Goal: Task Accomplishment & Management: Manage account settings

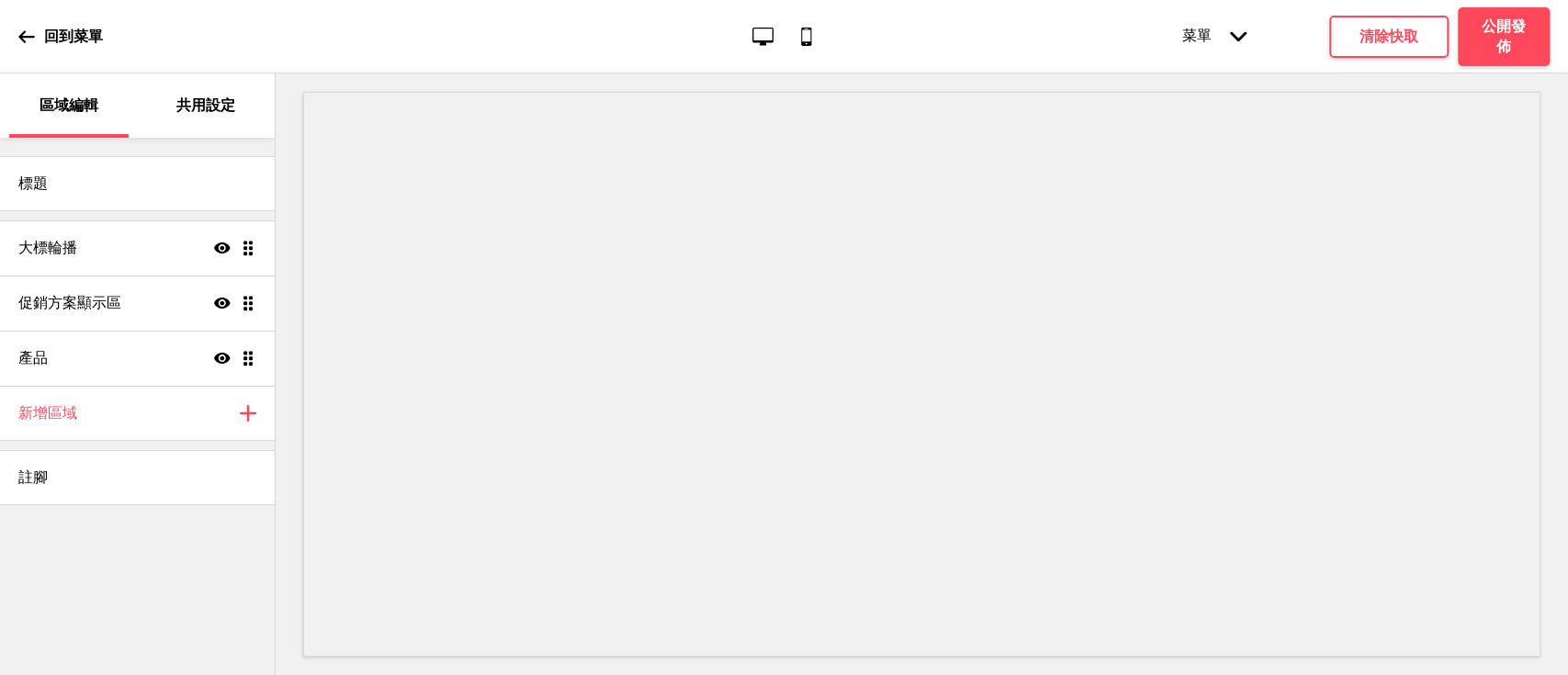
click at [213, 118] on div "共用設定" at bounding box center [206, 105] width 119 height 64
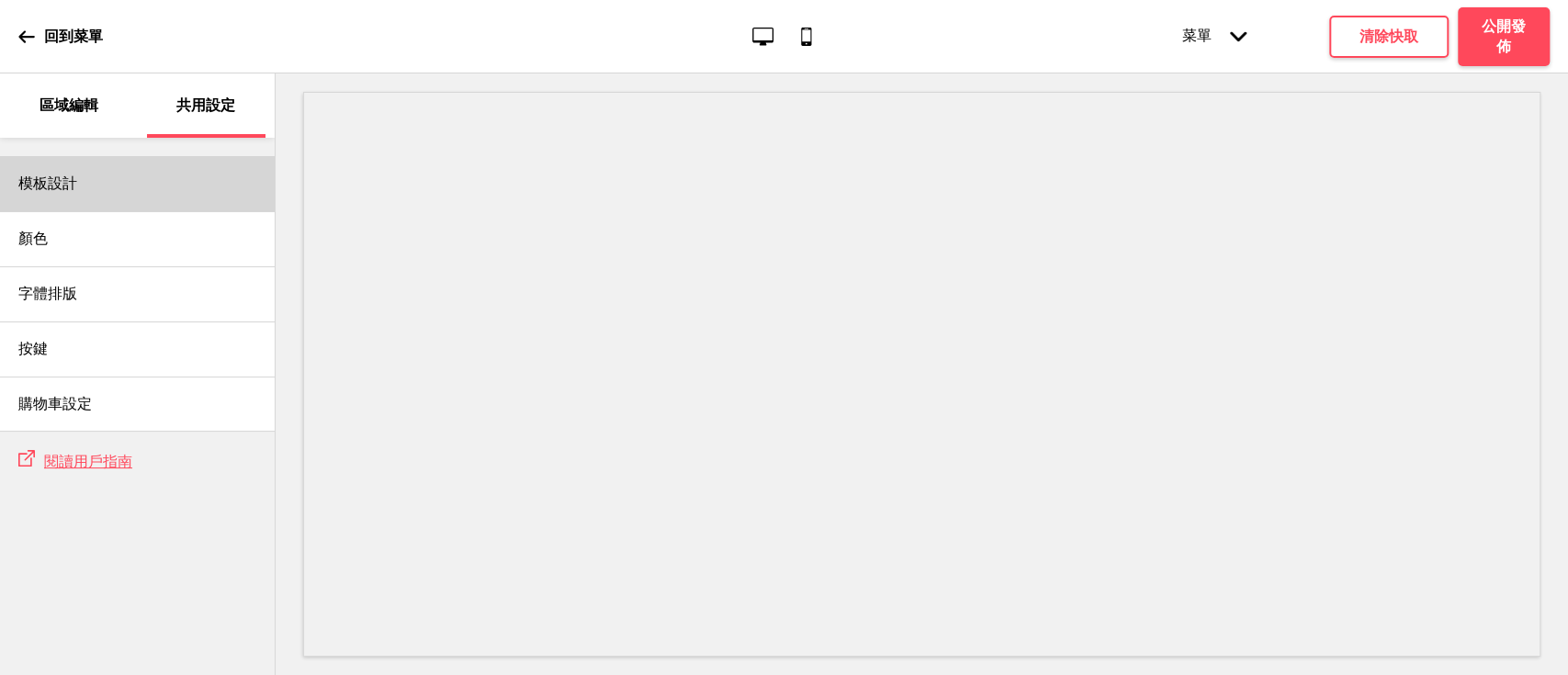
click at [132, 209] on div "模板設計" at bounding box center [137, 184] width 275 height 55
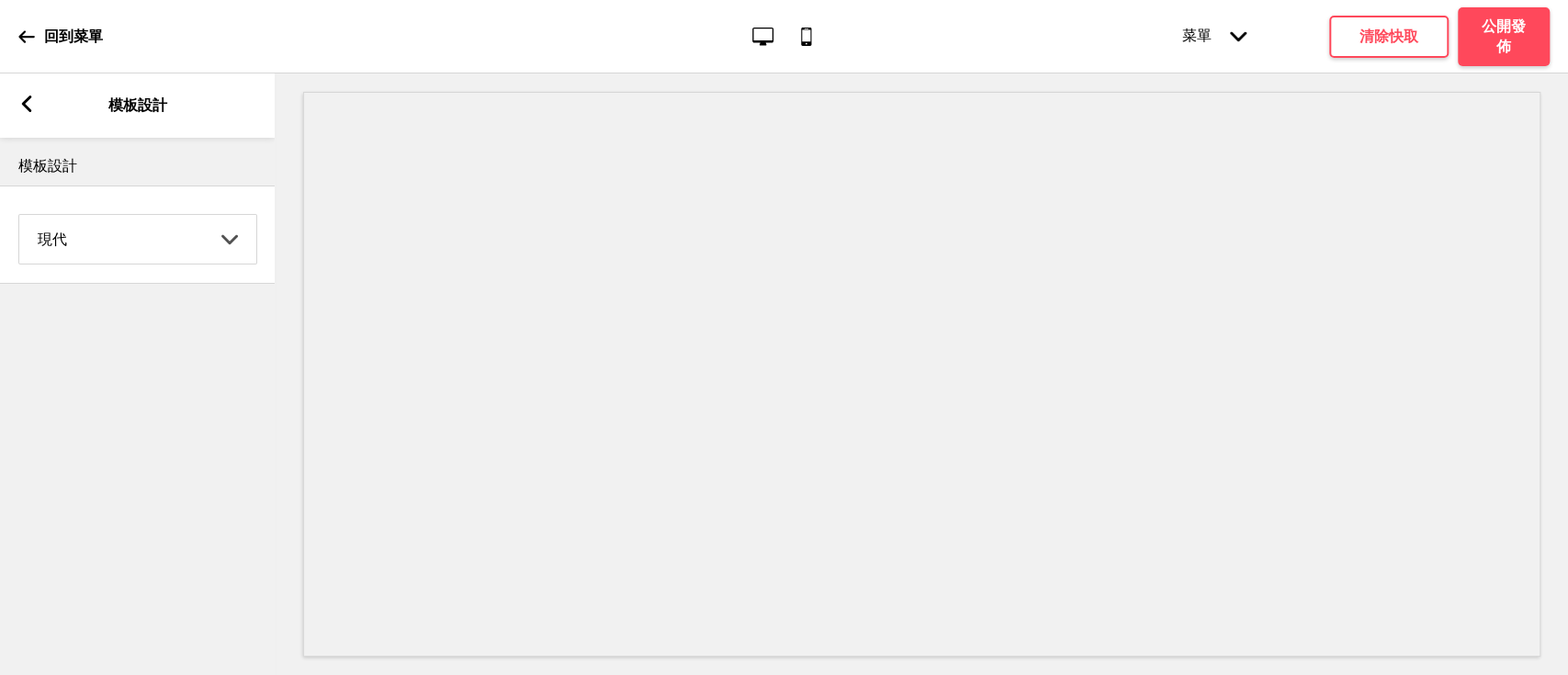
click at [97, 238] on select "Coffee 對比 深沉 大地 海洋 極簡 現代 Oddle 柔和 Yellow Fruits 自訂" at bounding box center [138, 239] width 237 height 49
select select "earth"
click at [20, 215] on select "Coffee 對比 深沉 大地 海洋 極簡 現代 Oddle 柔和 Yellow Fruits 自訂" at bounding box center [138, 239] width 237 height 49
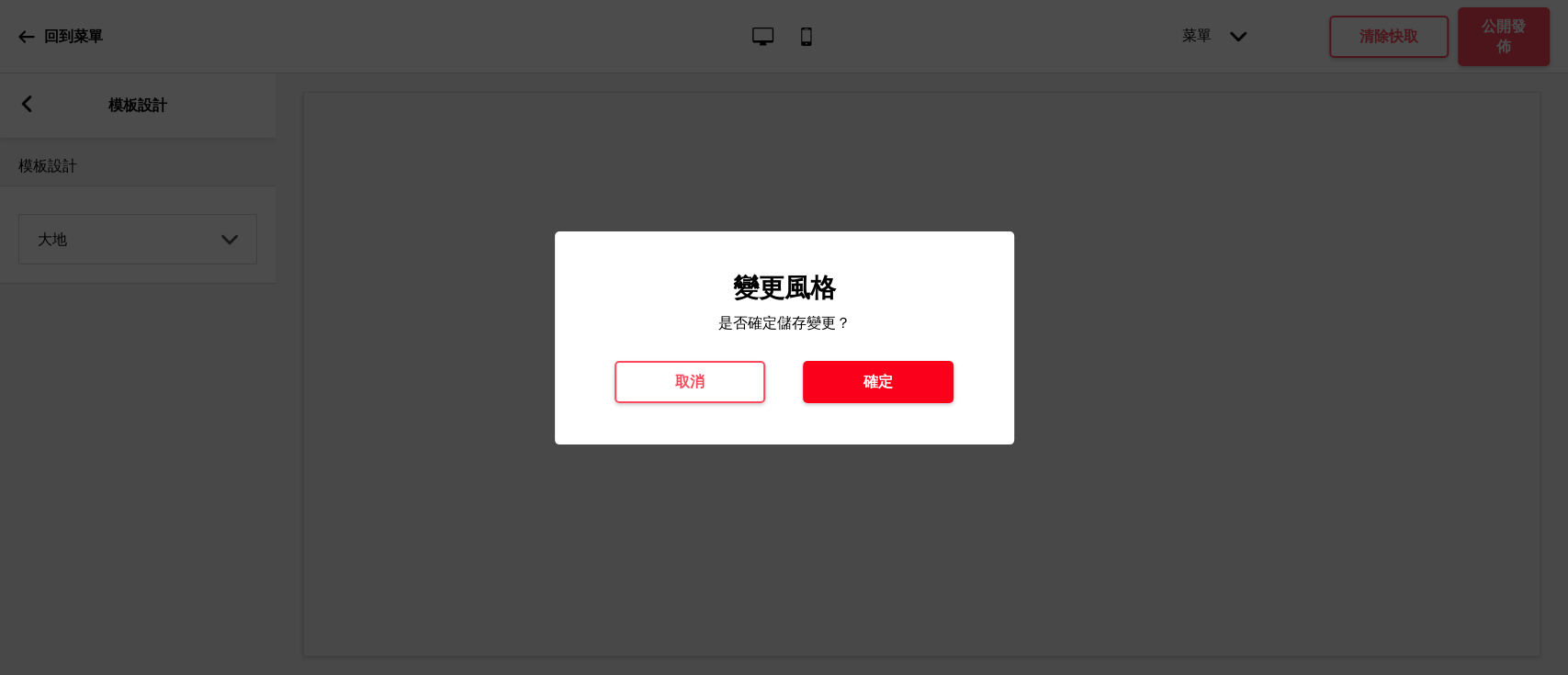
click at [880, 385] on h4 "確定" at bounding box center [878, 382] width 29 height 21
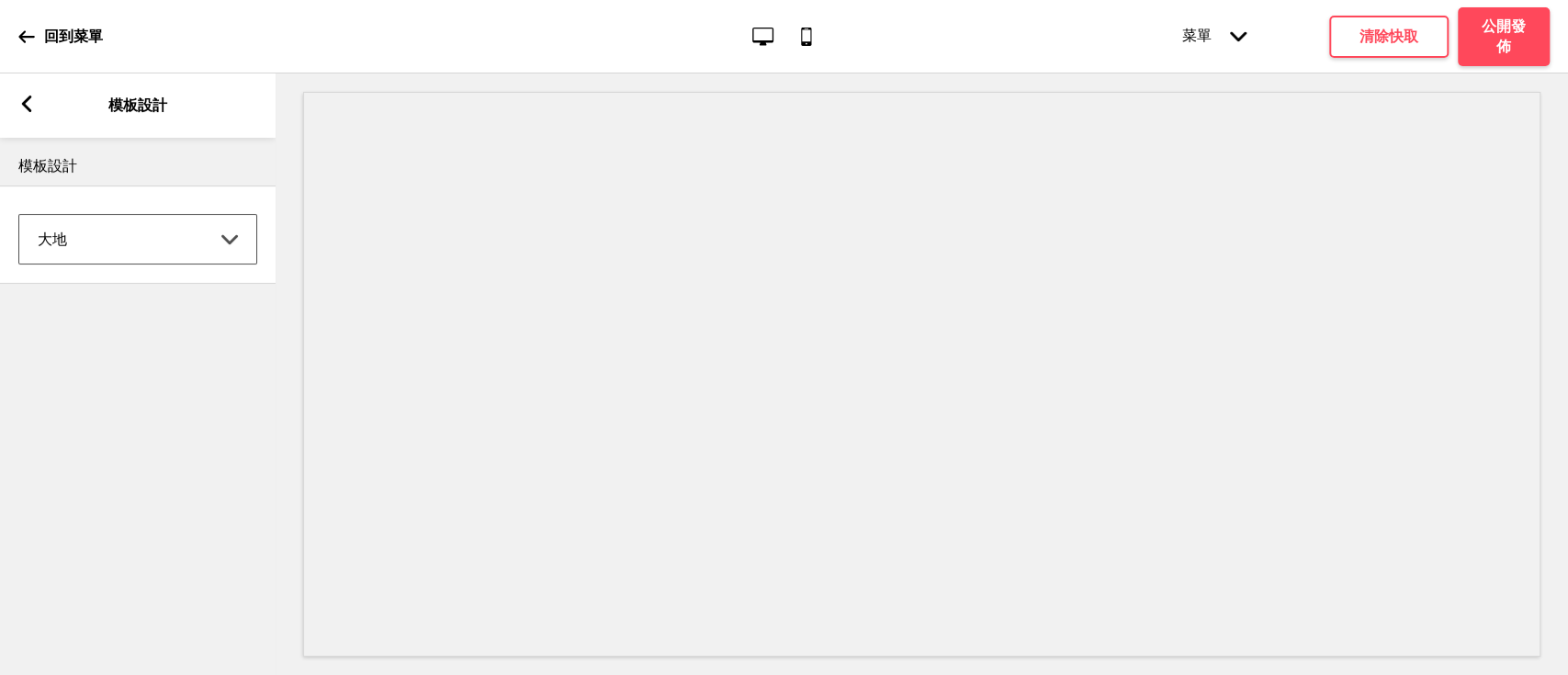
click at [23, 99] on rect at bounding box center [26, 104] width 17 height 17
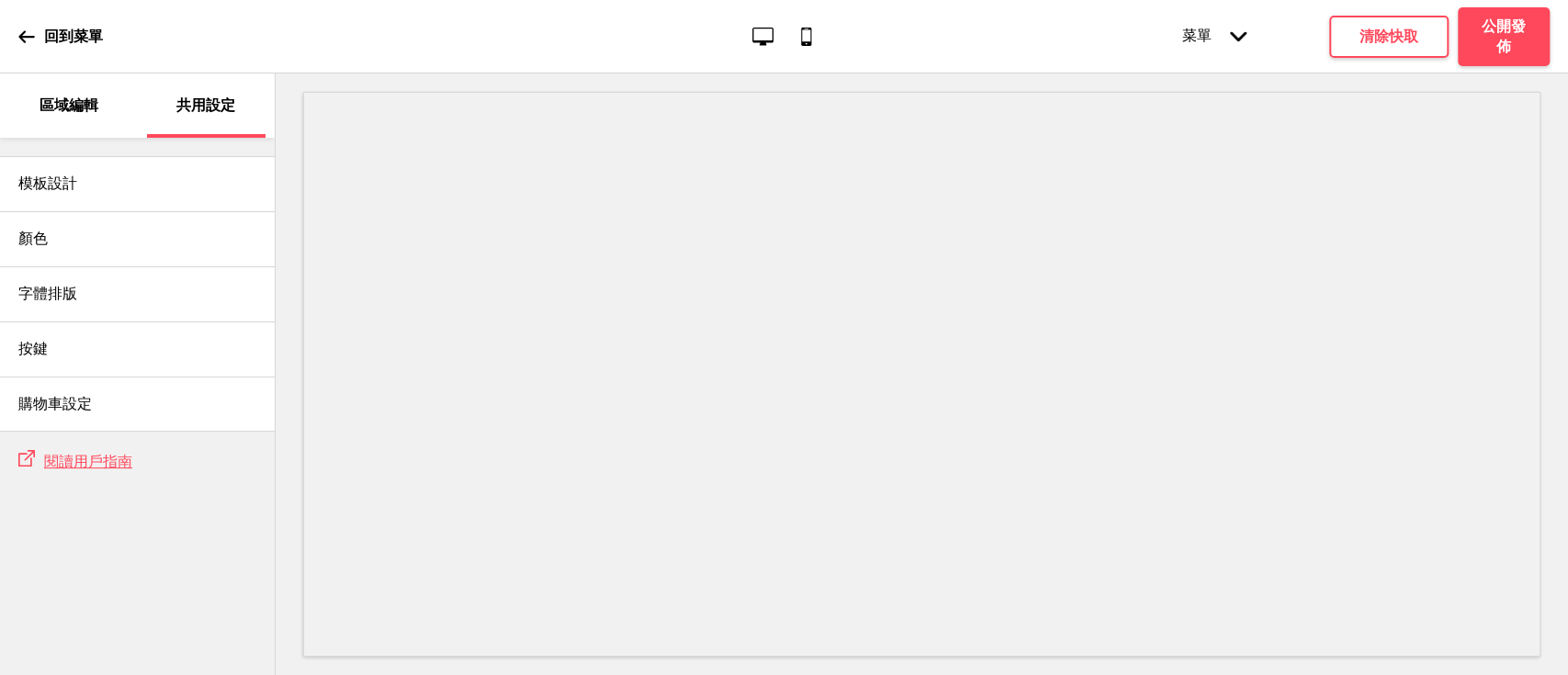
click at [68, 99] on p "區域編輯" at bounding box center [68, 105] width 59 height 21
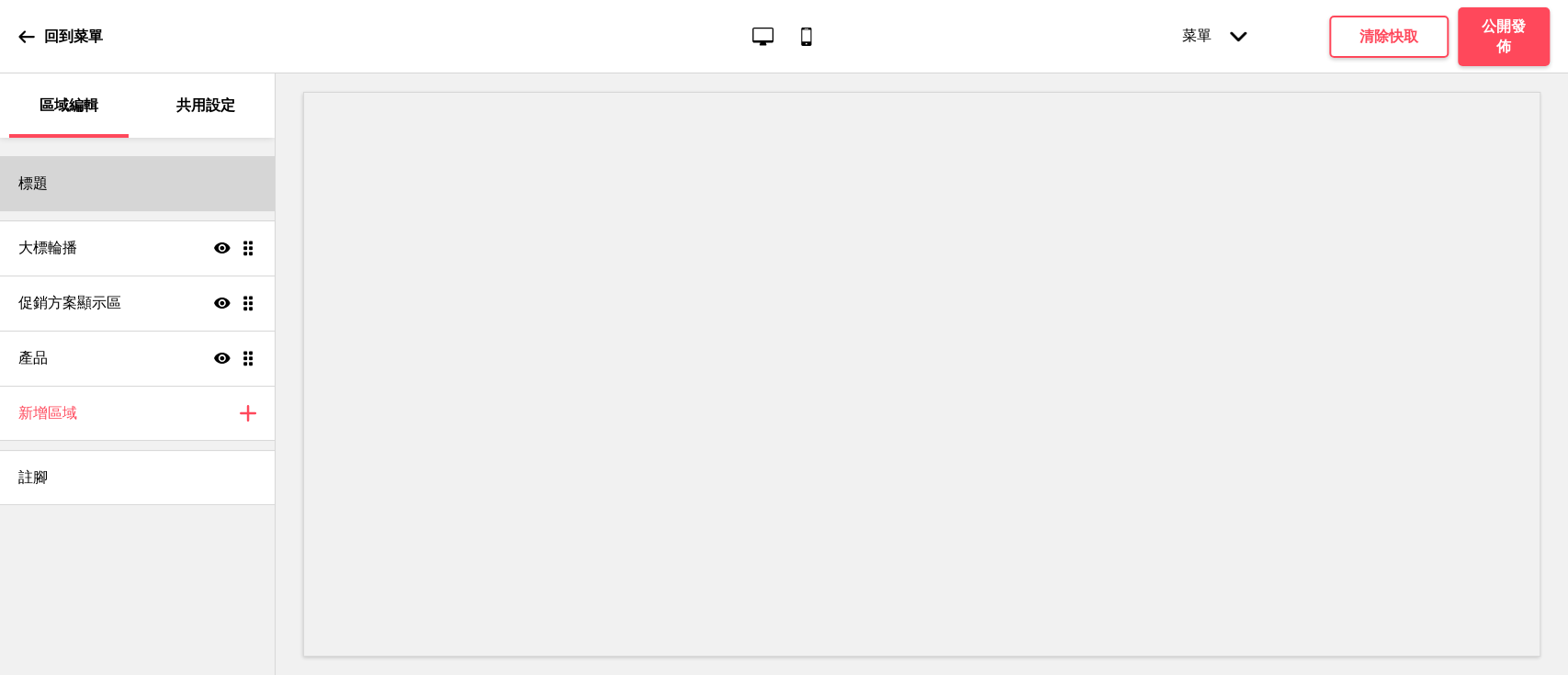
click at [48, 183] on div "標題" at bounding box center [137, 184] width 275 height 55
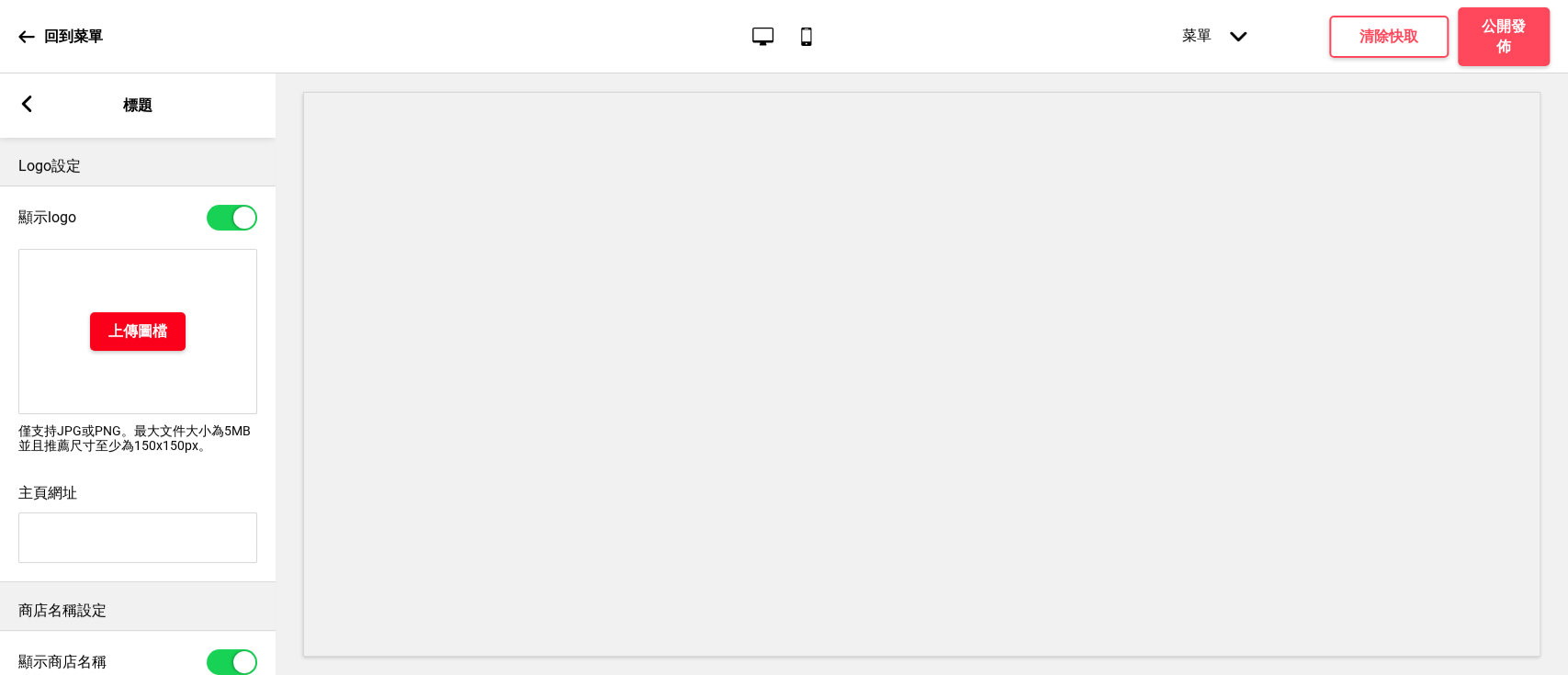
click at [139, 330] on h4 "上傳圖檔" at bounding box center [138, 331] width 59 height 21
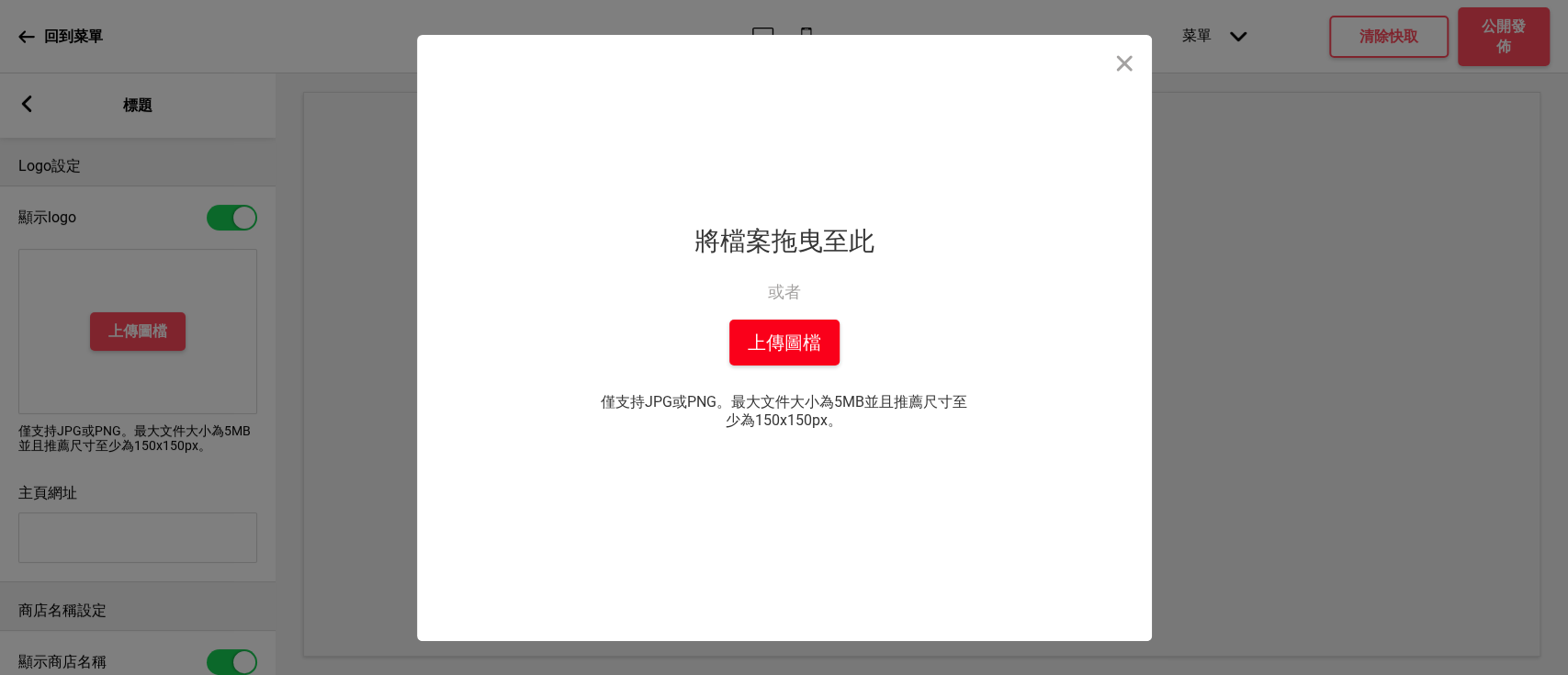
click at [811, 336] on button "上傳圖檔" at bounding box center [784, 342] width 110 height 46
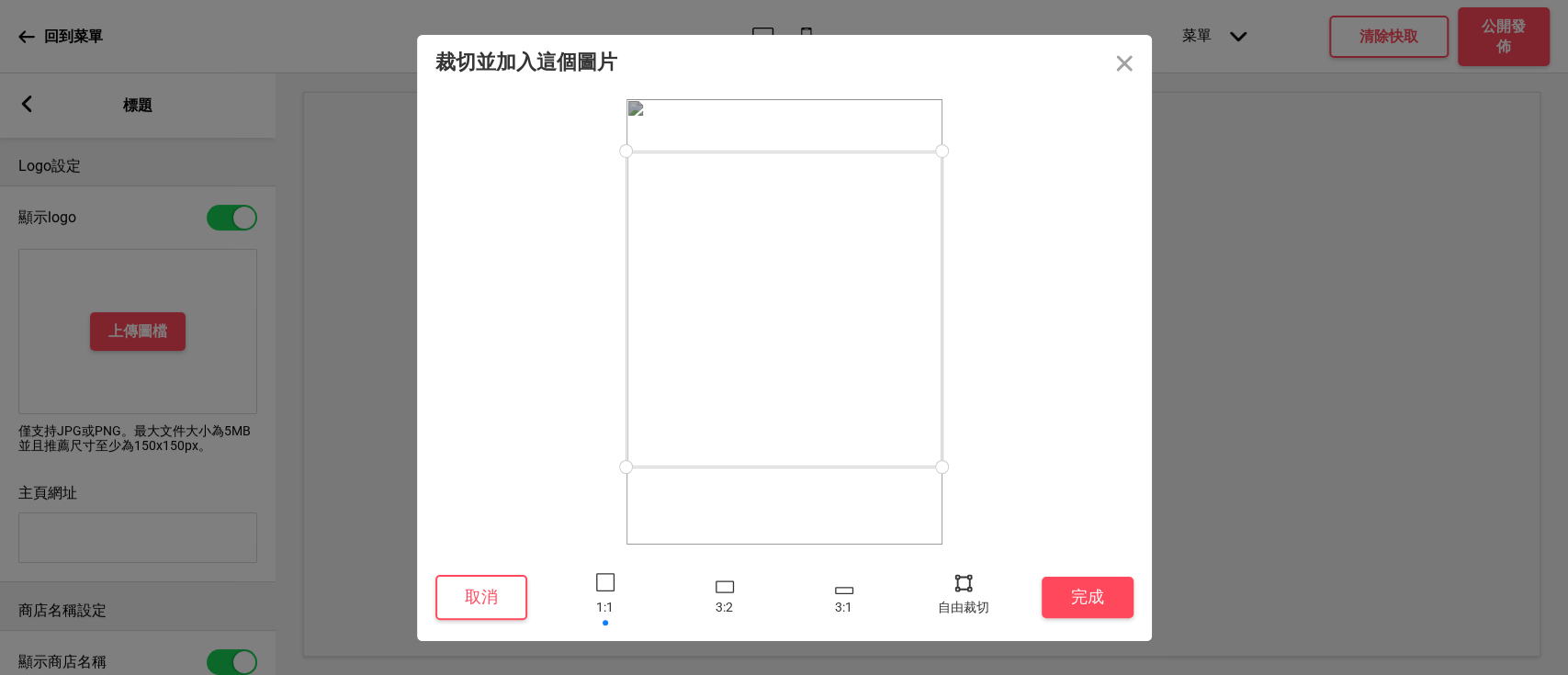
drag, startPoint x: 904, startPoint y: 390, endPoint x: 910, endPoint y: 377, distance: 14.3
click at [910, 377] on div at bounding box center [784, 309] width 316 height 316
click at [955, 587] on div at bounding box center [964, 582] width 27 height 27
drag, startPoint x: 940, startPoint y: 470, endPoint x: 954, endPoint y: 410, distance: 61.6
click at [954, 410] on div at bounding box center [941, 412] width 32 height 32
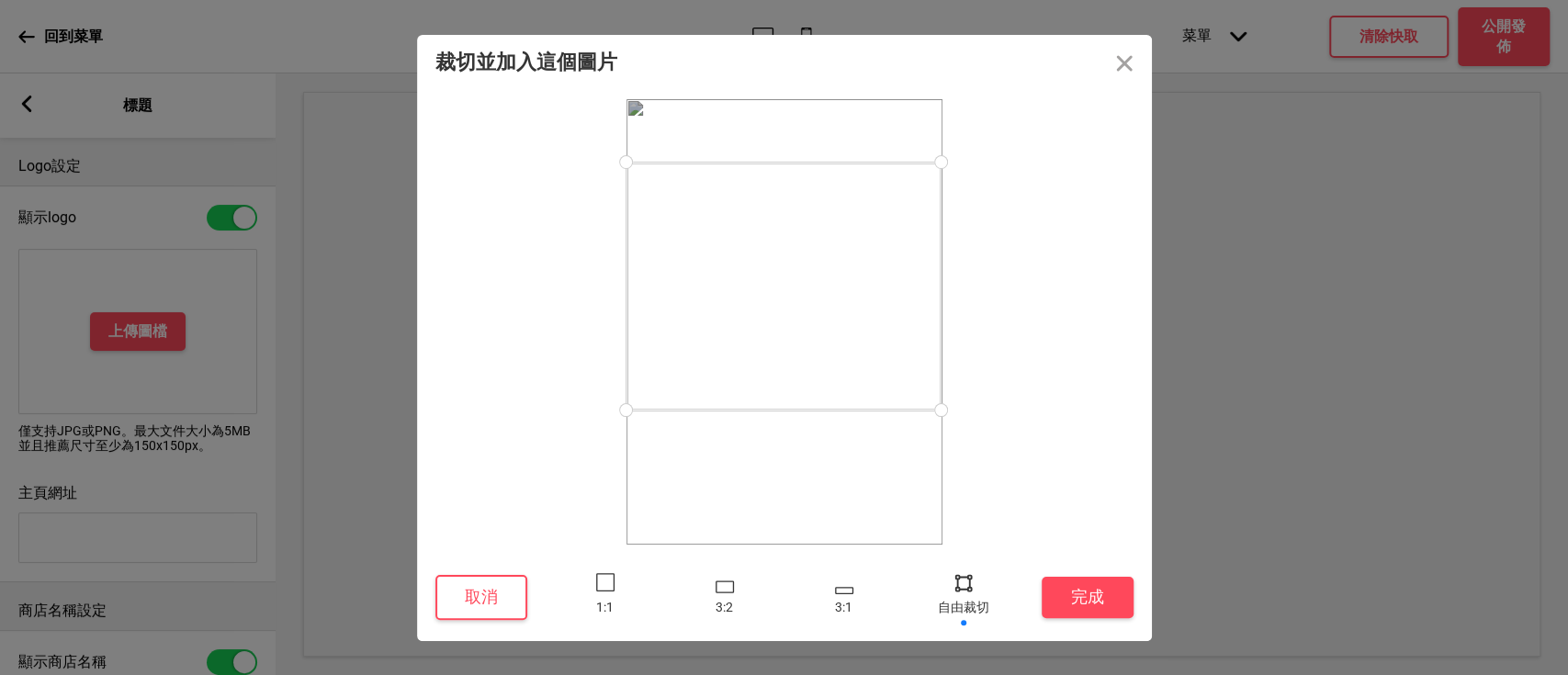
drag, startPoint x: 938, startPoint y: 152, endPoint x: 940, endPoint y: 165, distance: 13.2
click at [940, 165] on div at bounding box center [940, 161] width 32 height 32
click at [1074, 594] on button "完成" at bounding box center [1088, 597] width 92 height 41
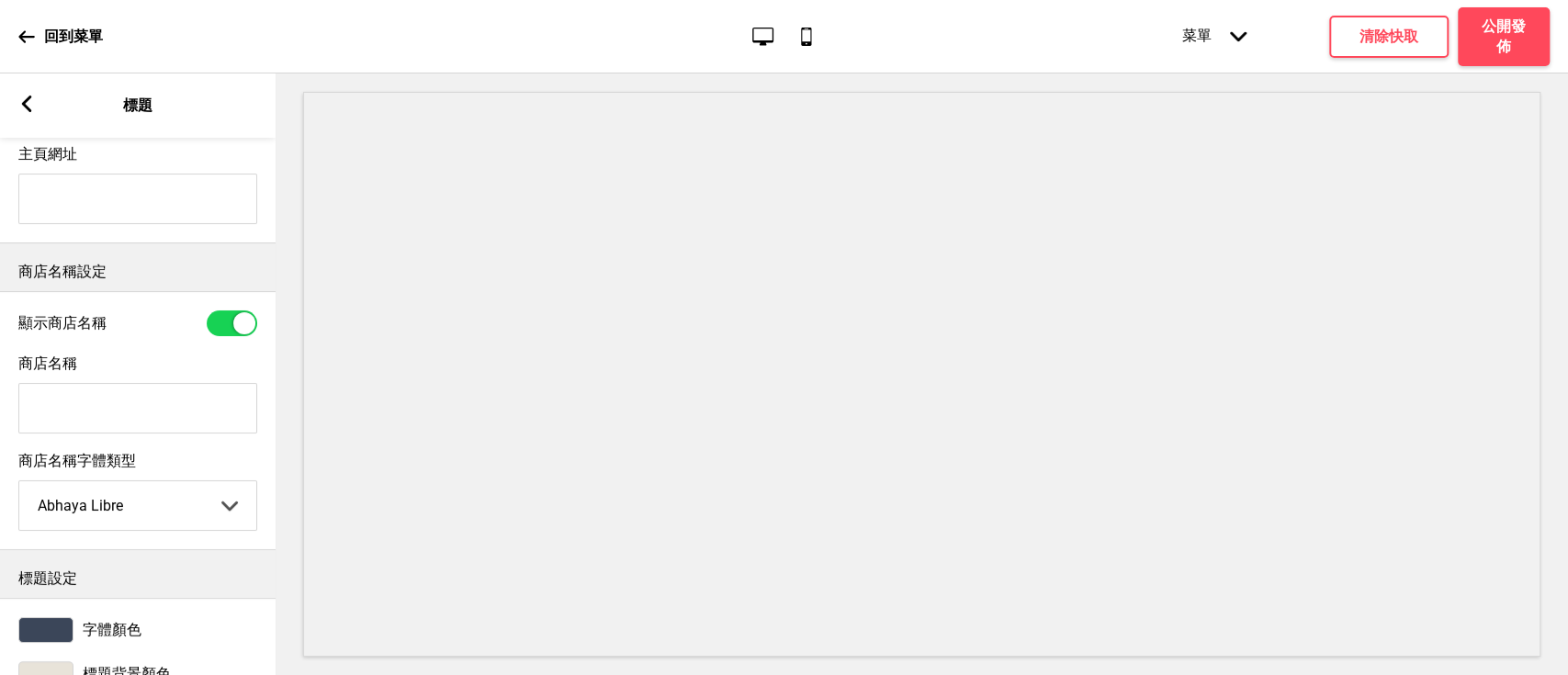
scroll to position [400, 0]
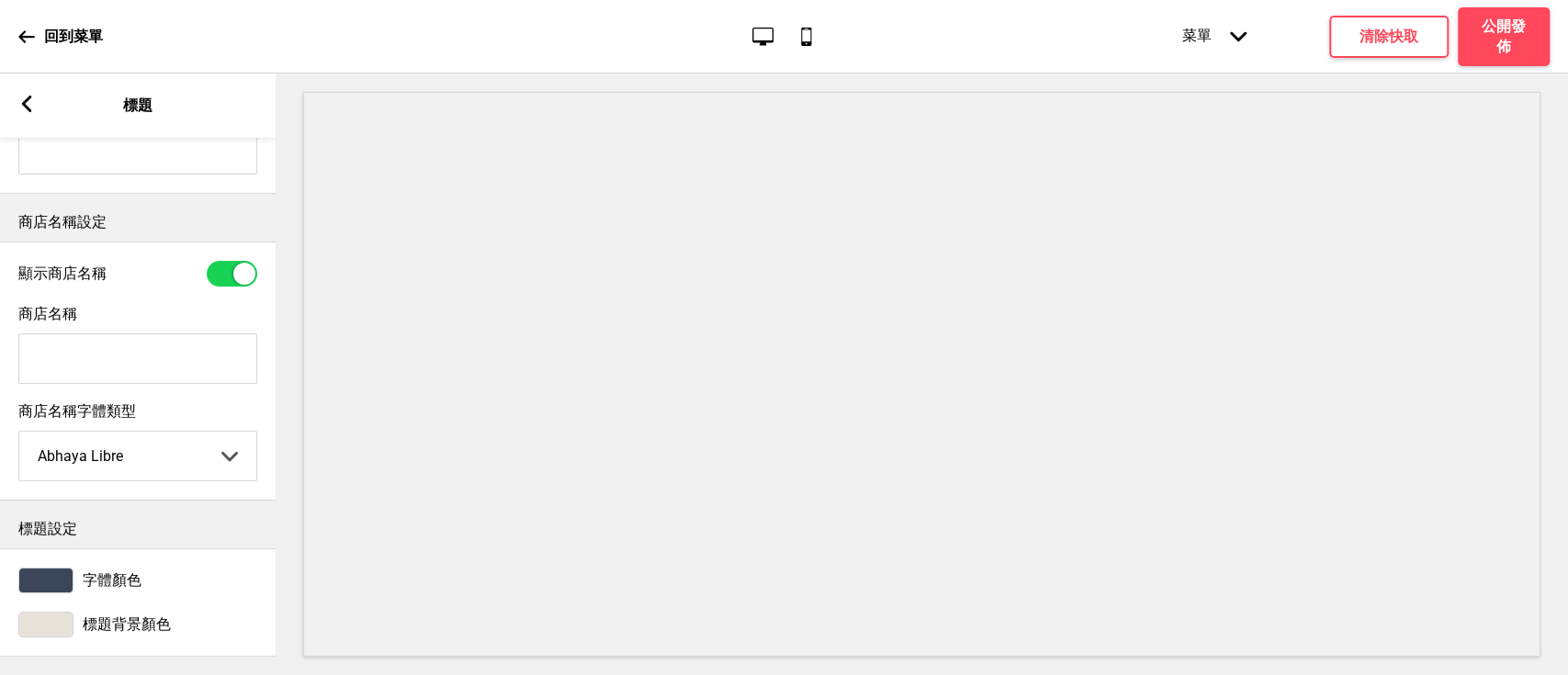
click at [37, 612] on div at bounding box center [46, 624] width 55 height 25
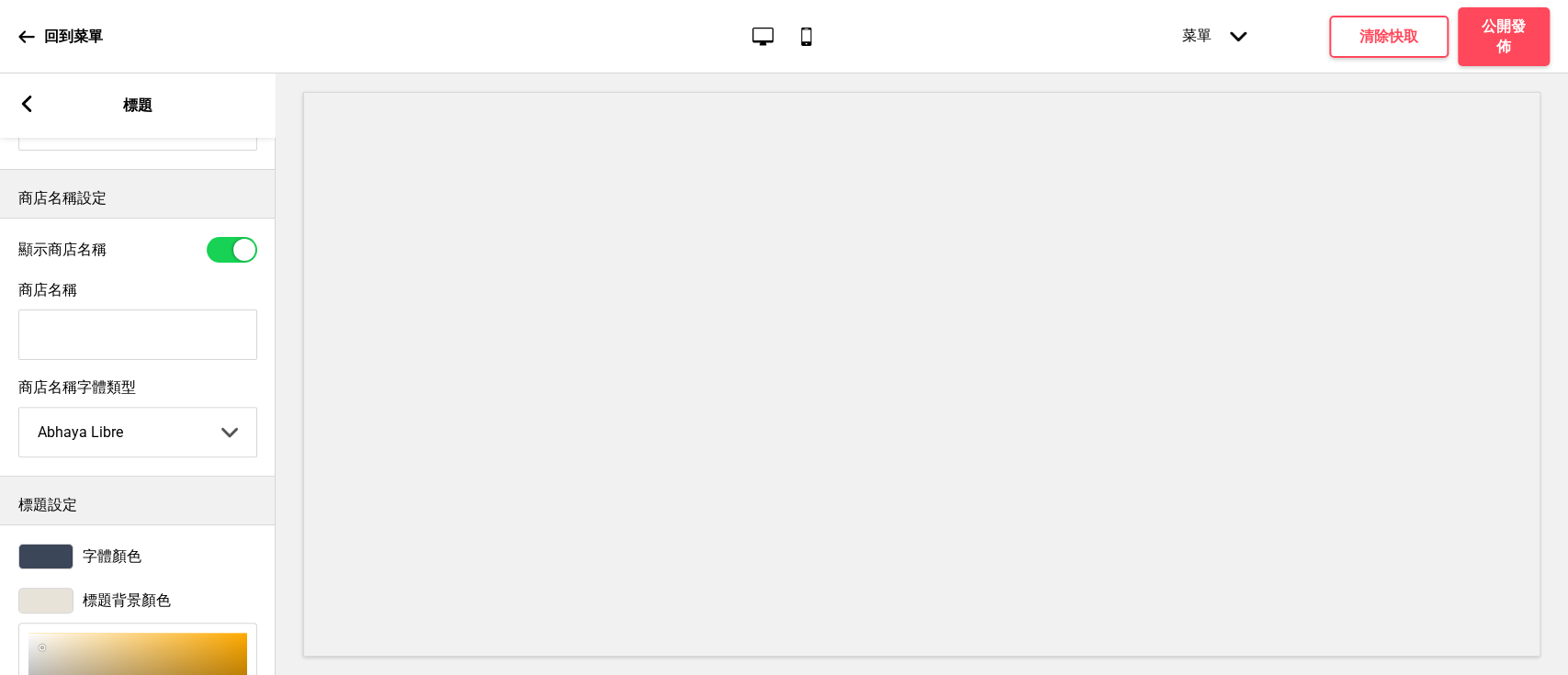
scroll to position [691, 0]
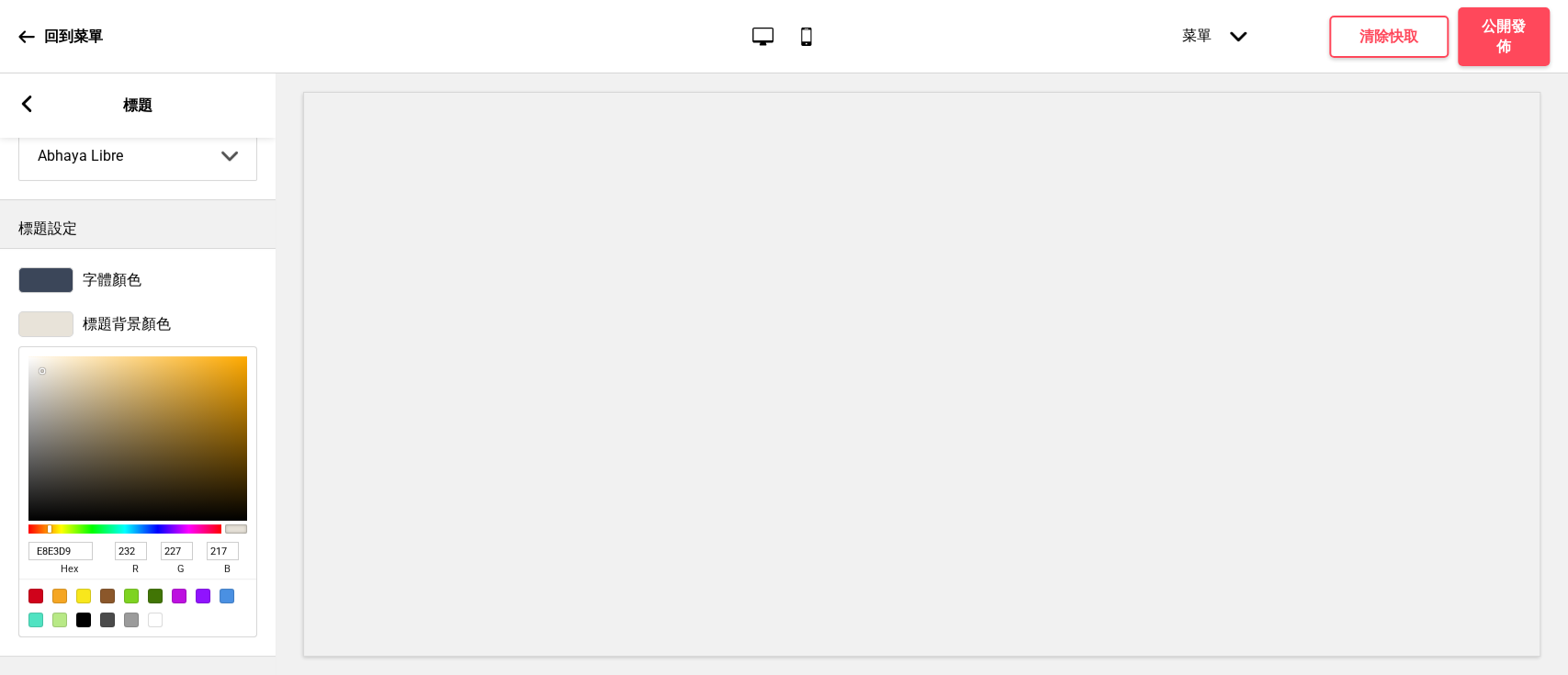
drag, startPoint x: 80, startPoint y: 547, endPoint x: 0, endPoint y: 535, distance: 80.9
click at [0, 535] on div "標題背景顏色 E8E3D9 hex 232 r 227 g 217 b 100 a" at bounding box center [138, 474] width 276 height 344
paste input "#f2efe6"
type input "#f2efe6"
type input "242"
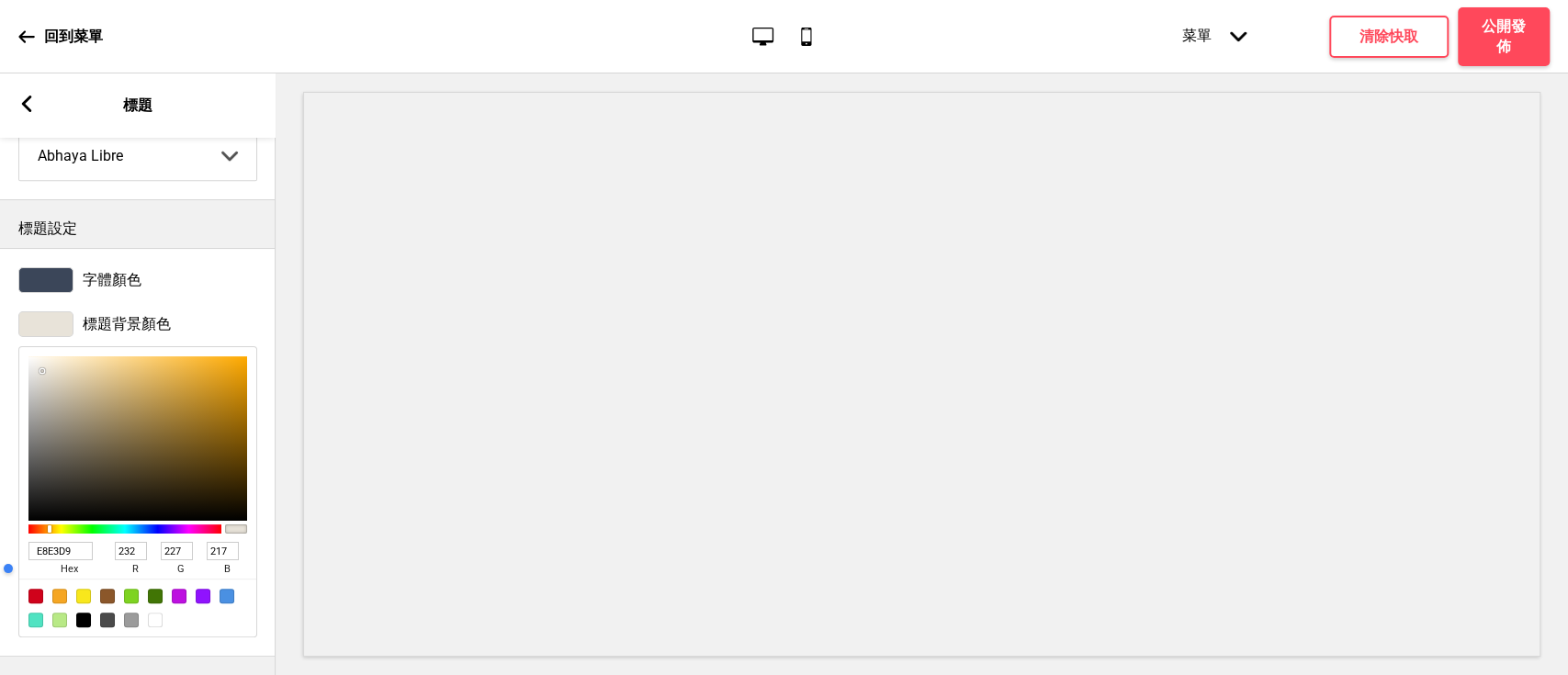
type input "239"
type input "230"
type input "F2EFE6"
click at [52, 268] on div at bounding box center [46, 279] width 55 height 25
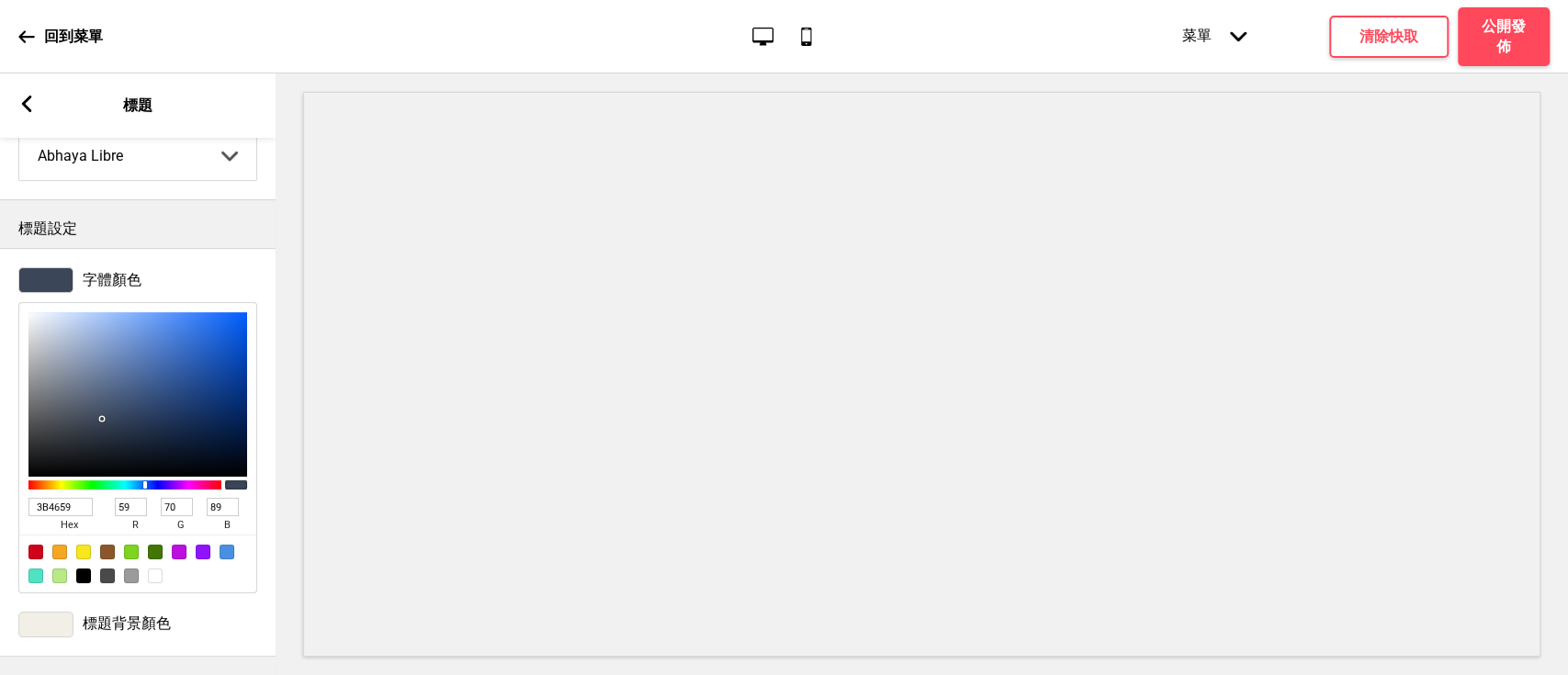
drag, startPoint x: 78, startPoint y: 494, endPoint x: 0, endPoint y: 490, distance: 78.1
click at [0, 490] on div "字體顏色 3B4659 hex 59 r 70 g 89 b 100 a" at bounding box center [138, 430] width 276 height 344
paste input "#b92227"
type input "#b92227"
type input "185"
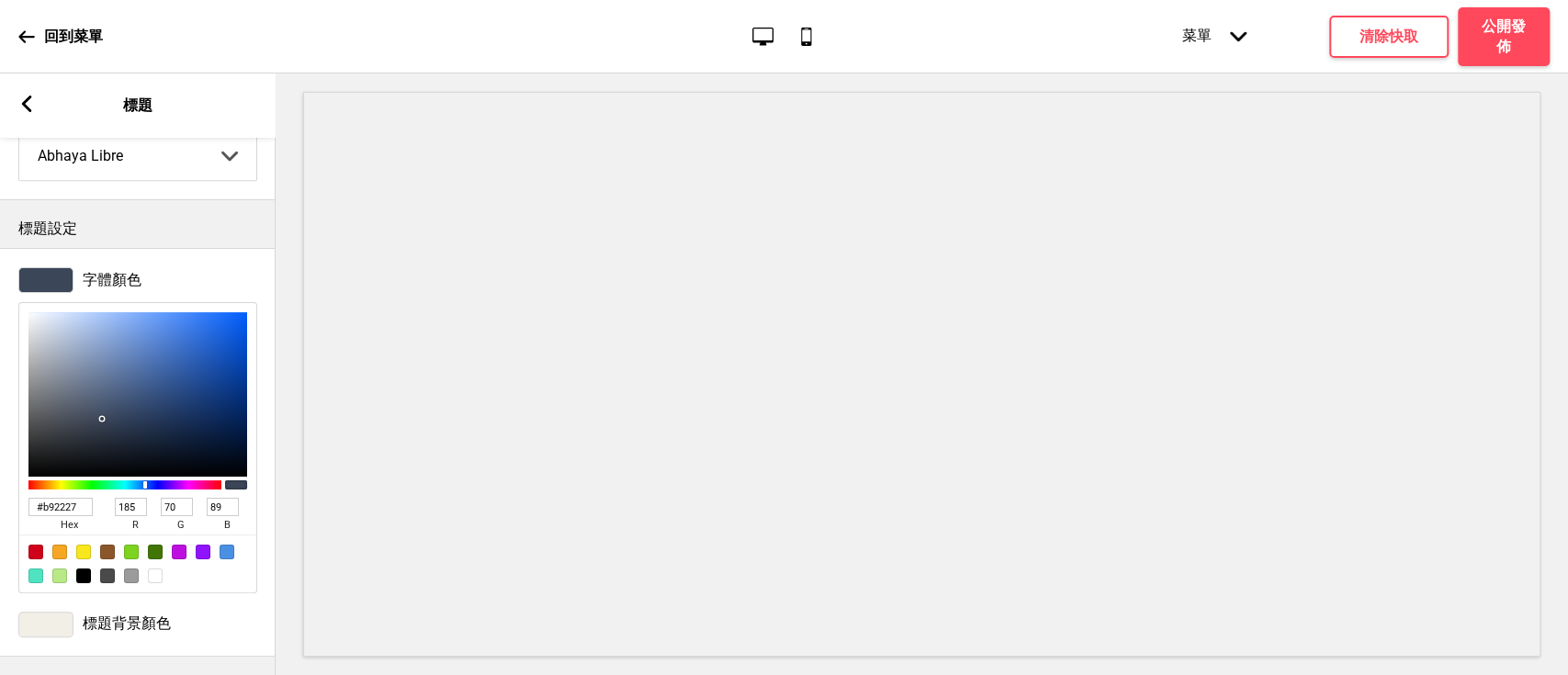
type input "34"
type input "39"
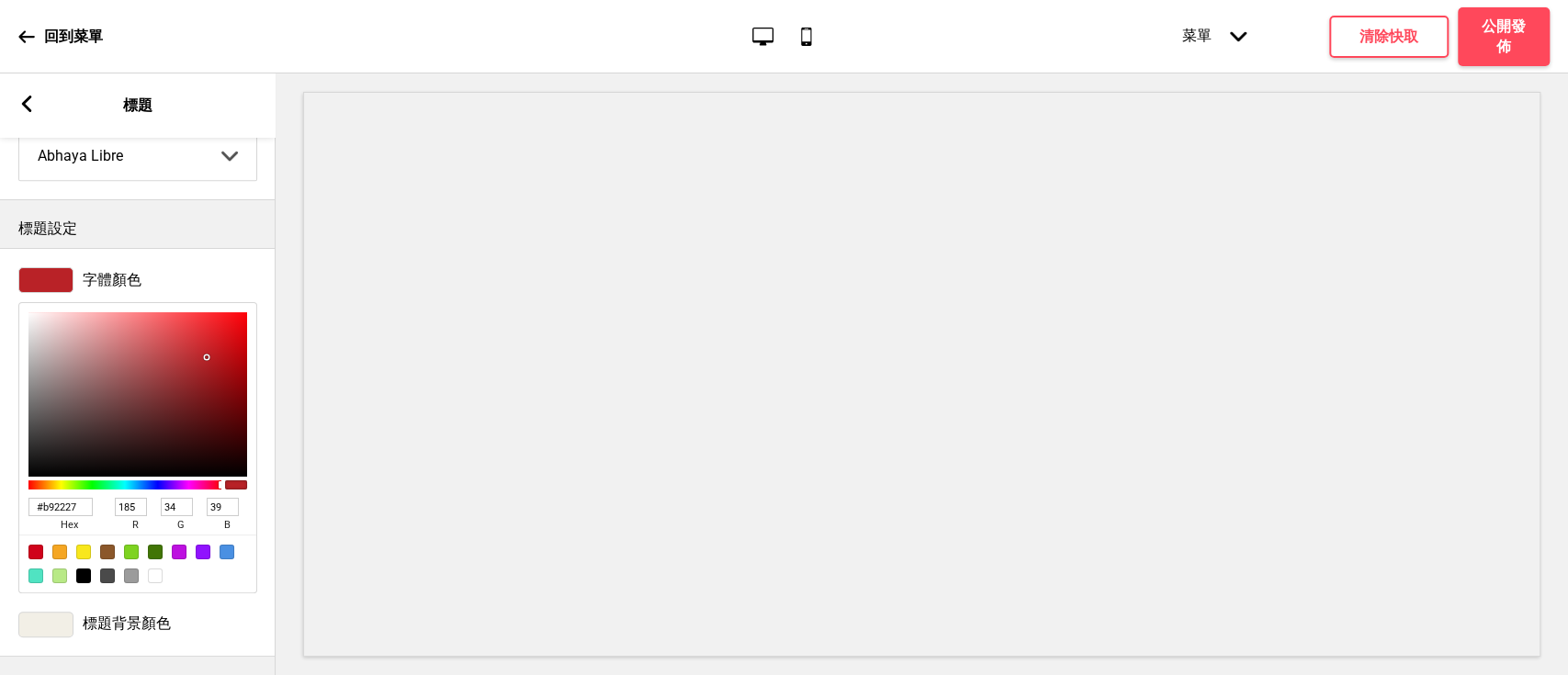
scroll to position [364, 0]
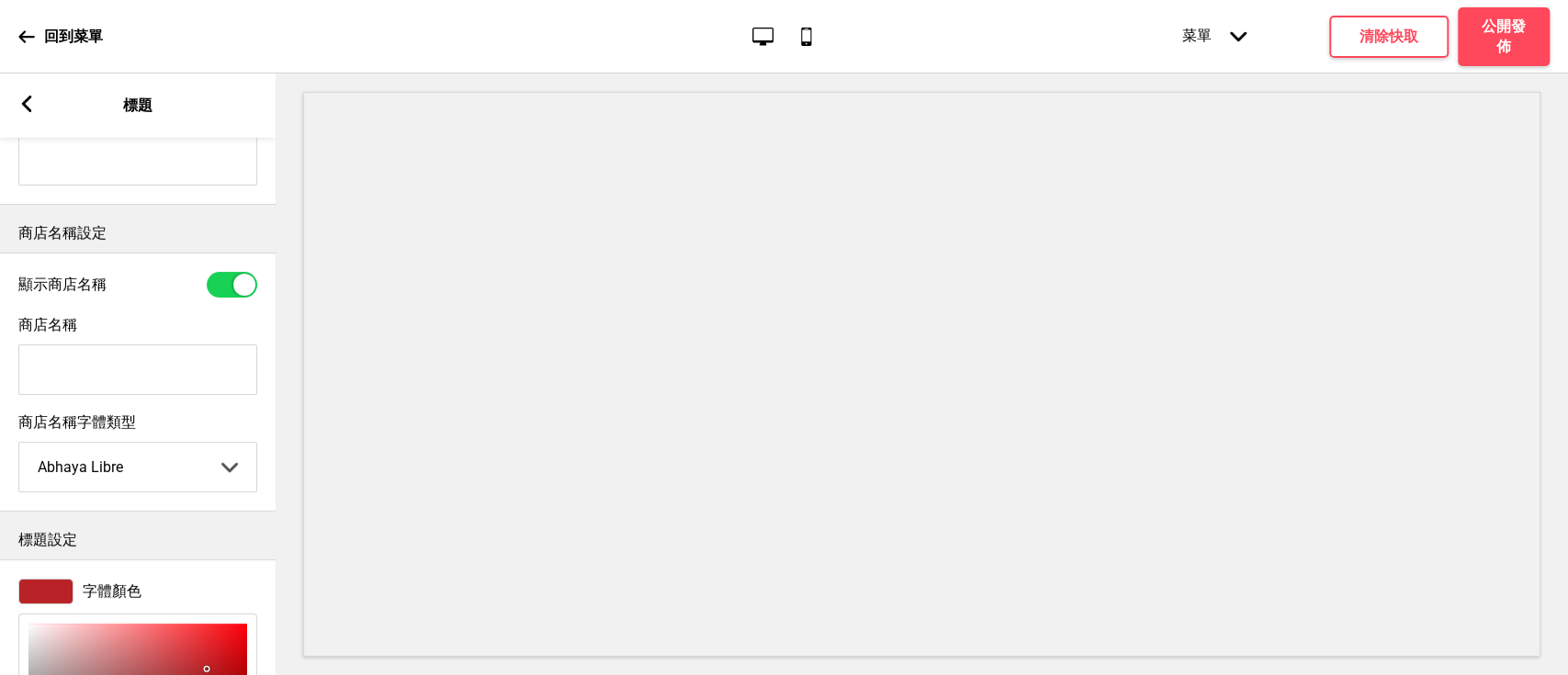
click at [125, 476] on select "Abhaya Libre Abril Fatface Adobe Garamond Pro Arimo Arsenal Arvo Berkshire Swas…" at bounding box center [138, 467] width 237 height 49
type input "B92227"
click at [20, 448] on select "Abhaya Libre Abril Fatface Adobe Garamond Pro Arimo Arsenal Arvo Berkshire Swas…" at bounding box center [138, 467] width 237 height 49
click at [145, 474] on select "Abhaya Libre Abril Fatface Adobe Garamond Pro Arimo Arsenal Arvo Berkshire Swas…" at bounding box center [138, 467] width 237 height 49
click at [20, 448] on select "Abhaya Libre Abril Fatface Adobe Garamond Pro Arimo Arsenal Arvo Berkshire Swas…" at bounding box center [138, 467] width 237 height 49
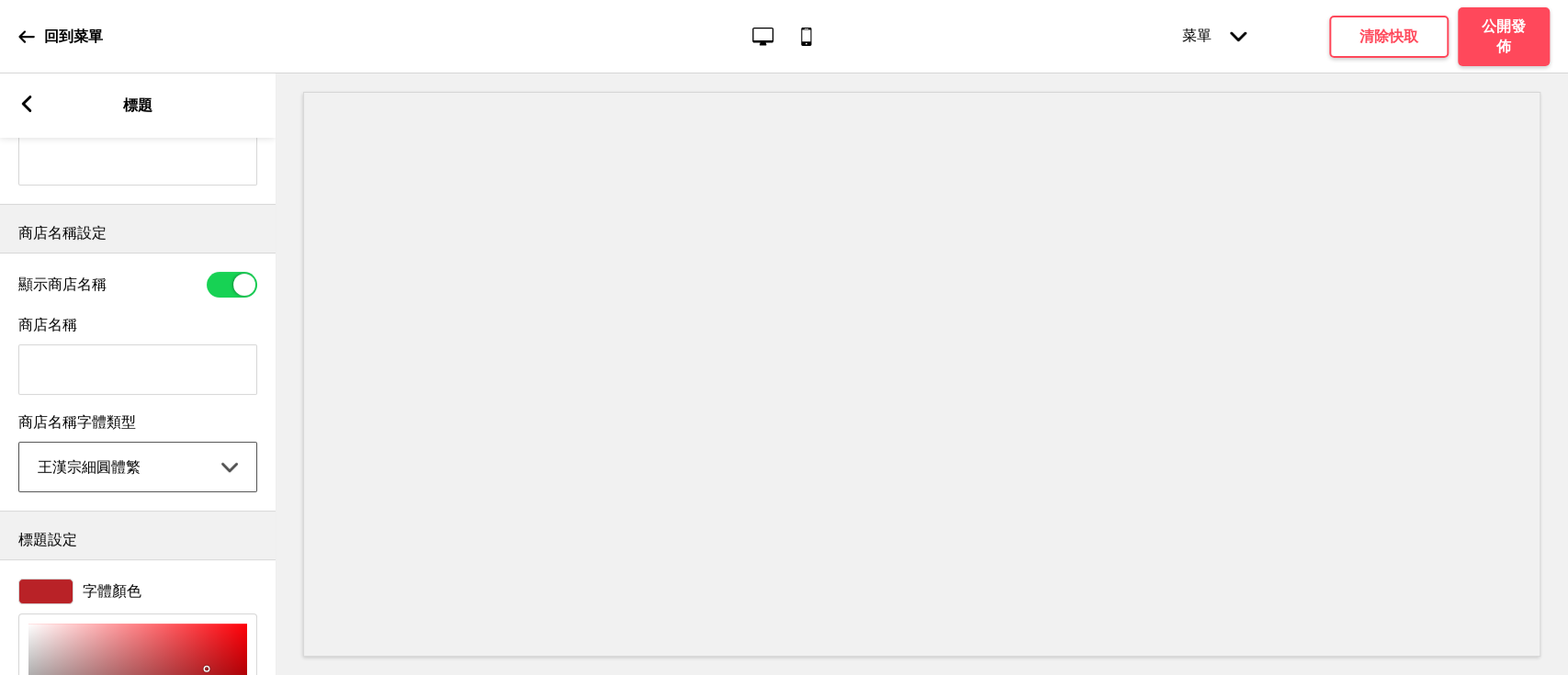
click at [152, 459] on select "Abhaya Libre Abril Fatface Adobe Garamond Pro Arimo Arsenal Arvo Berkshire Swas…" at bounding box center [138, 467] width 237 height 49
select select "王漢宗細黑體繁"
click at [20, 448] on select "Abhaya Libre Abril Fatface Adobe Garamond Pro Arimo Arsenal Arvo Berkshire Swas…" at bounding box center [138, 467] width 237 height 49
click at [22, 99] on rect at bounding box center [26, 104] width 17 height 17
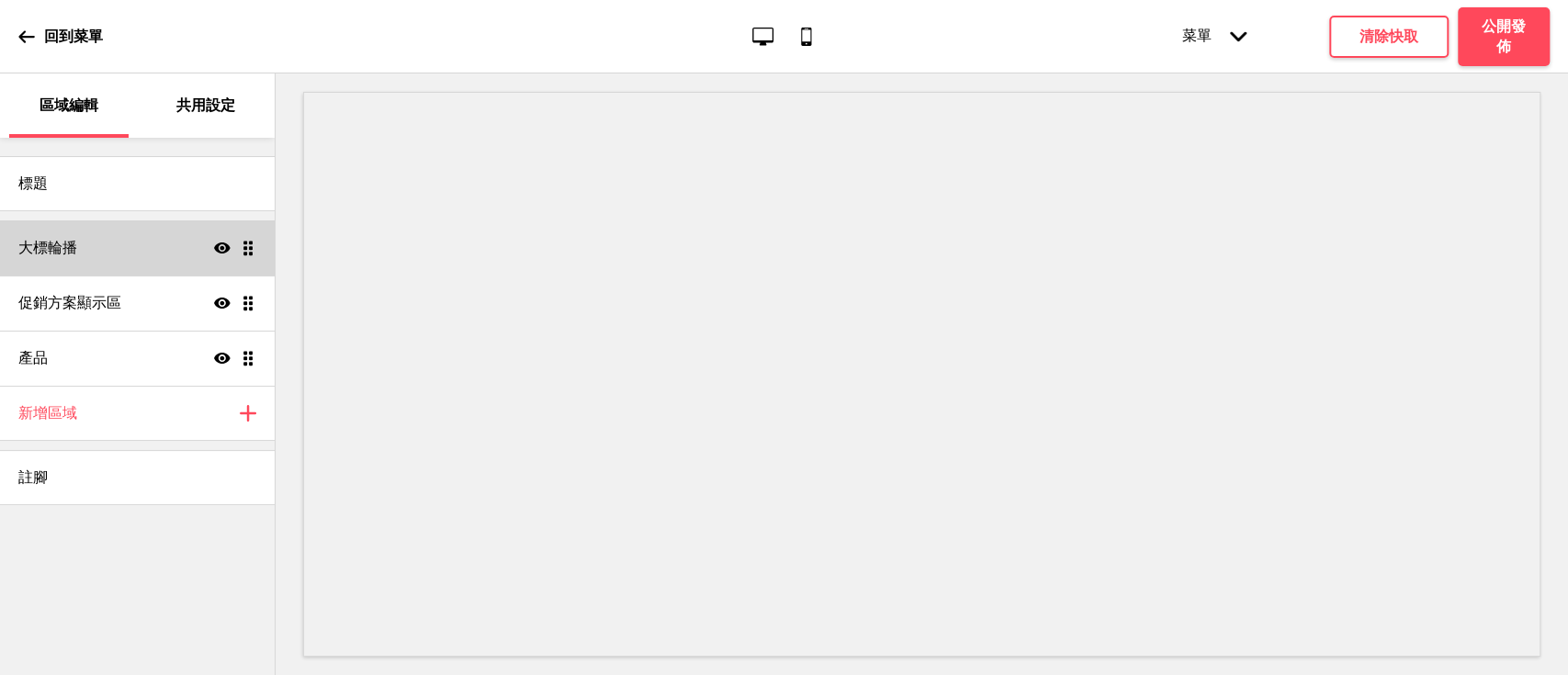
click at [81, 242] on div "大標輪播 顯示 拖曳" at bounding box center [137, 248] width 275 height 55
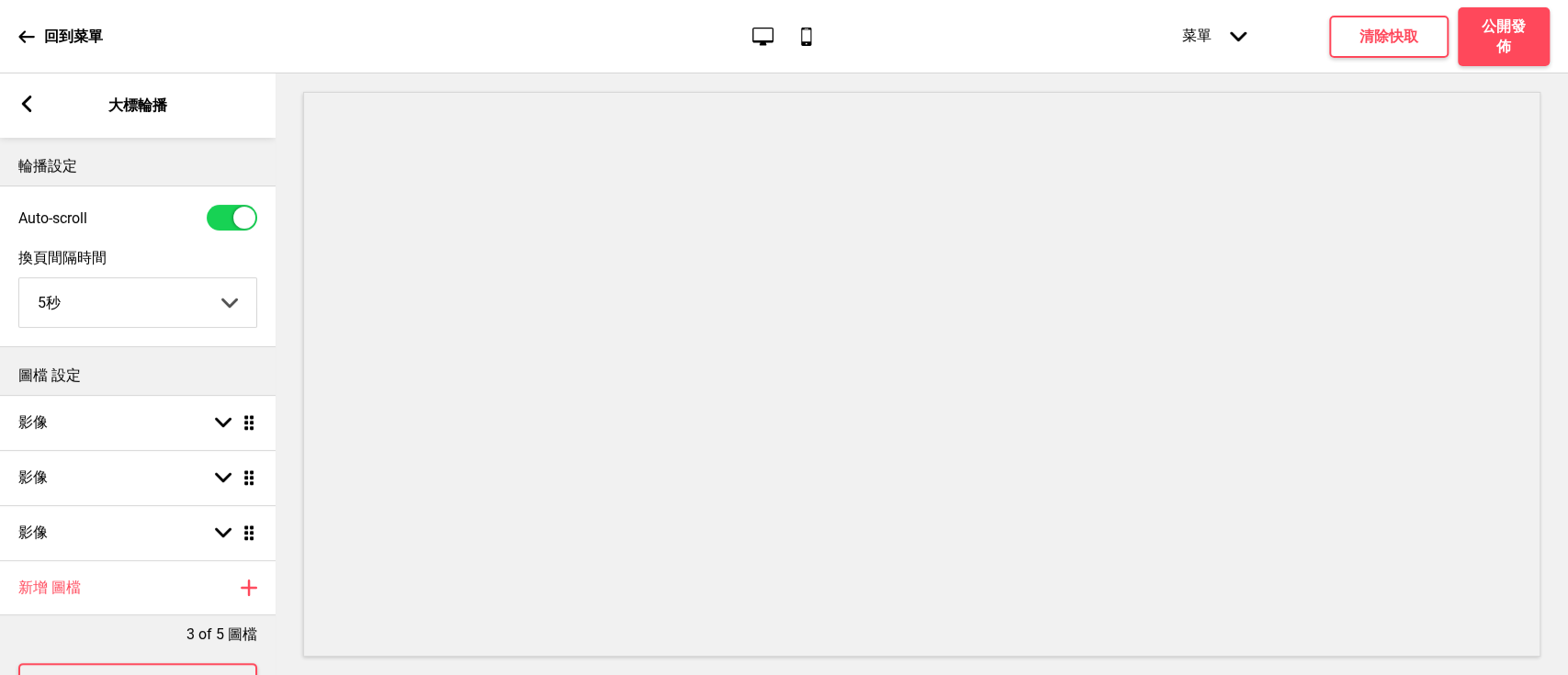
click at [139, 311] on select "5秒 6秒 7秒 8秒 9秒 10秒" at bounding box center [138, 303] width 237 height 49
select select "10000"
click at [20, 279] on select "5秒 6秒 7秒 8秒 9秒 10秒" at bounding box center [138, 303] width 237 height 49
click at [124, 384] on p "圖檔 設定" at bounding box center [138, 375] width 239 height 21
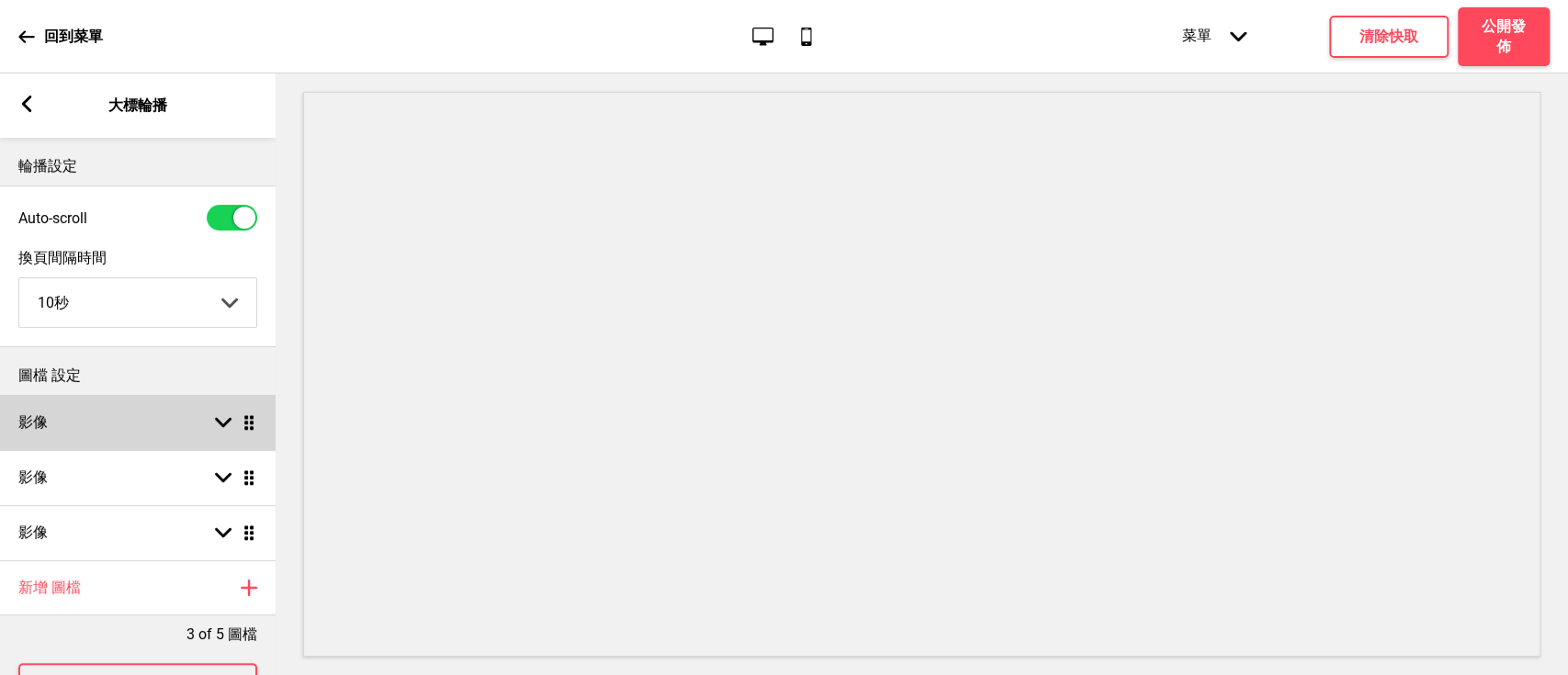
click at [108, 435] on div "影像 箭頭down 拖曳" at bounding box center [138, 422] width 276 height 55
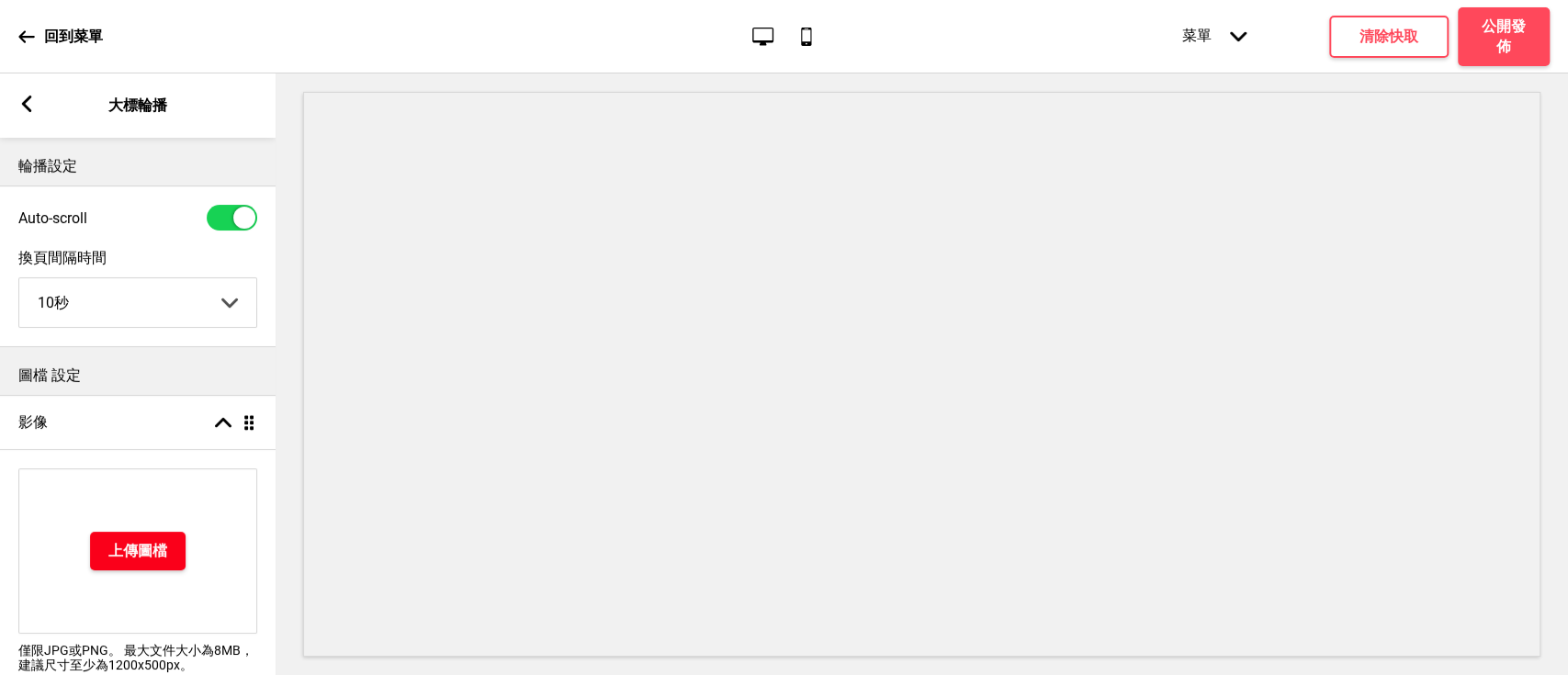
click at [129, 562] on button "上傳圖檔" at bounding box center [138, 550] width 96 height 38
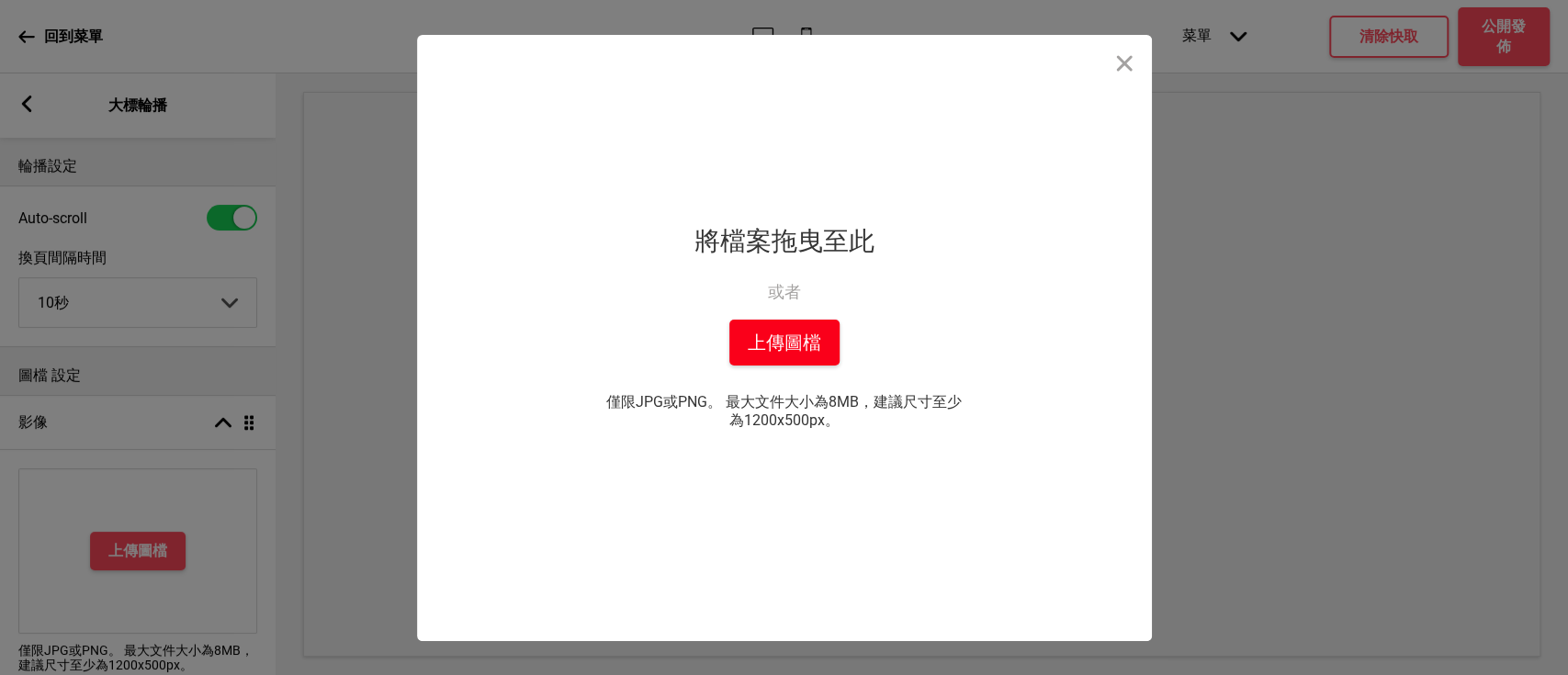
click at [809, 348] on button "上傳圖檔" at bounding box center [784, 342] width 110 height 46
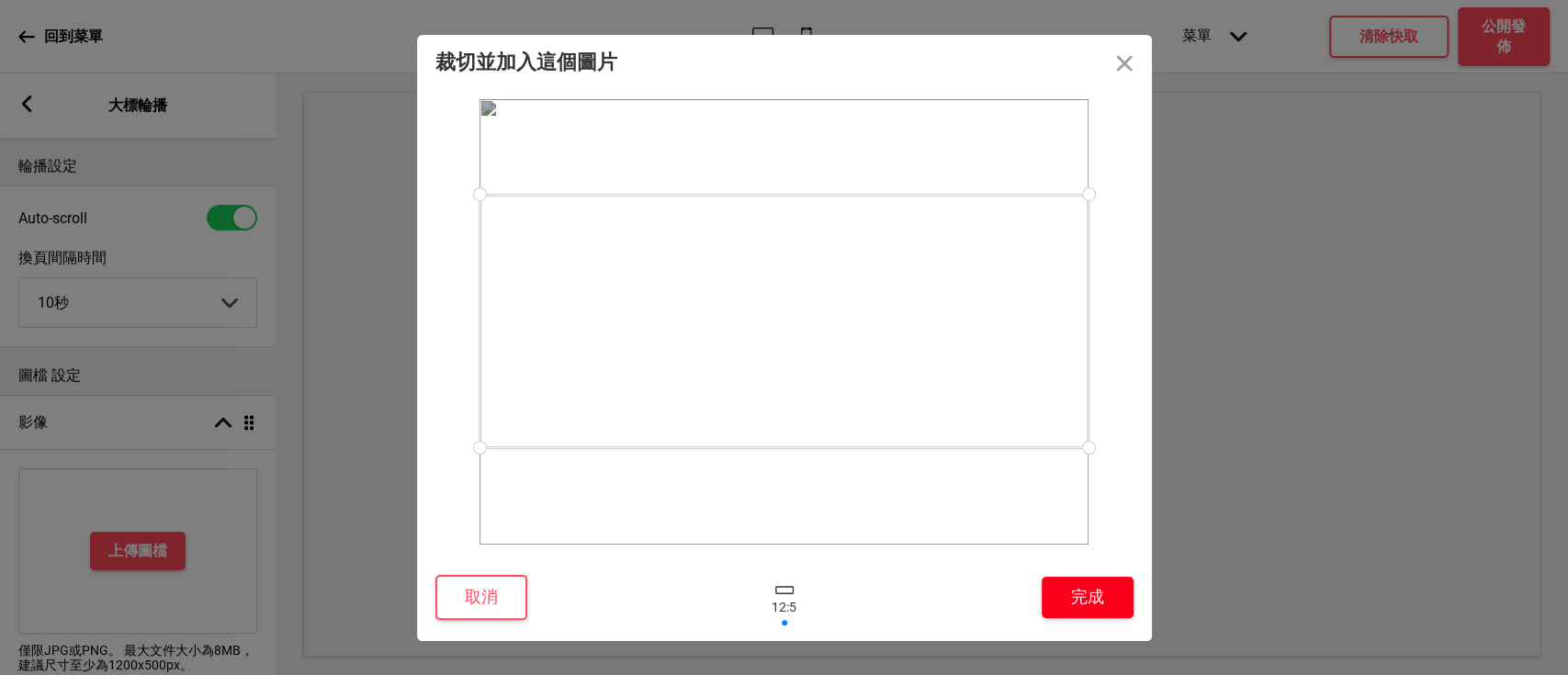
click at [1081, 577] on button "完成" at bounding box center [1088, 597] width 92 height 41
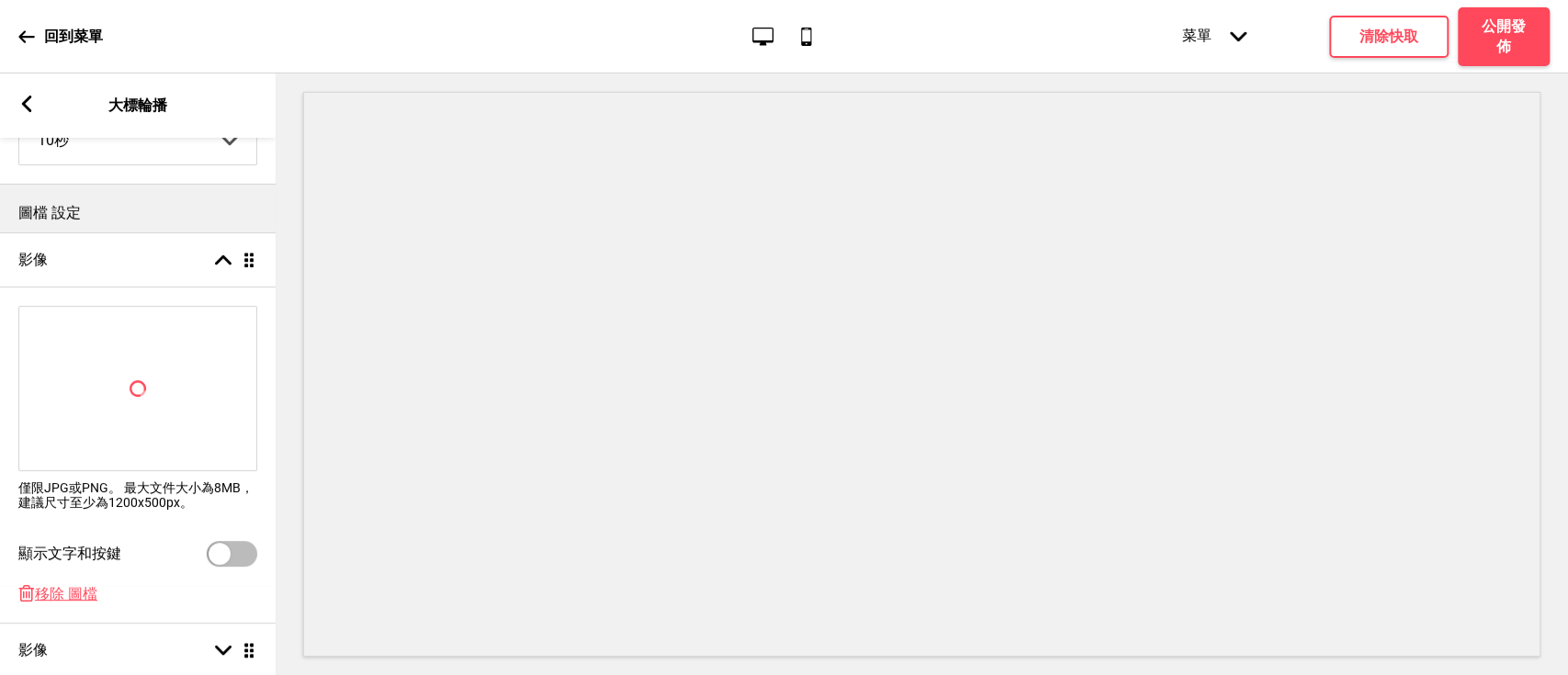
scroll to position [326, 0]
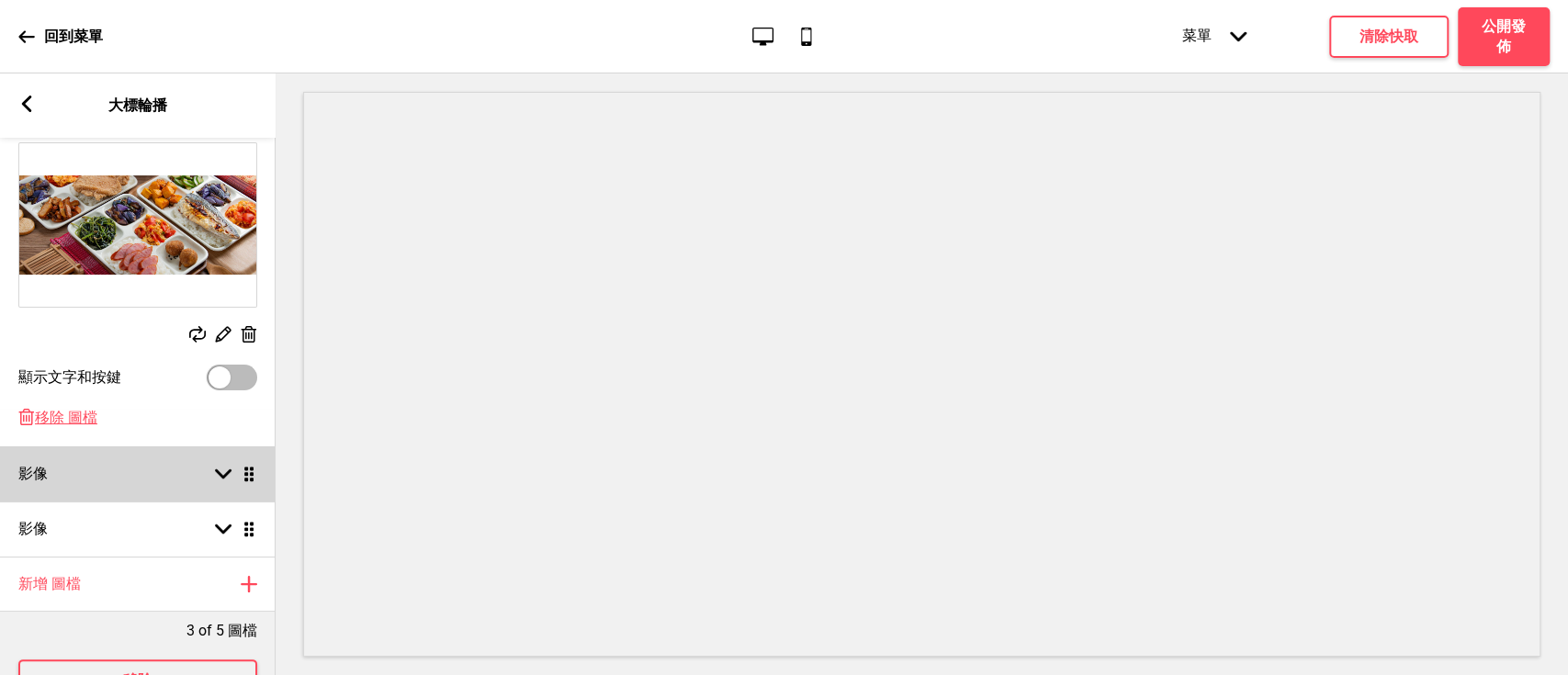
click at [148, 473] on div "影像 箭頭down 拖曳" at bounding box center [138, 474] width 276 height 55
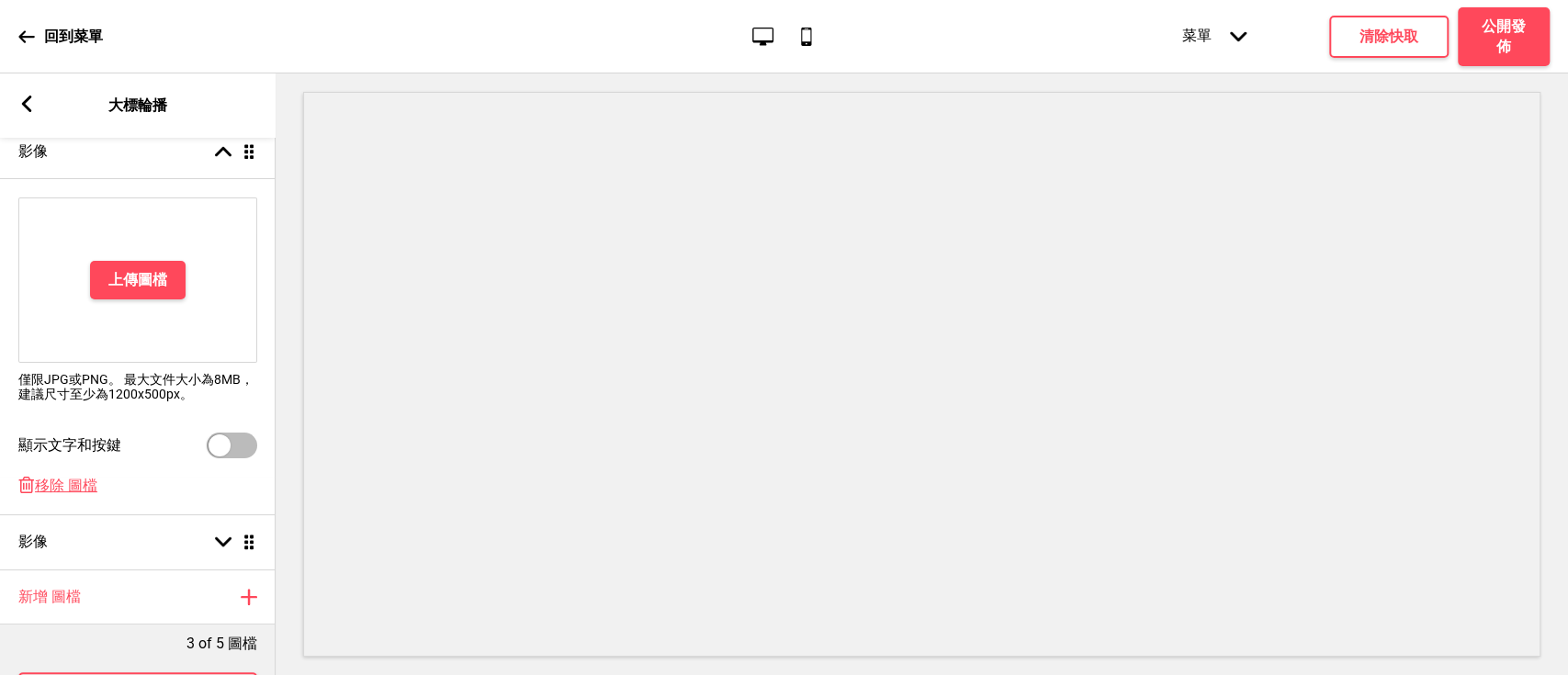
scroll to position [315, 0]
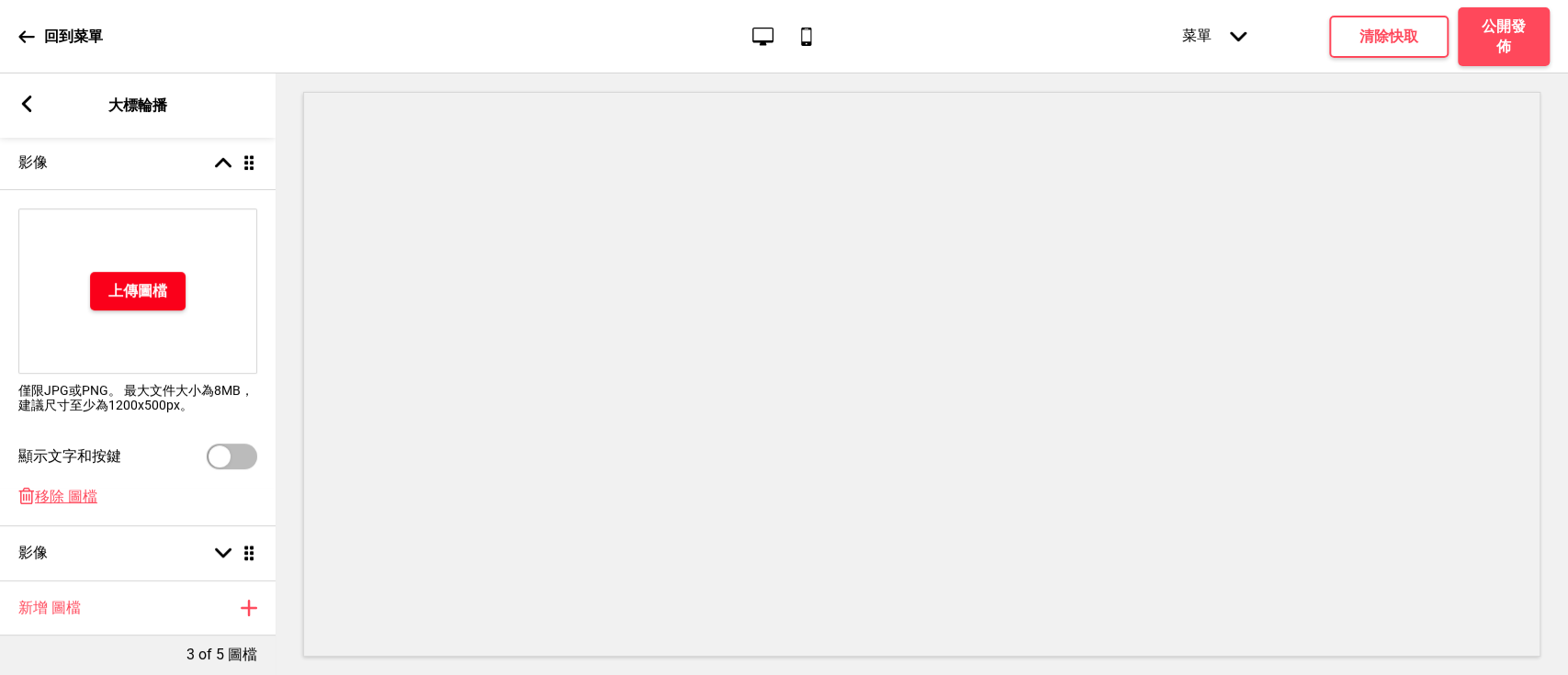
click at [145, 308] on button "上傳圖檔" at bounding box center [138, 290] width 96 height 38
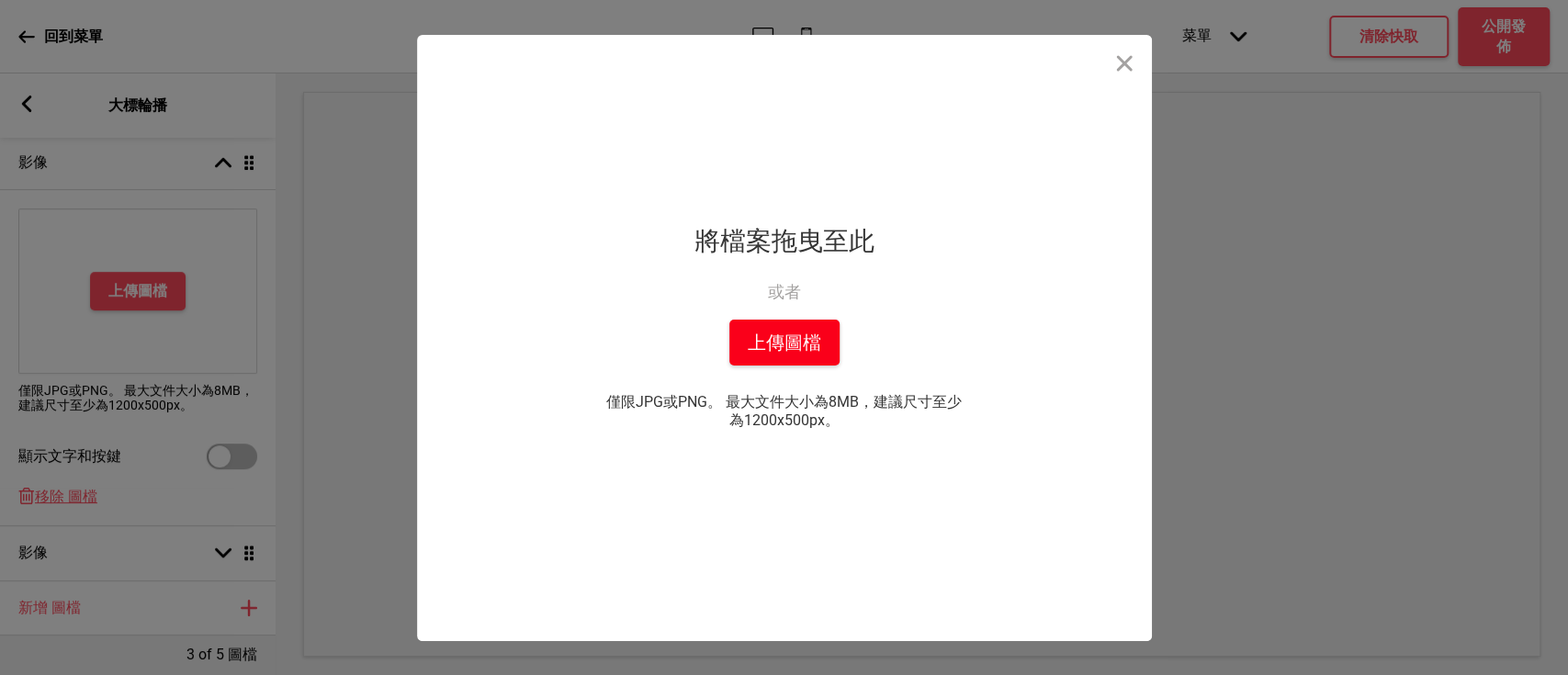
click at [816, 340] on button "上傳圖檔" at bounding box center [784, 342] width 110 height 46
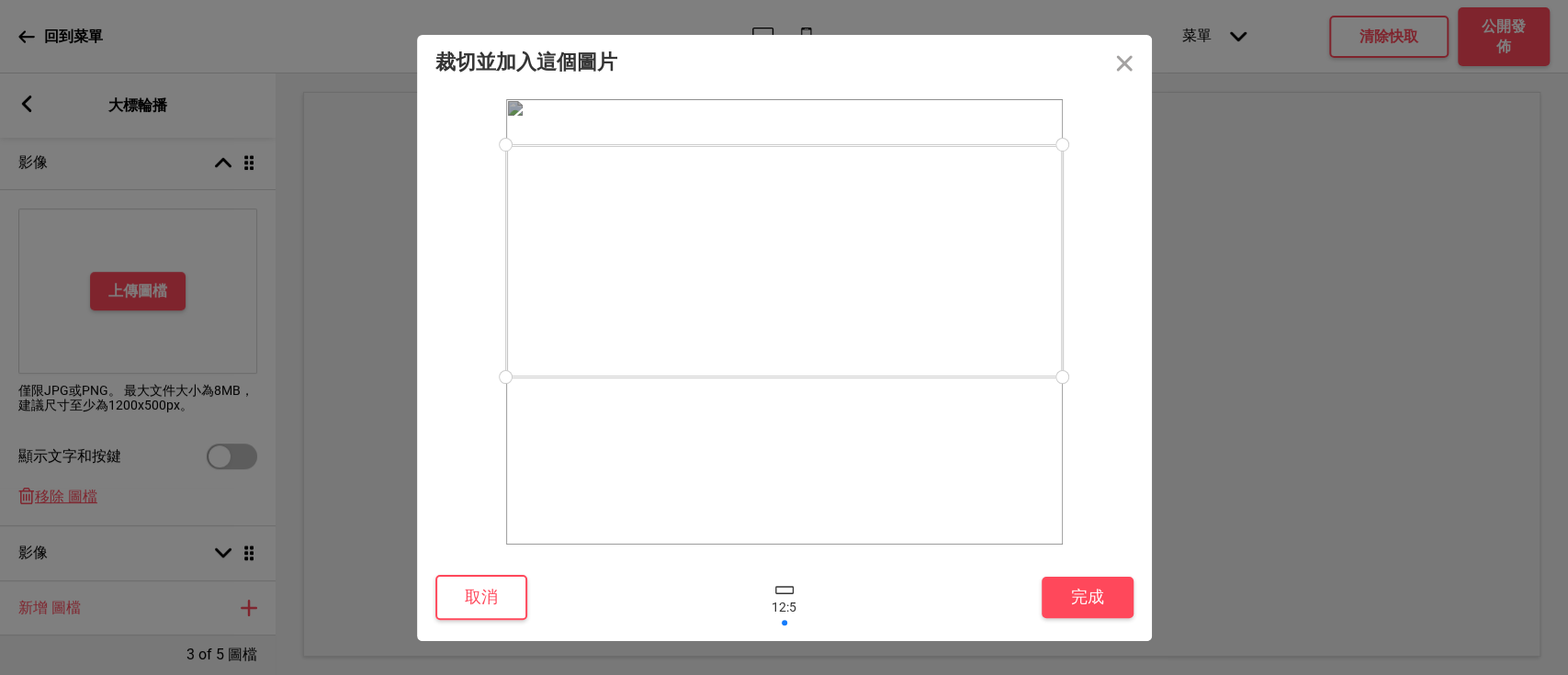
drag, startPoint x: 963, startPoint y: 337, endPoint x: 958, endPoint y: 276, distance: 61.2
click at [958, 276] on div at bounding box center [785, 261] width 557 height 232
click at [1084, 595] on button "完成" at bounding box center [1088, 597] width 92 height 41
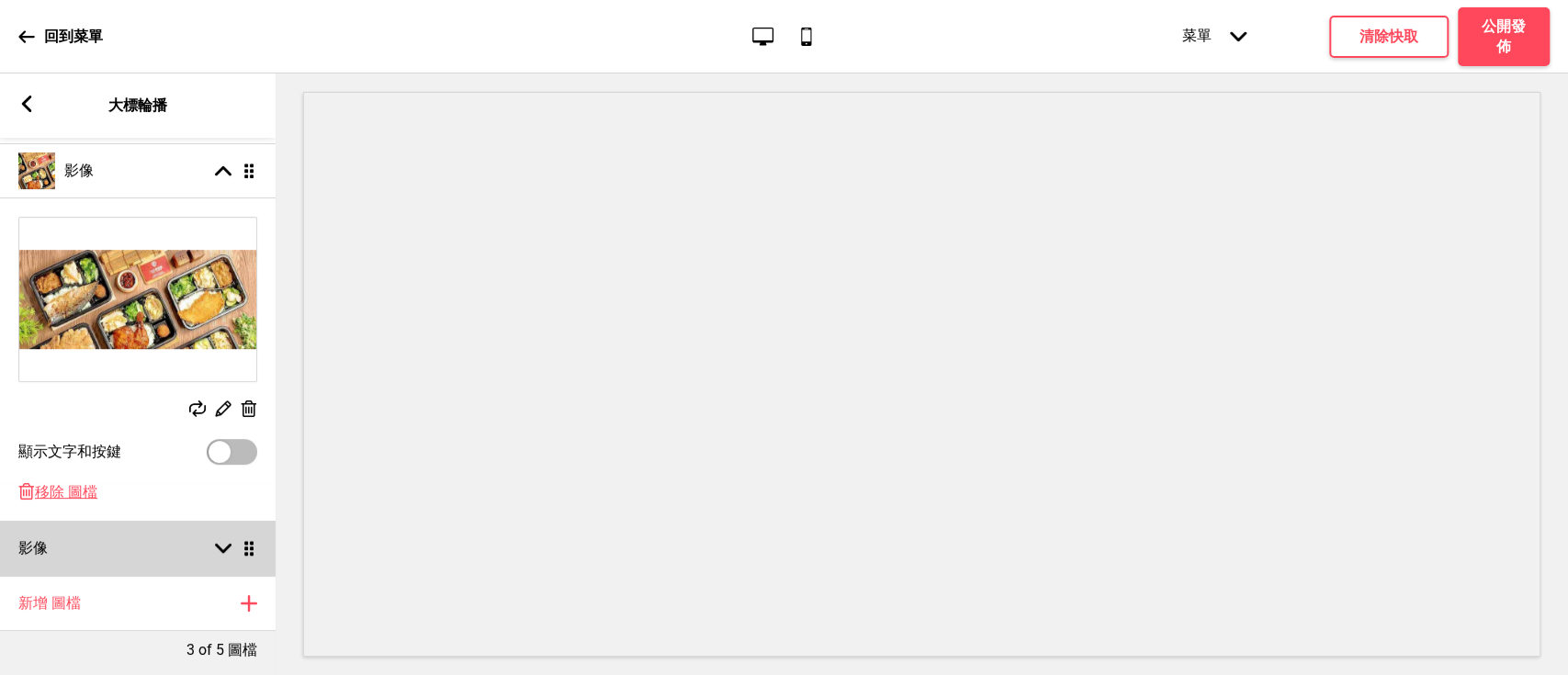
click at [128, 552] on div "影像 箭頭down 拖曳" at bounding box center [138, 548] width 276 height 55
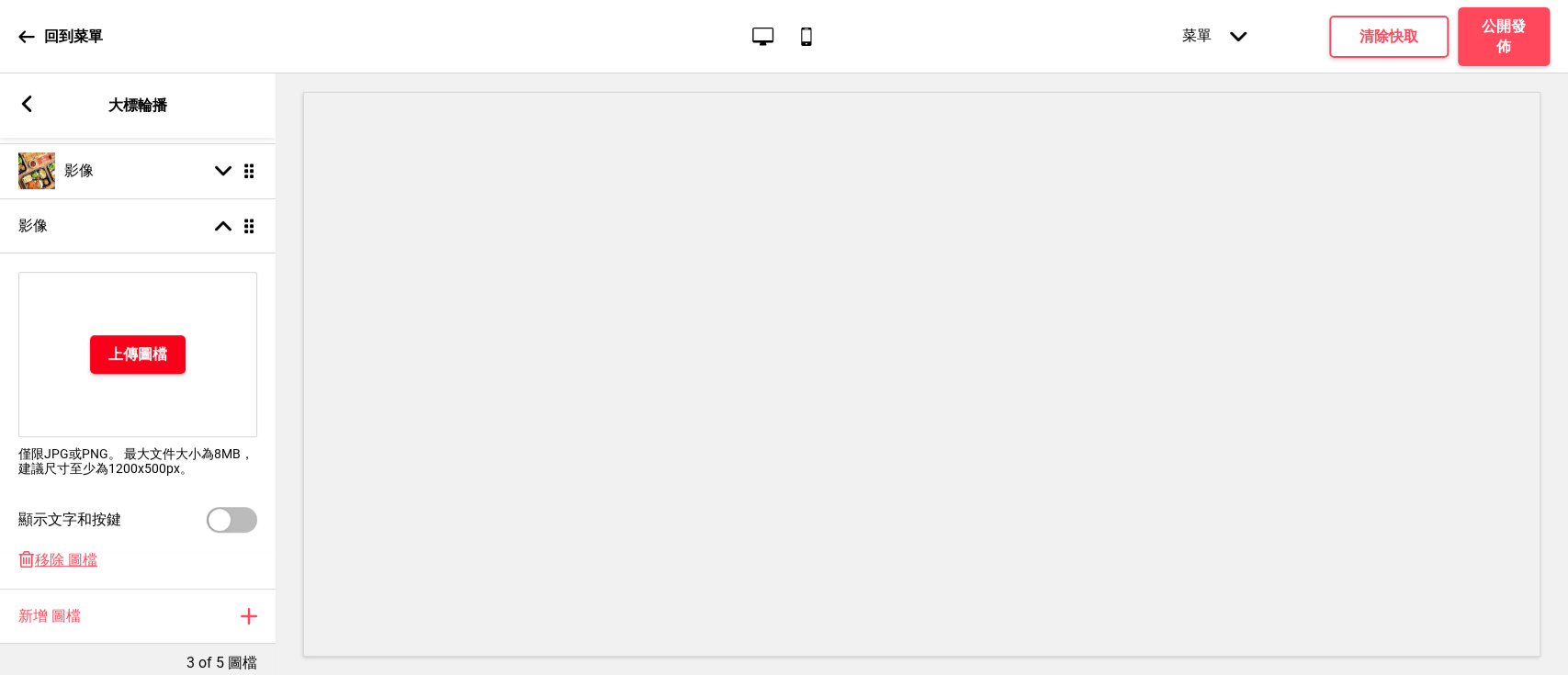
click at [163, 348] on button "上傳圖檔" at bounding box center [138, 354] width 96 height 38
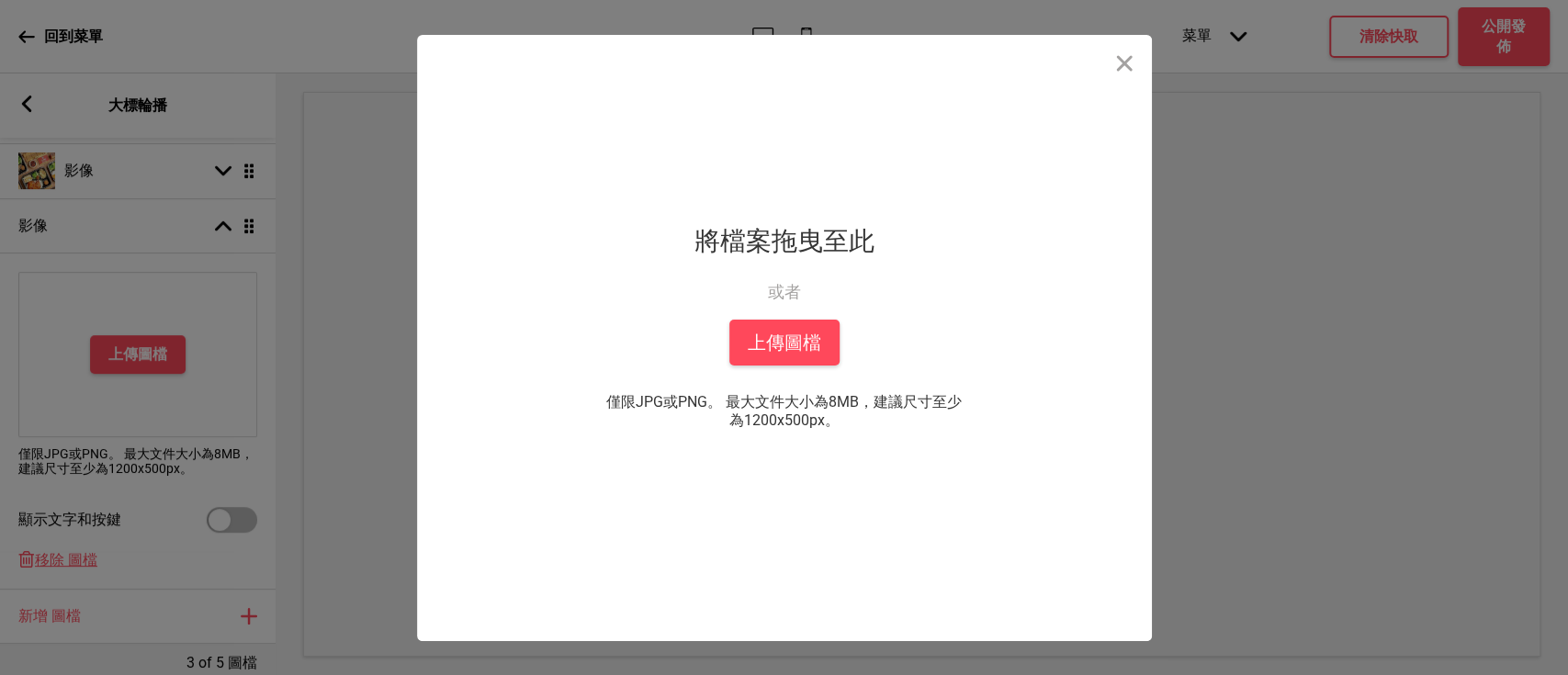
click at [116, 236] on div "拖放檔案到這裡 將檔案拖曳至此 或者 從你的本機中上傳 上傳圖檔 僅限JPG或PNG。 最大文件大小為8MB，建議尺寸至少為1200x500px。 你也可以選…" at bounding box center [784, 337] width 1568 height 675
click at [786, 347] on button "上傳圖檔" at bounding box center [784, 342] width 110 height 46
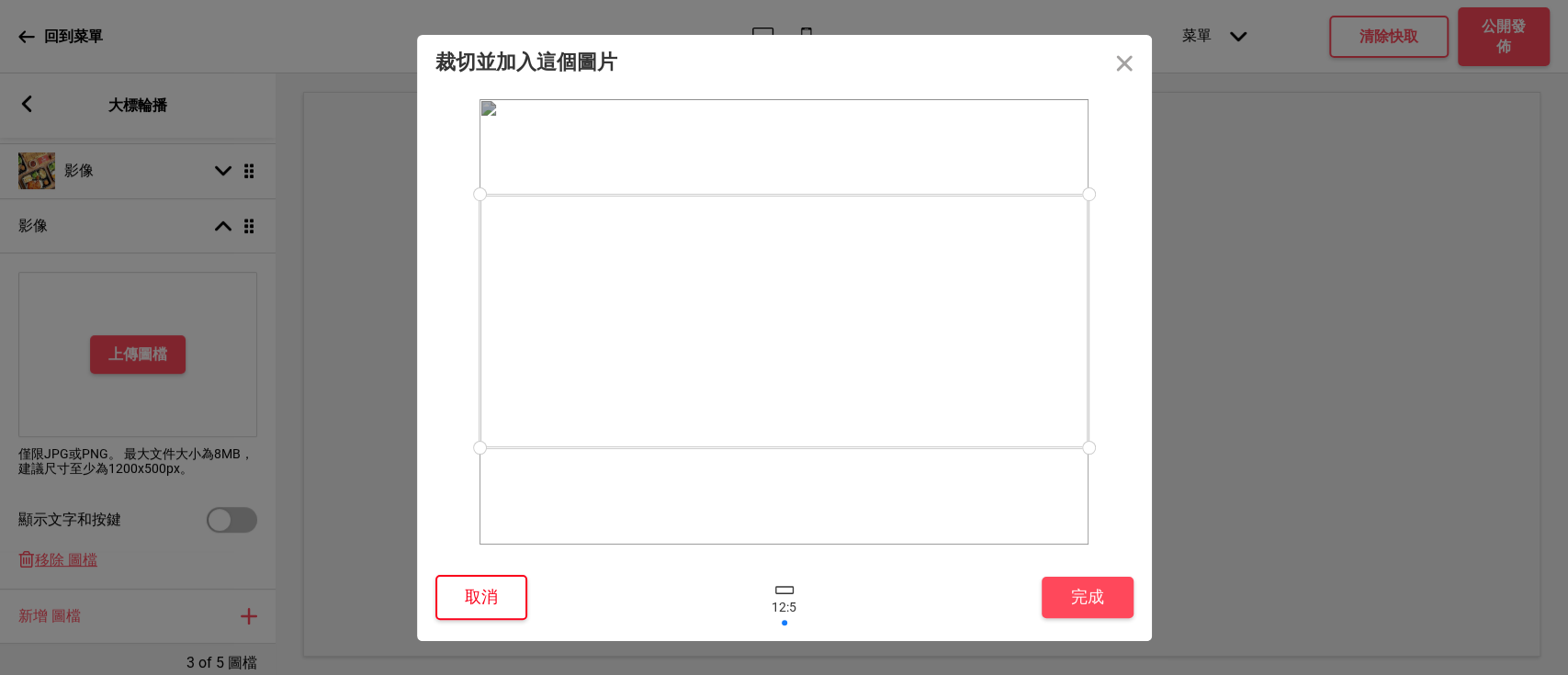
click at [481, 586] on button "取消" at bounding box center [481, 597] width 92 height 45
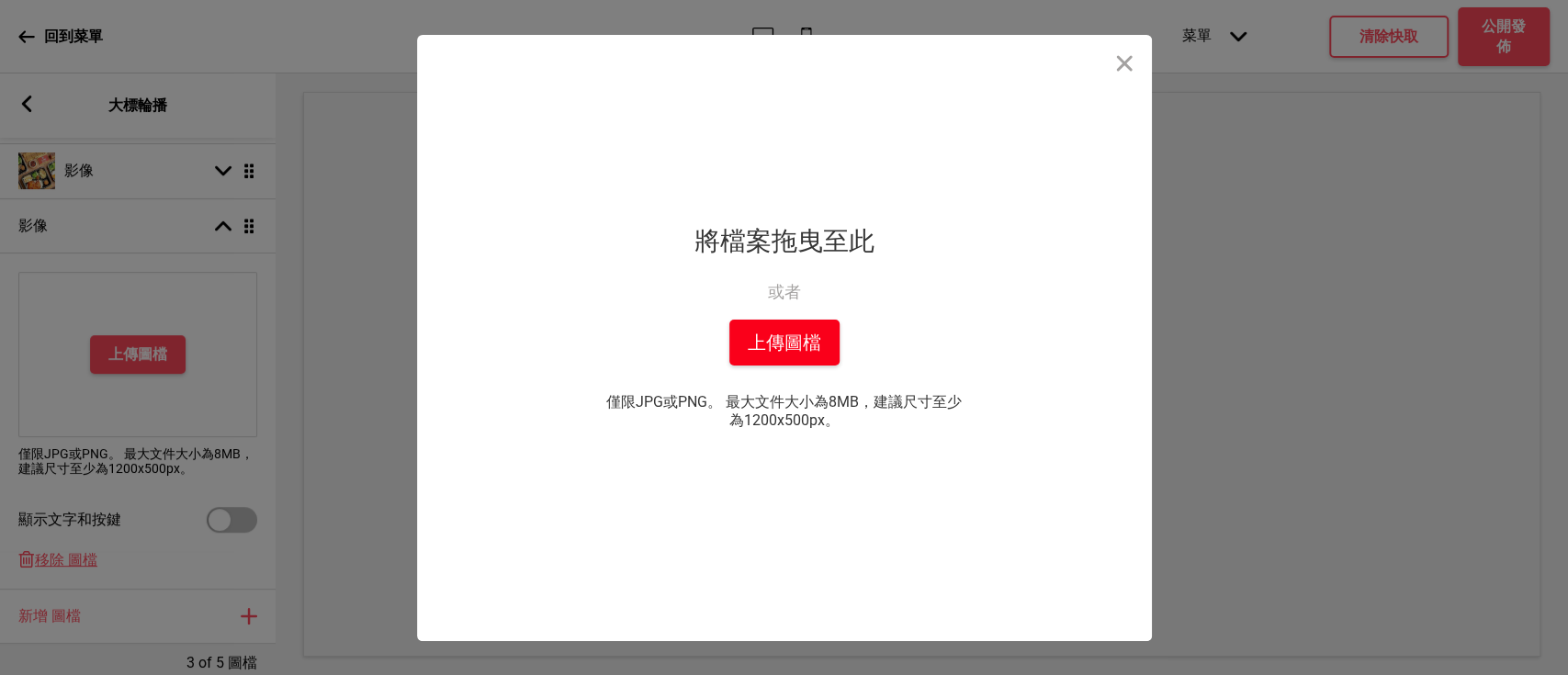
click at [788, 319] on div "拖放檔案到這裡 將檔案拖曳至此 或者 從你的本機中上傳 上傳圖檔 僅限JPG或PNG。 最大文件大小為8MB，建議尺寸至少為1200x500px。 你也可以選自" at bounding box center [785, 338] width 459 height 606
click at [786, 340] on button "上傳圖檔" at bounding box center [784, 342] width 110 height 46
click at [1129, 54] on button "Close" at bounding box center [1124, 63] width 55 height 55
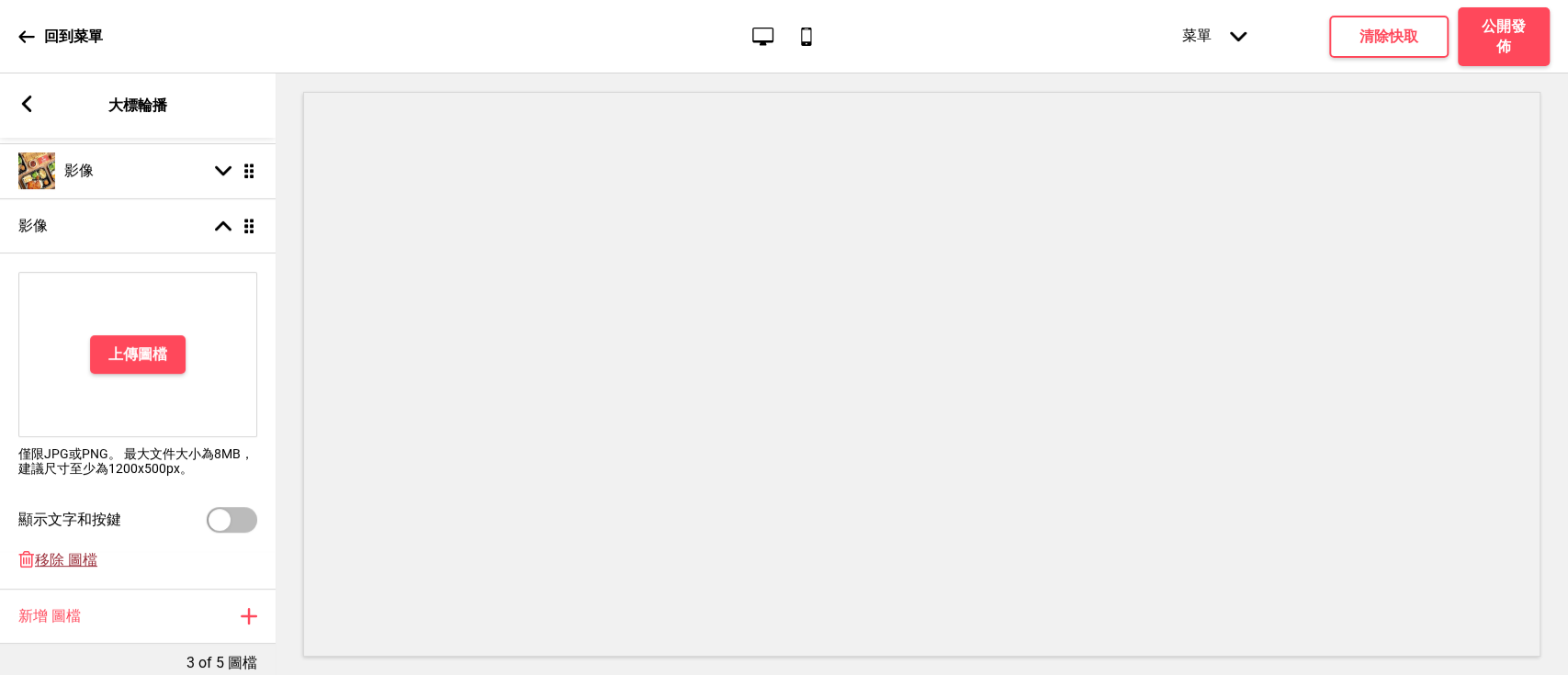
click at [64, 570] on span "移除 圖檔" at bounding box center [66, 561] width 63 height 20
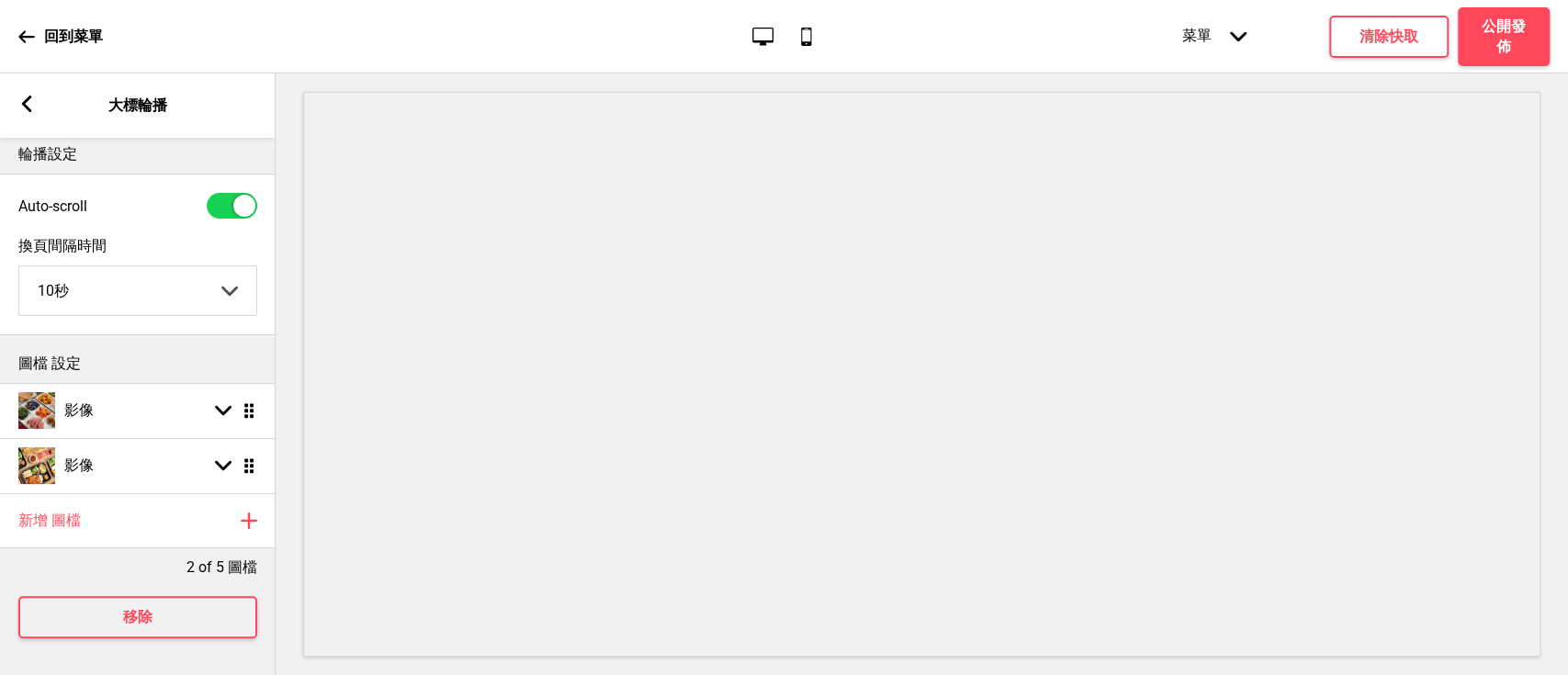
scroll to position [31, 0]
click at [20, 96] on rect at bounding box center [26, 104] width 17 height 17
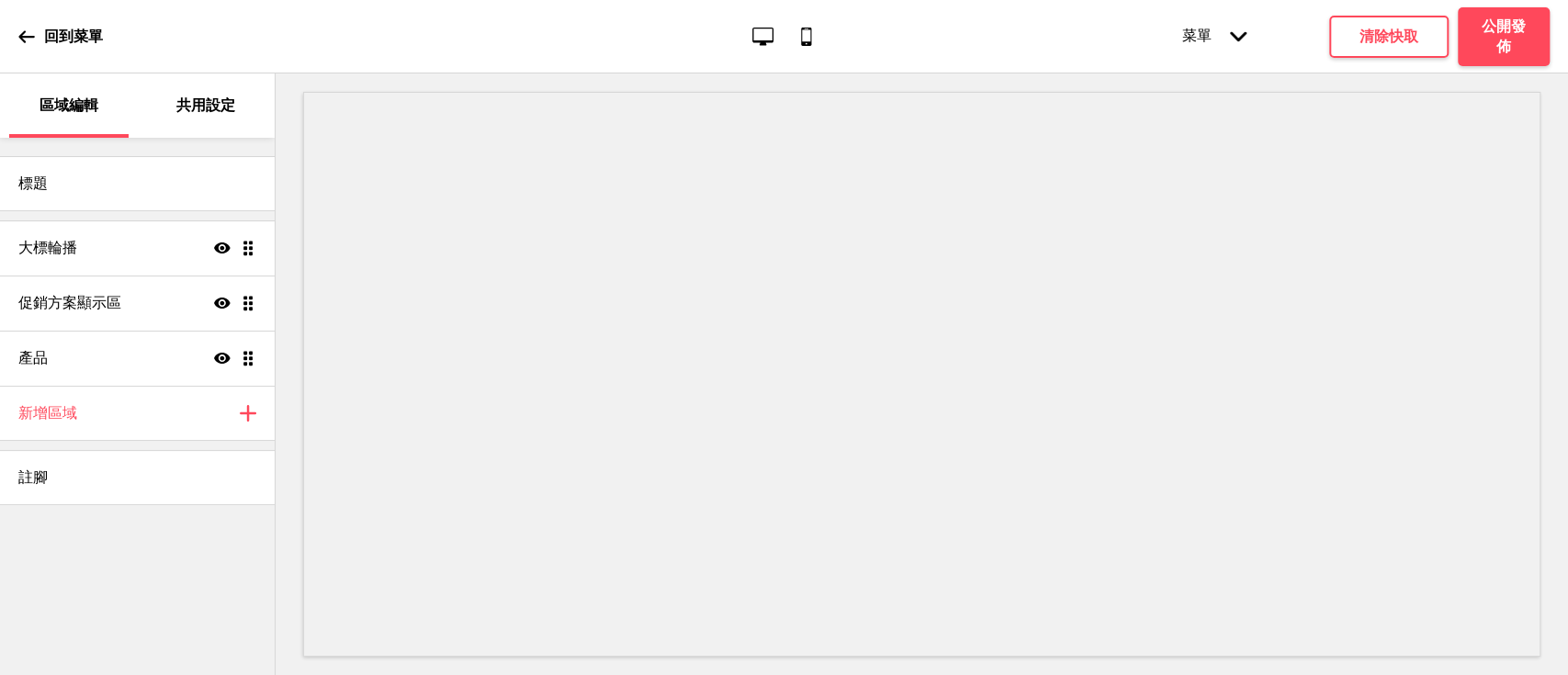
scroll to position [51, 0]
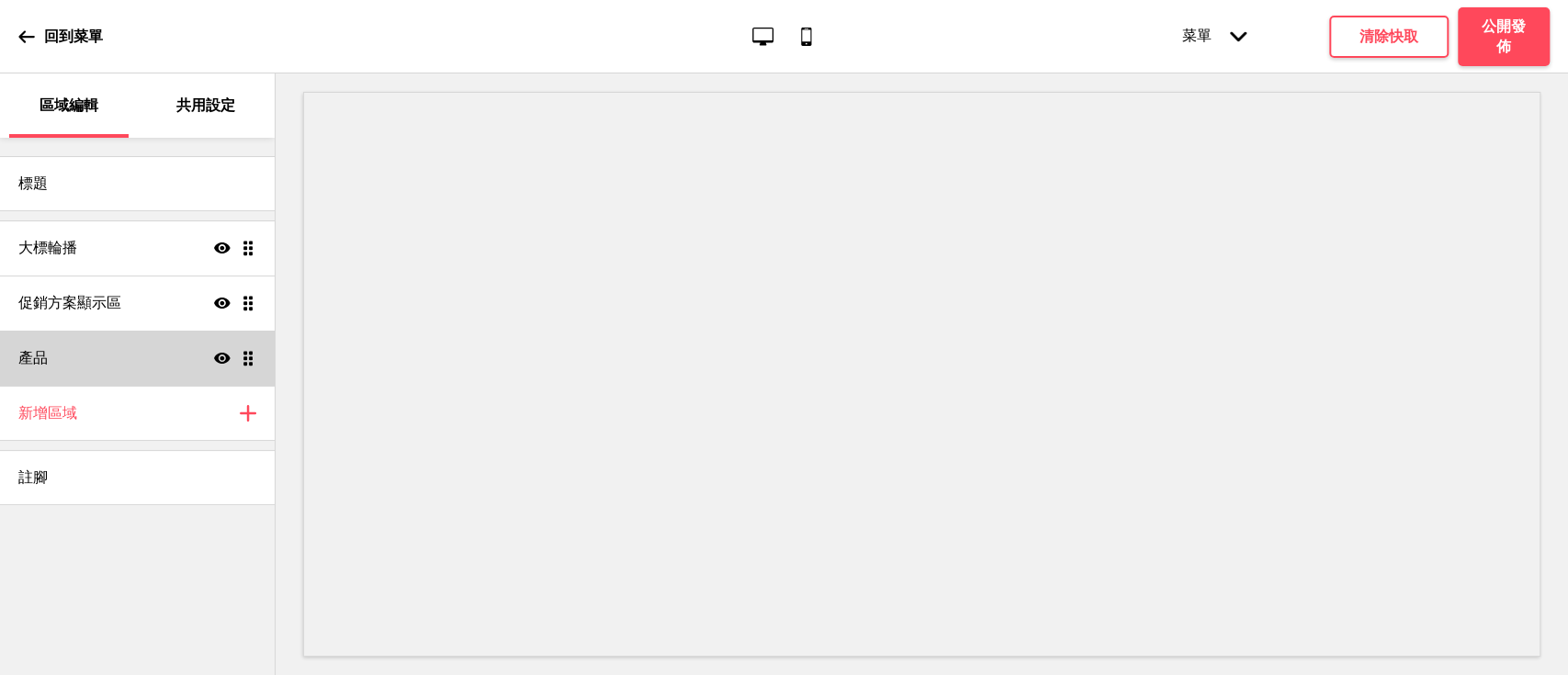
click at [79, 346] on div "產品 顯示 拖曳" at bounding box center [137, 358] width 275 height 55
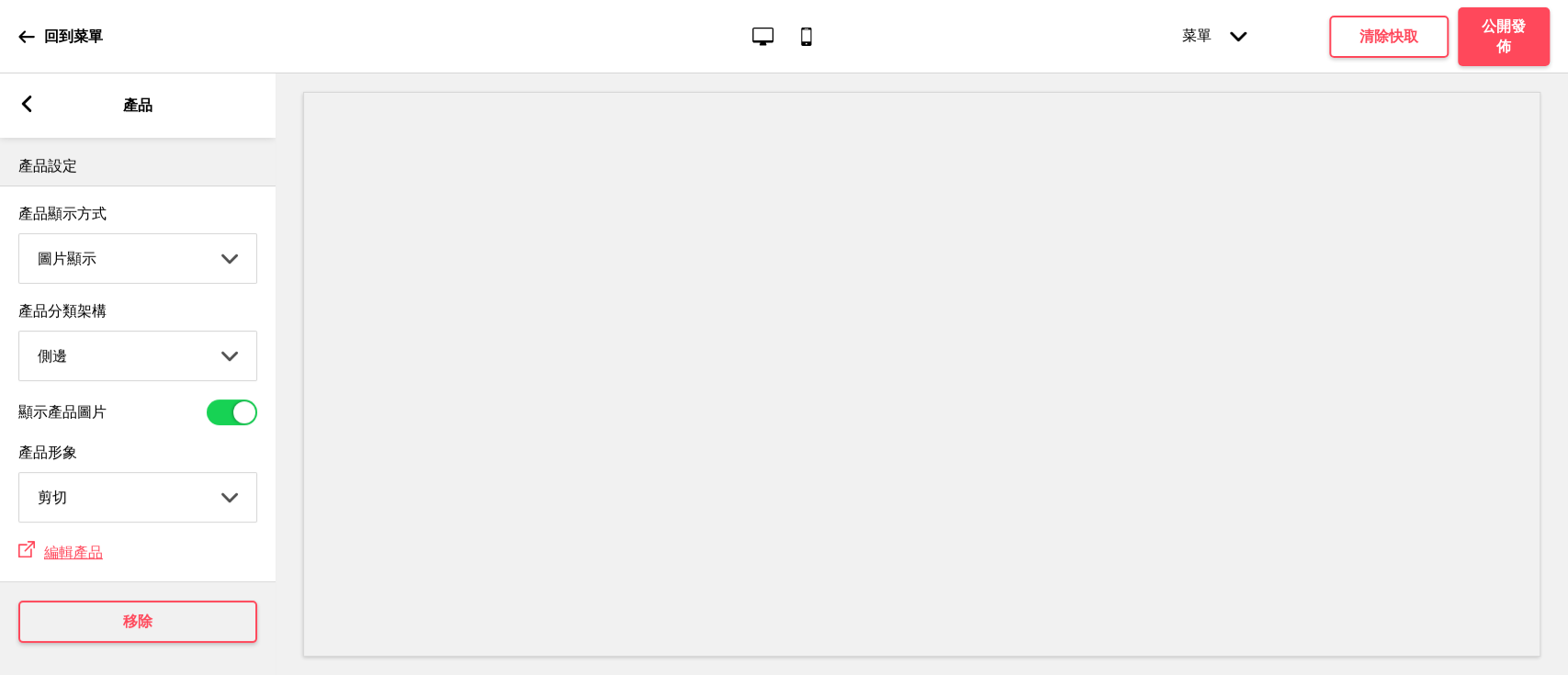
click at [88, 355] on select "頂端 側邊" at bounding box center [138, 356] width 237 height 49
select select "top"
click at [20, 335] on select "頂端 側邊" at bounding box center [138, 356] width 237 height 49
click at [37, 115] on div "箭頭left 產品" at bounding box center [138, 105] width 276 height 64
click at [21, 106] on rect at bounding box center [26, 104] width 17 height 17
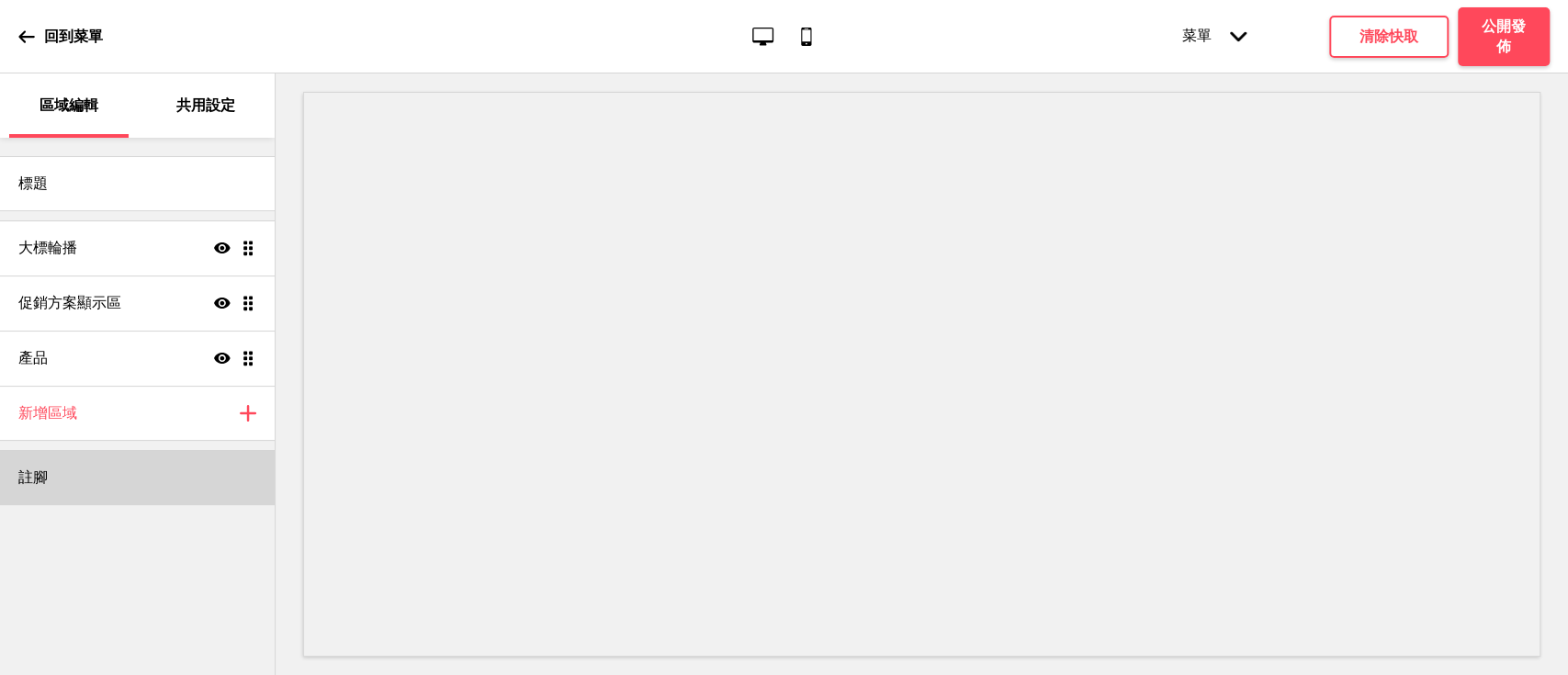
click at [87, 480] on div "註腳" at bounding box center [137, 477] width 275 height 55
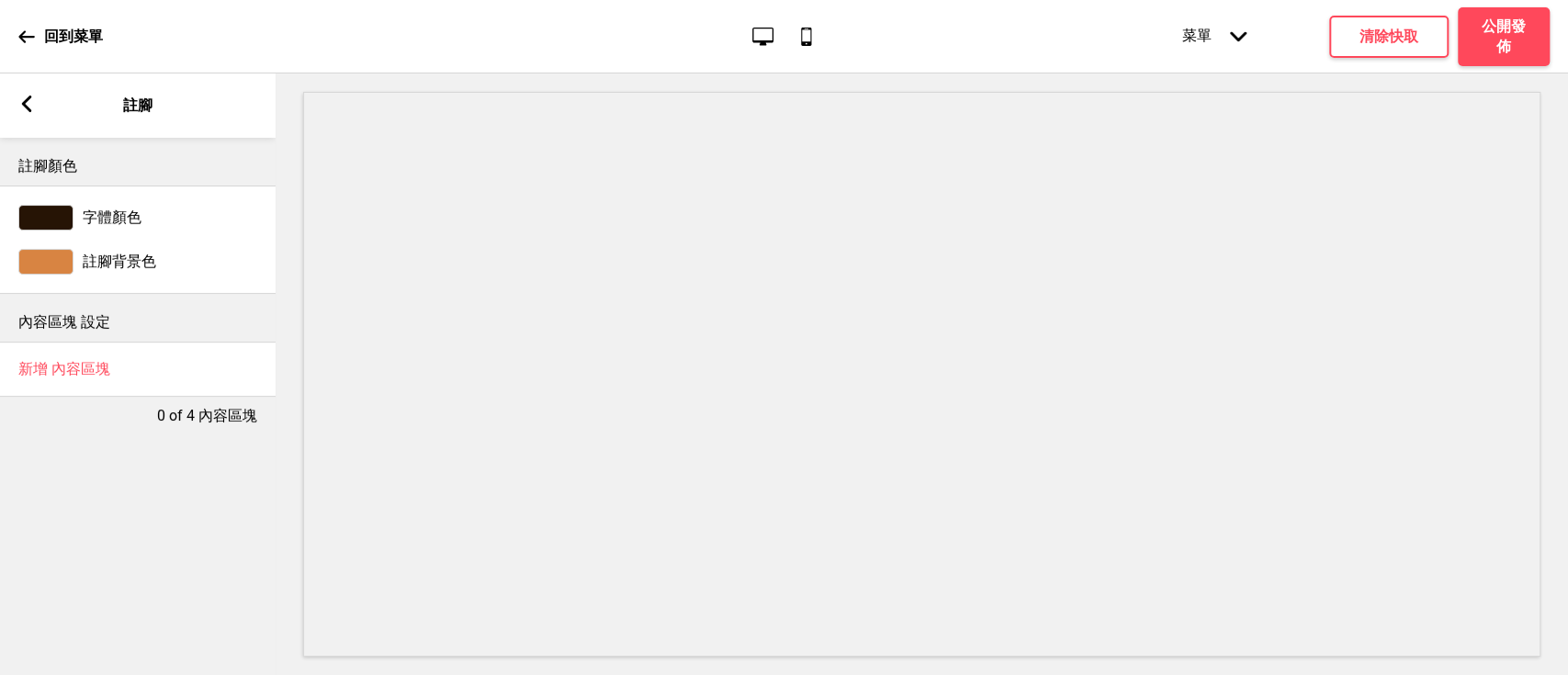
click at [33, 256] on div at bounding box center [46, 262] width 55 height 25
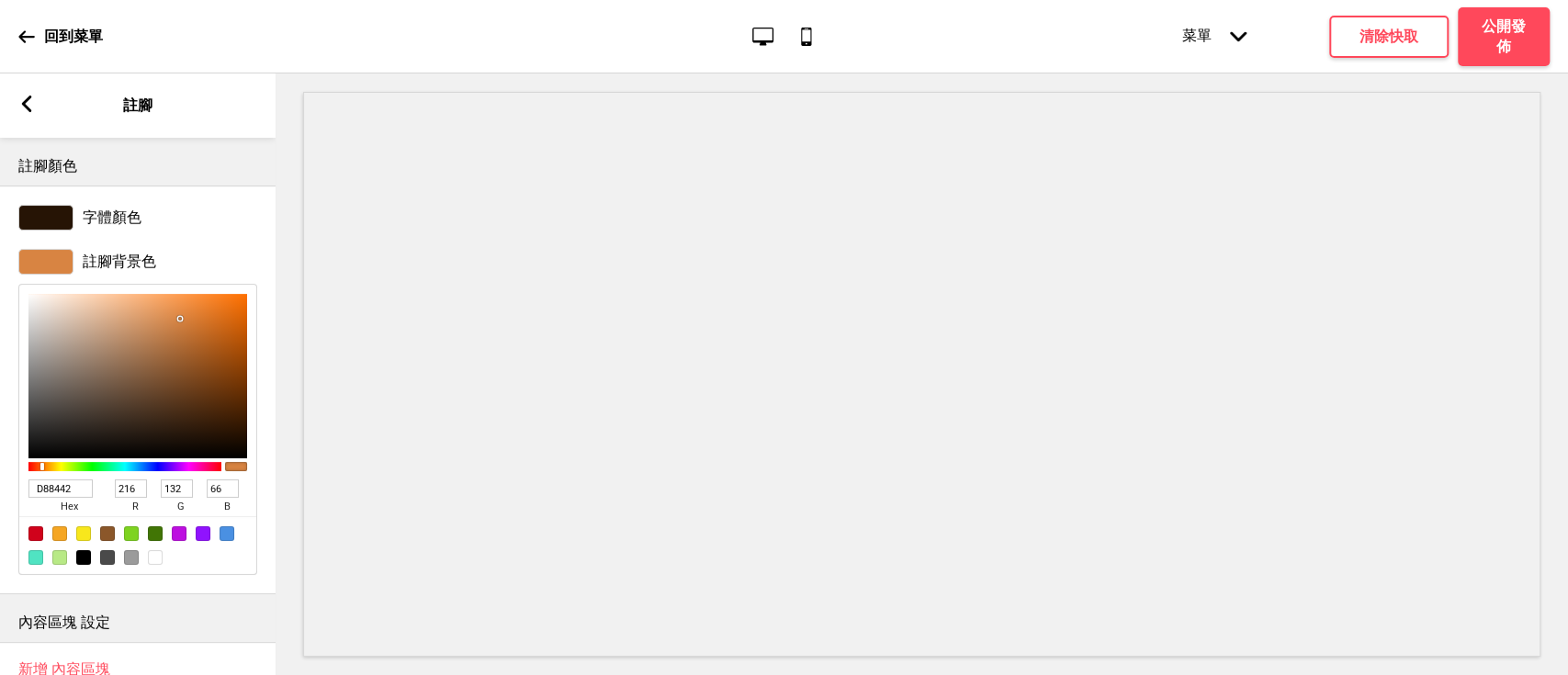
drag, startPoint x: 31, startPoint y: 479, endPoint x: 0, endPoint y: 477, distance: 31.1
click at [0, 477] on div "註腳背景色 D88442 hex 216 r 132 g 66 b 100 a" at bounding box center [138, 411] width 276 height 344
paste input "#b92227"
type input "#b92227"
type input "185"
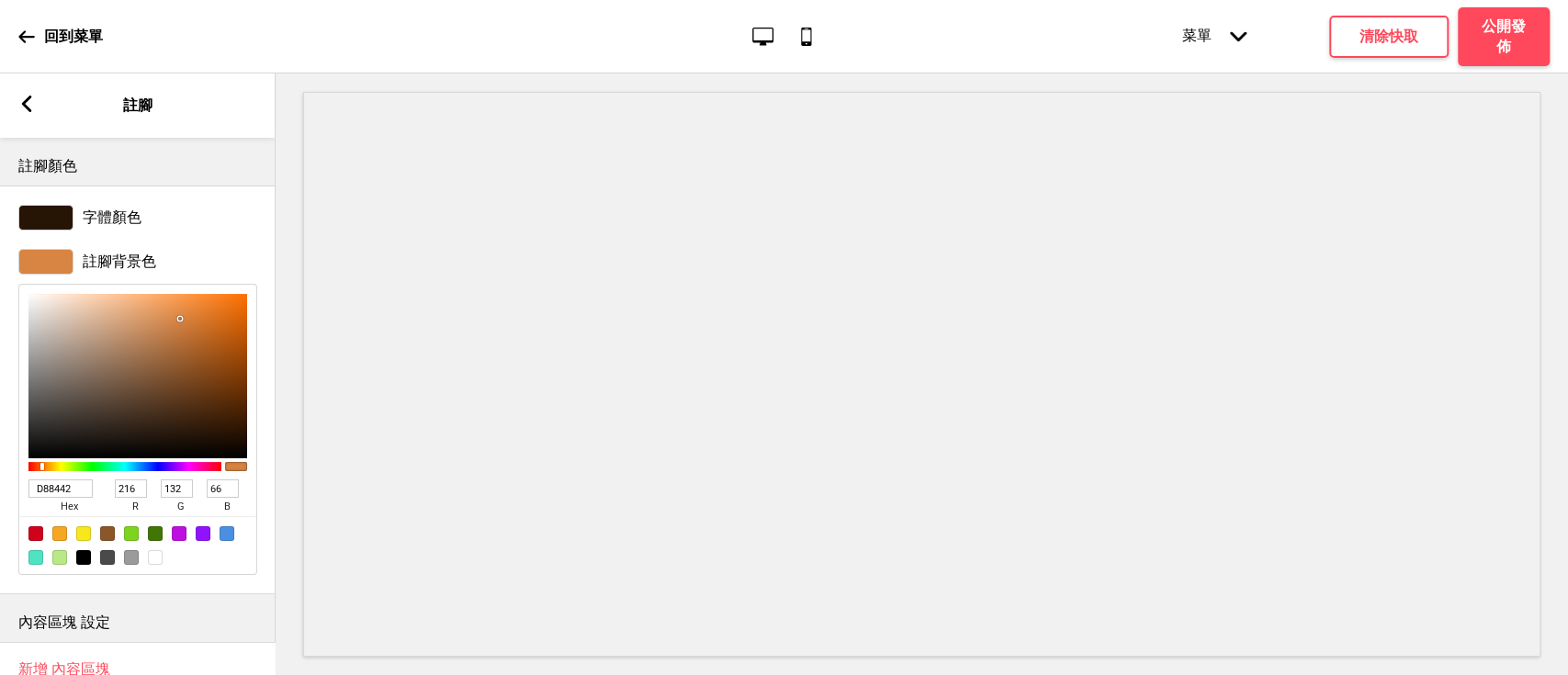
type input "34"
type input "39"
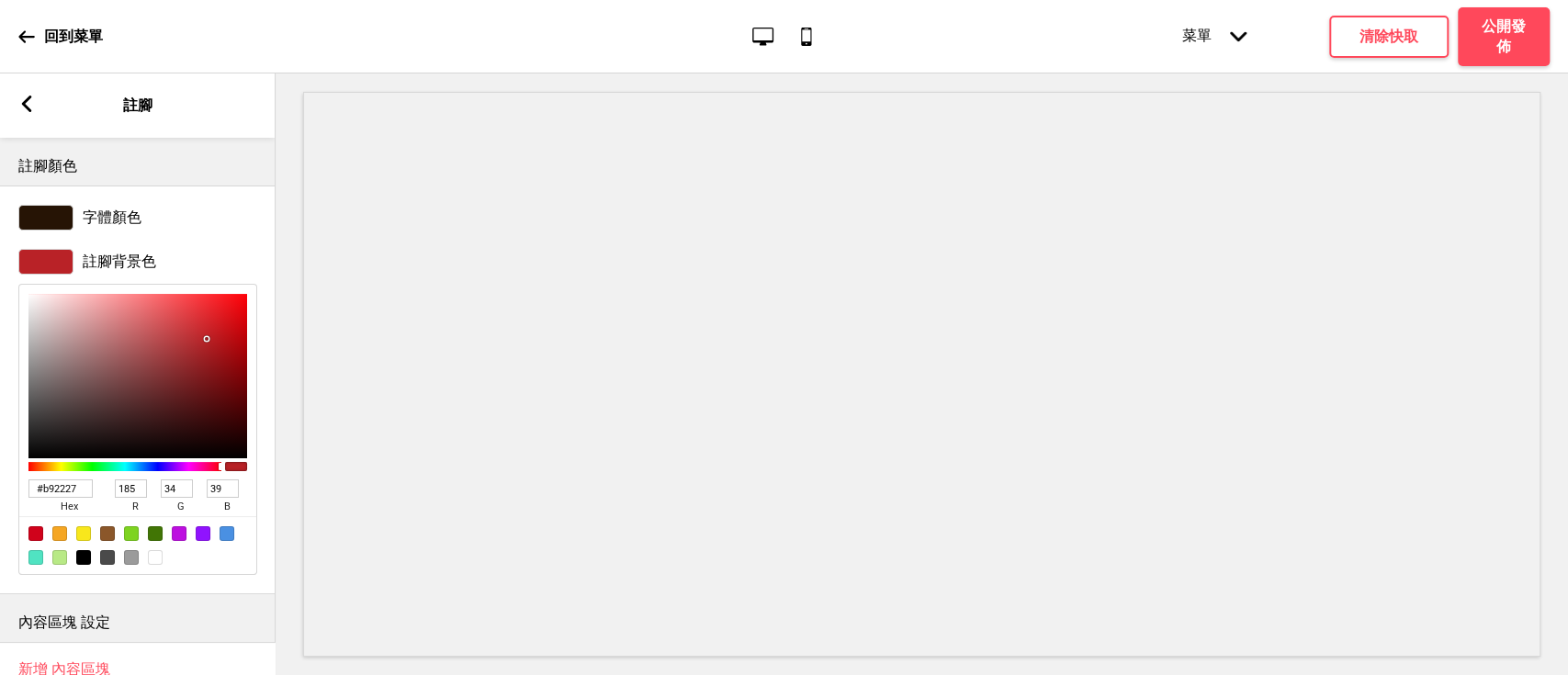
type input "D88442"
type input "216"
type input "132"
type input "66"
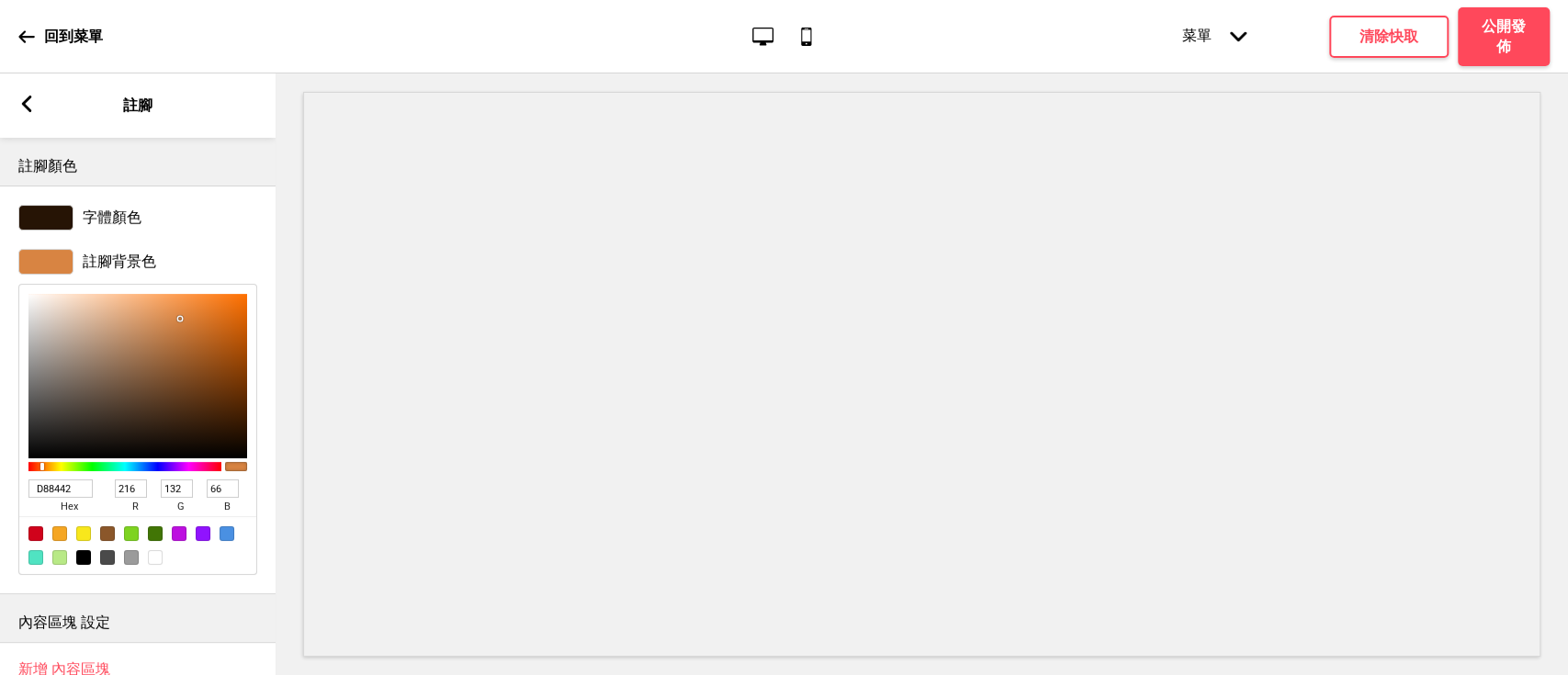
click at [44, 209] on div at bounding box center [46, 218] width 55 height 25
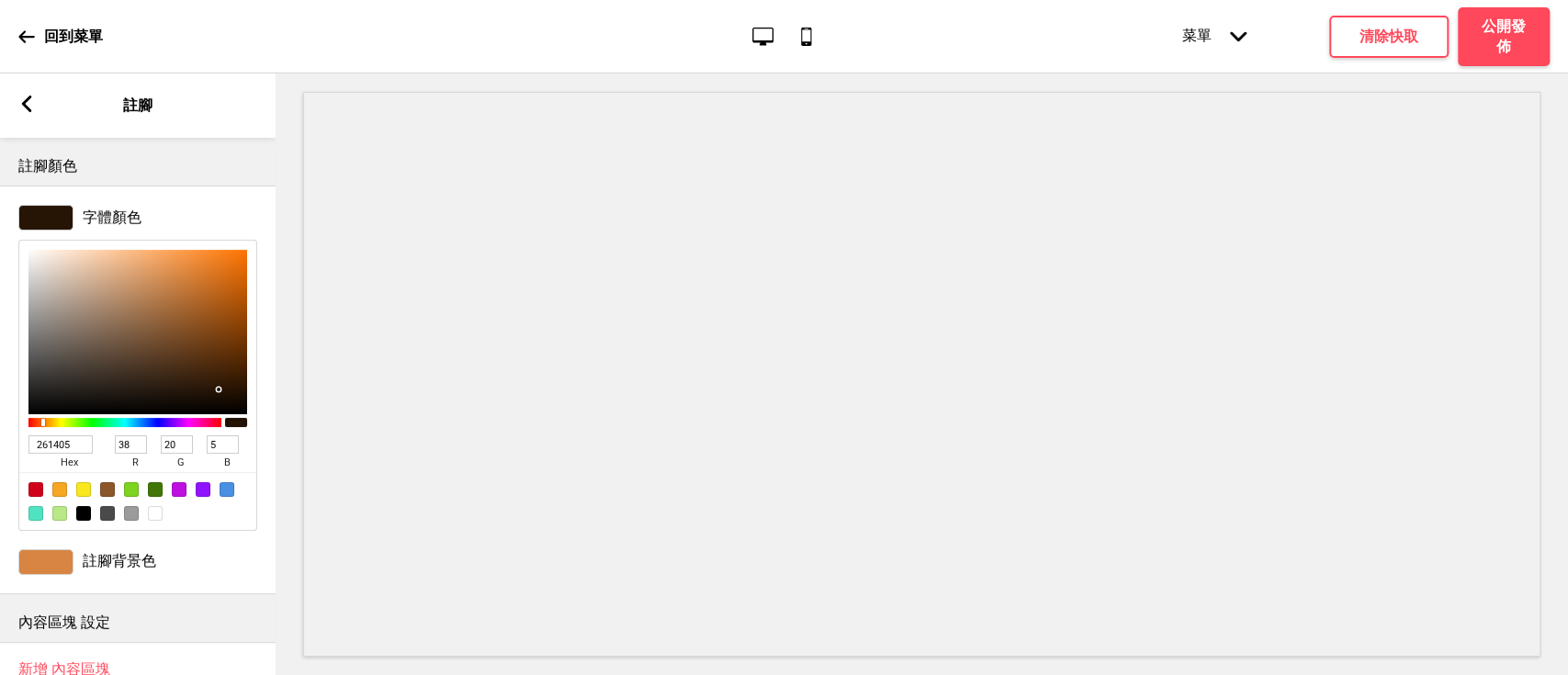
click at [103, 513] on div at bounding box center [107, 513] width 15 height 15
type input "4A4A4A"
type input "74"
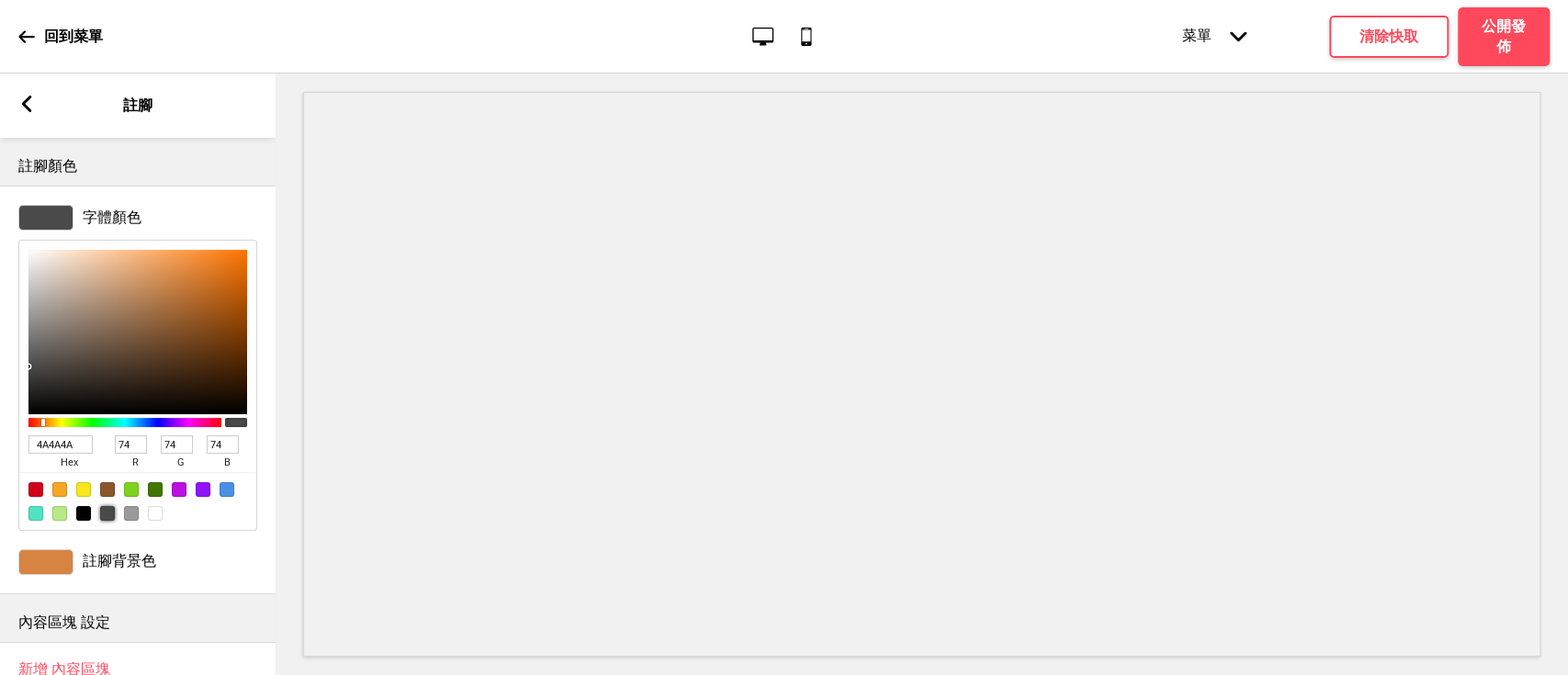
click at [26, 101] on icon at bounding box center [27, 104] width 10 height 17
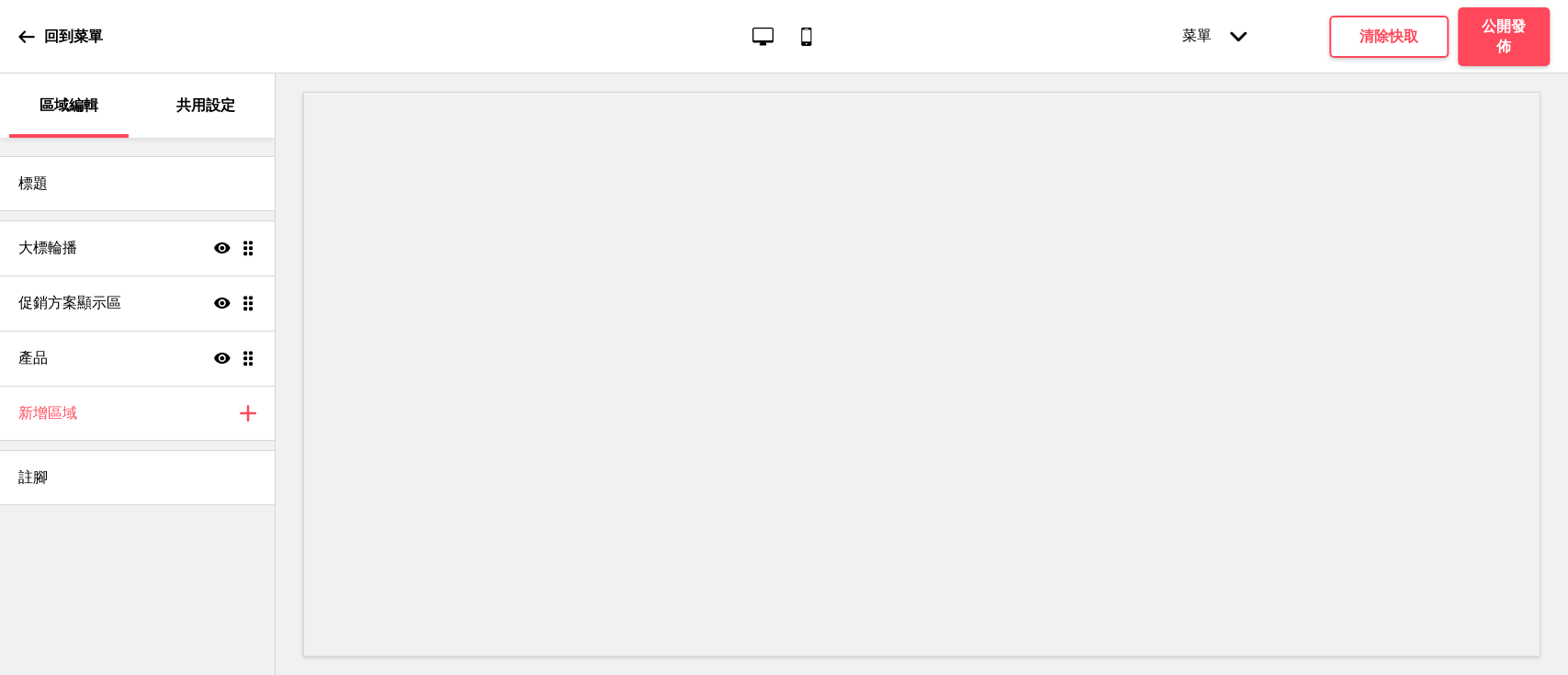
click at [177, 106] on p "共用設定" at bounding box center [205, 105] width 59 height 21
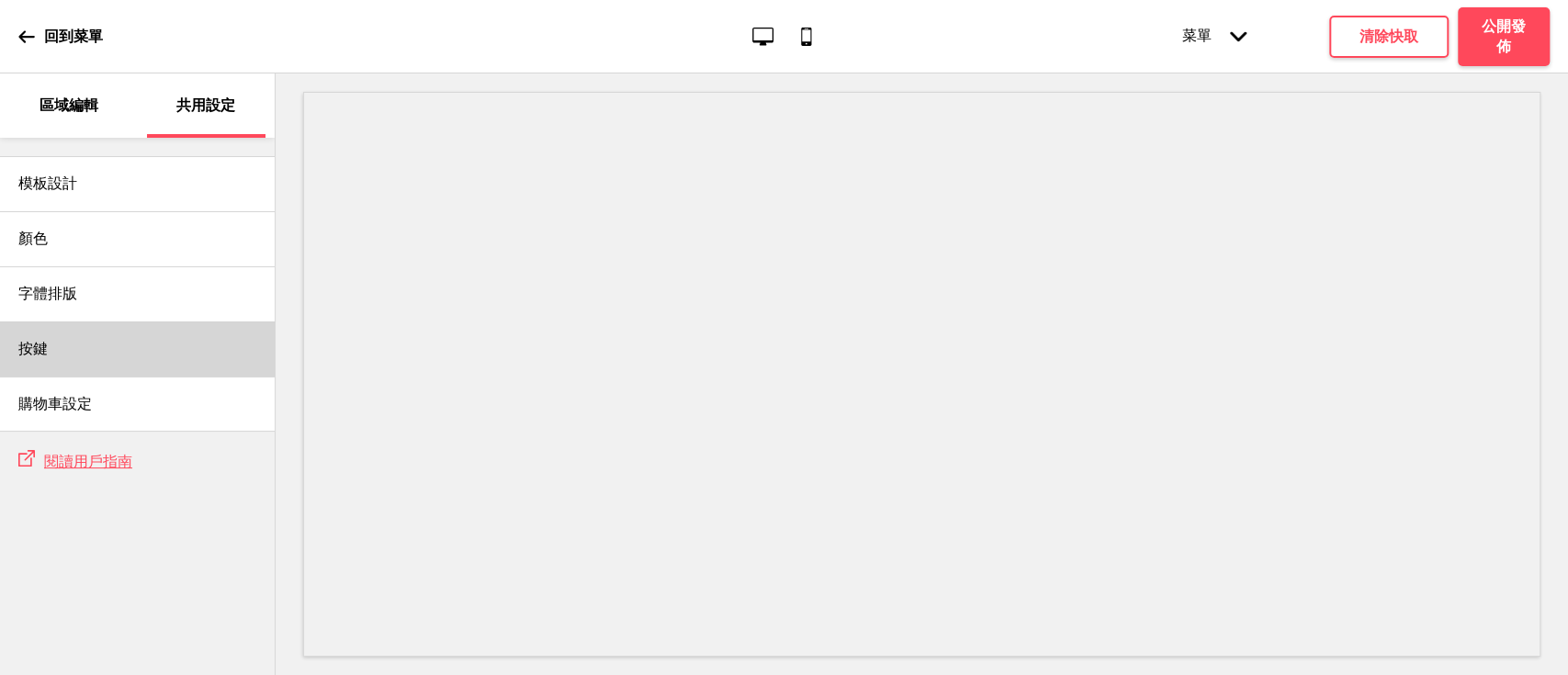
click at [54, 344] on div "按鍵" at bounding box center [137, 349] width 275 height 55
select select "square"
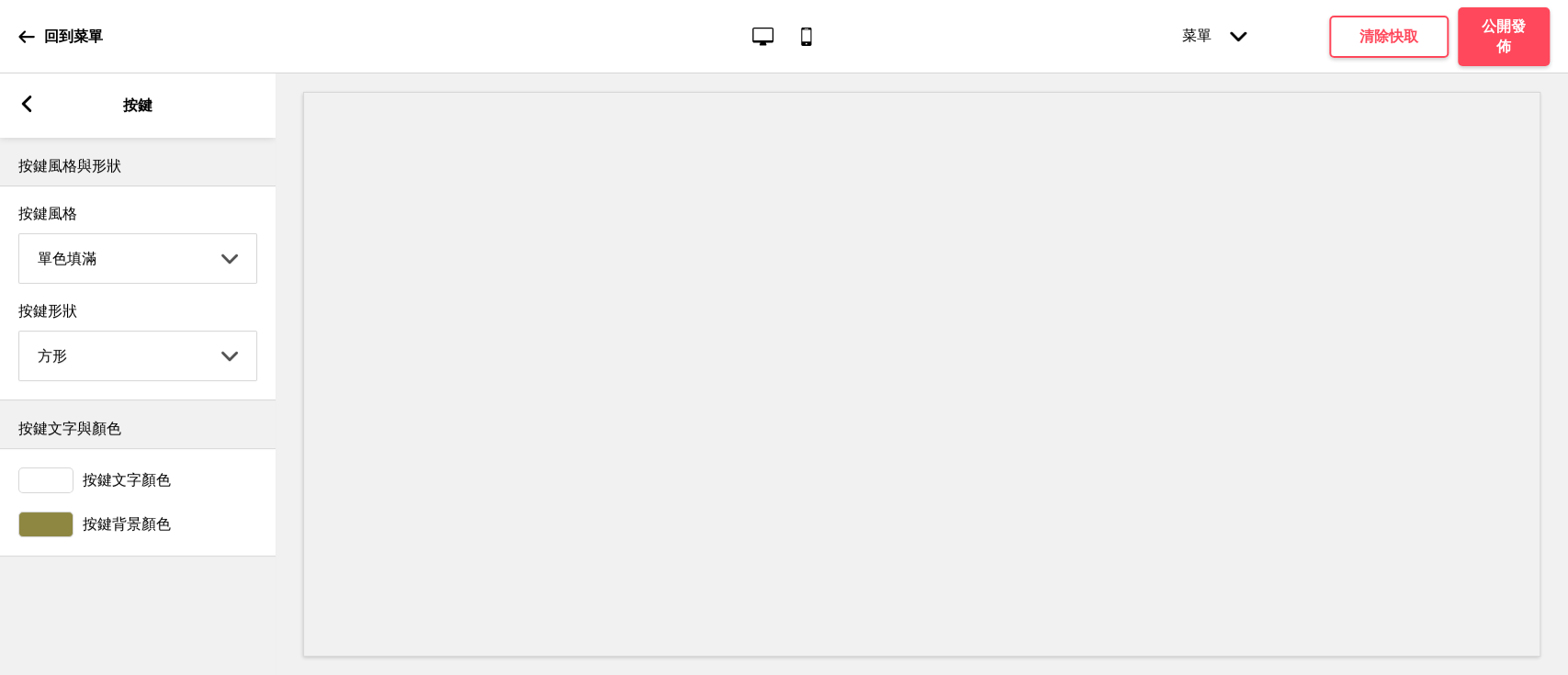
click at [48, 528] on div at bounding box center [46, 524] width 55 height 25
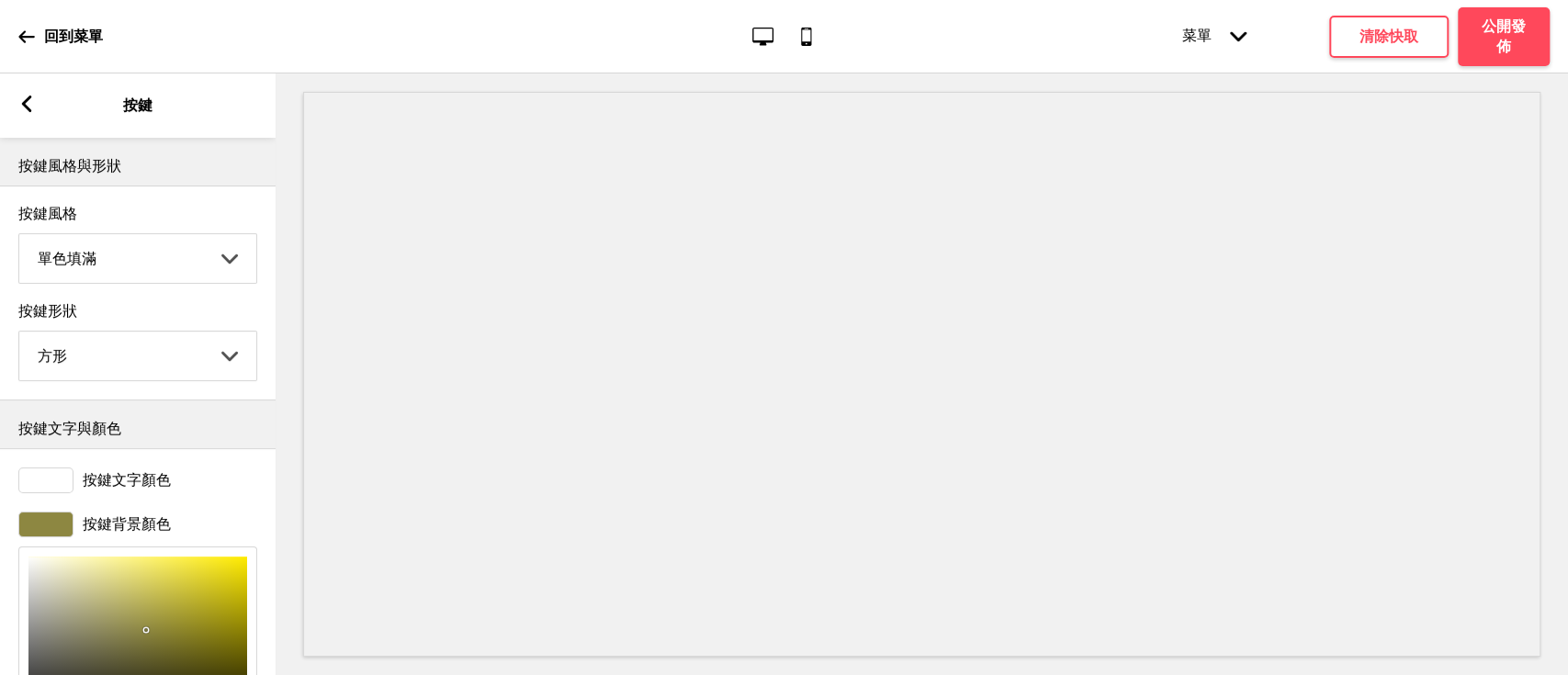
scroll to position [162, 0]
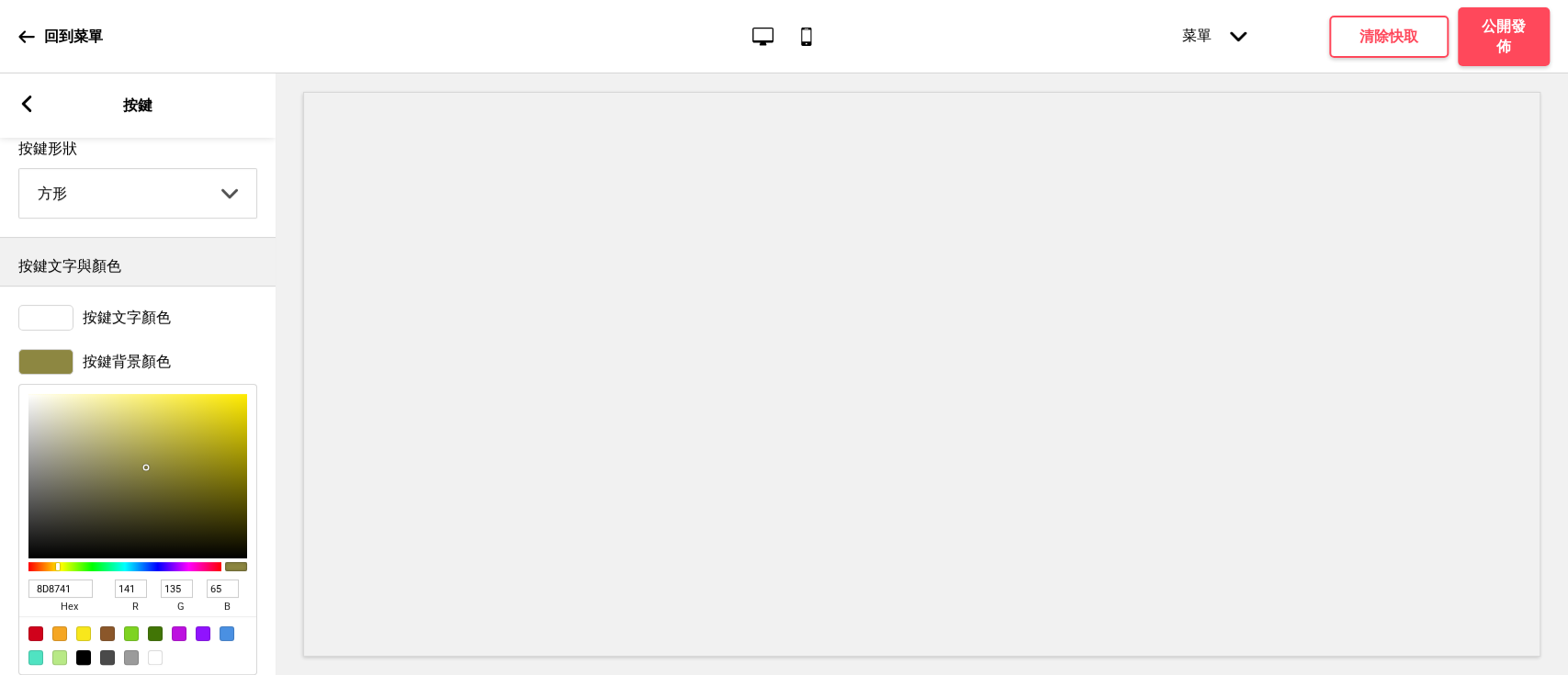
drag, startPoint x: 81, startPoint y: 593, endPoint x: 0, endPoint y: 572, distance: 83.7
click at [0, 572] on div "按鍵背景顏色 8D8741 hex 141 r 135 g 65 b 100 a" at bounding box center [138, 512] width 276 height 344
paste input "#b92227"
type input "#b92227"
type input "185"
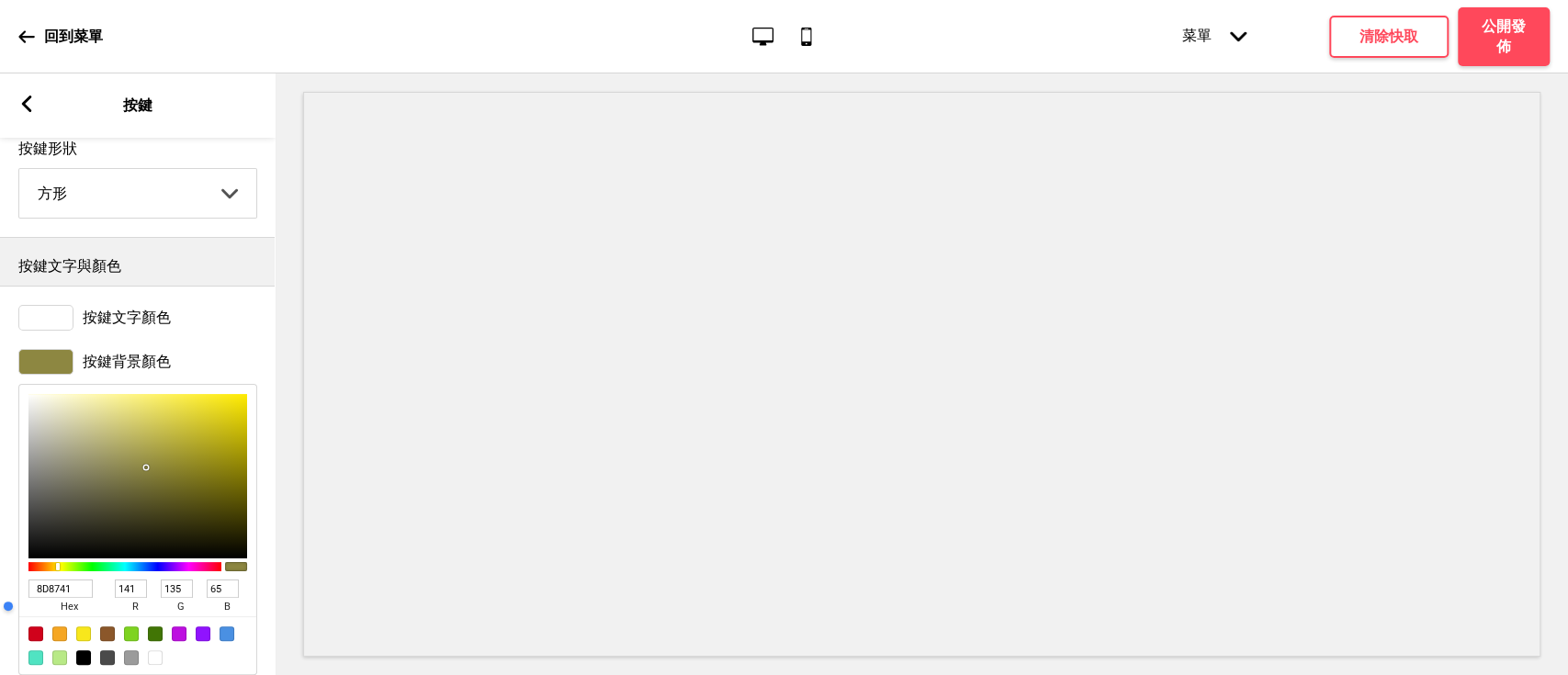
type input "34"
type input "39"
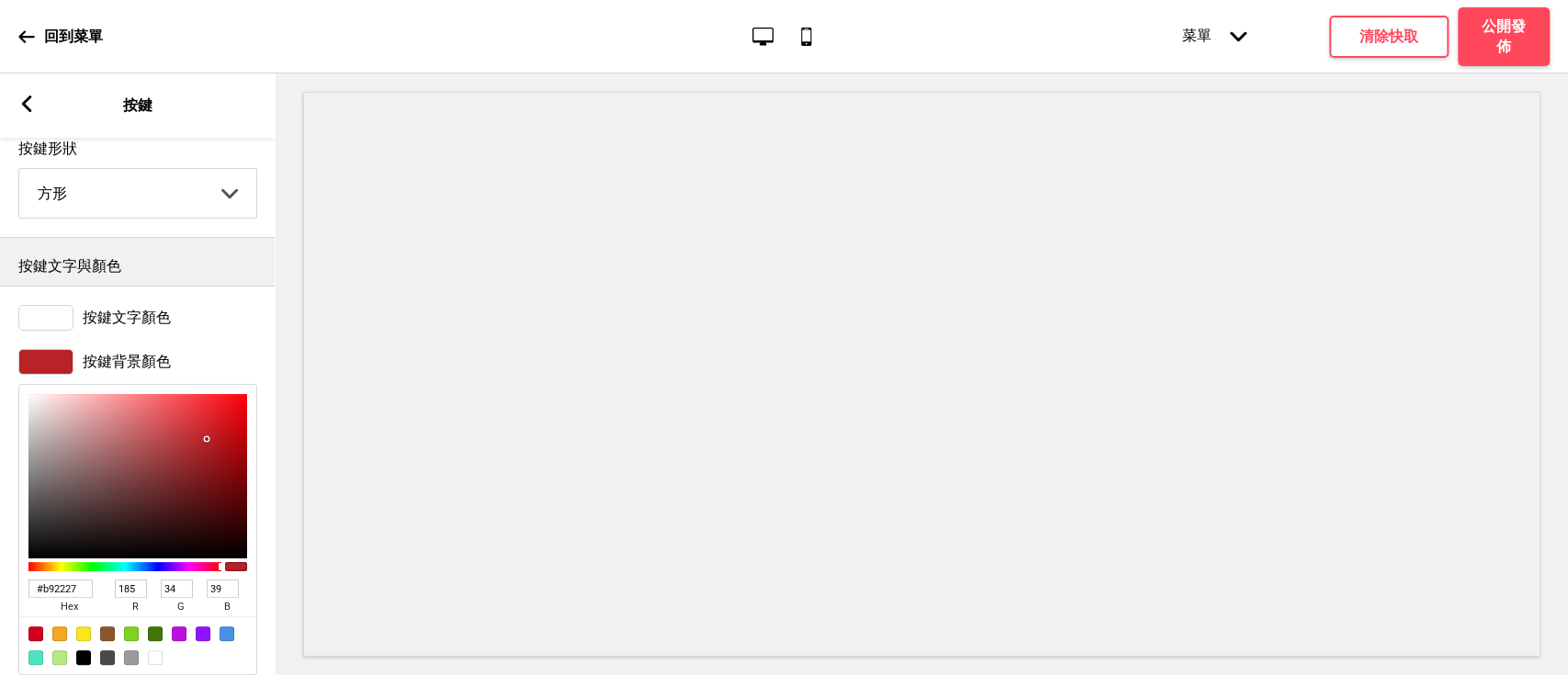
scroll to position [0, 0]
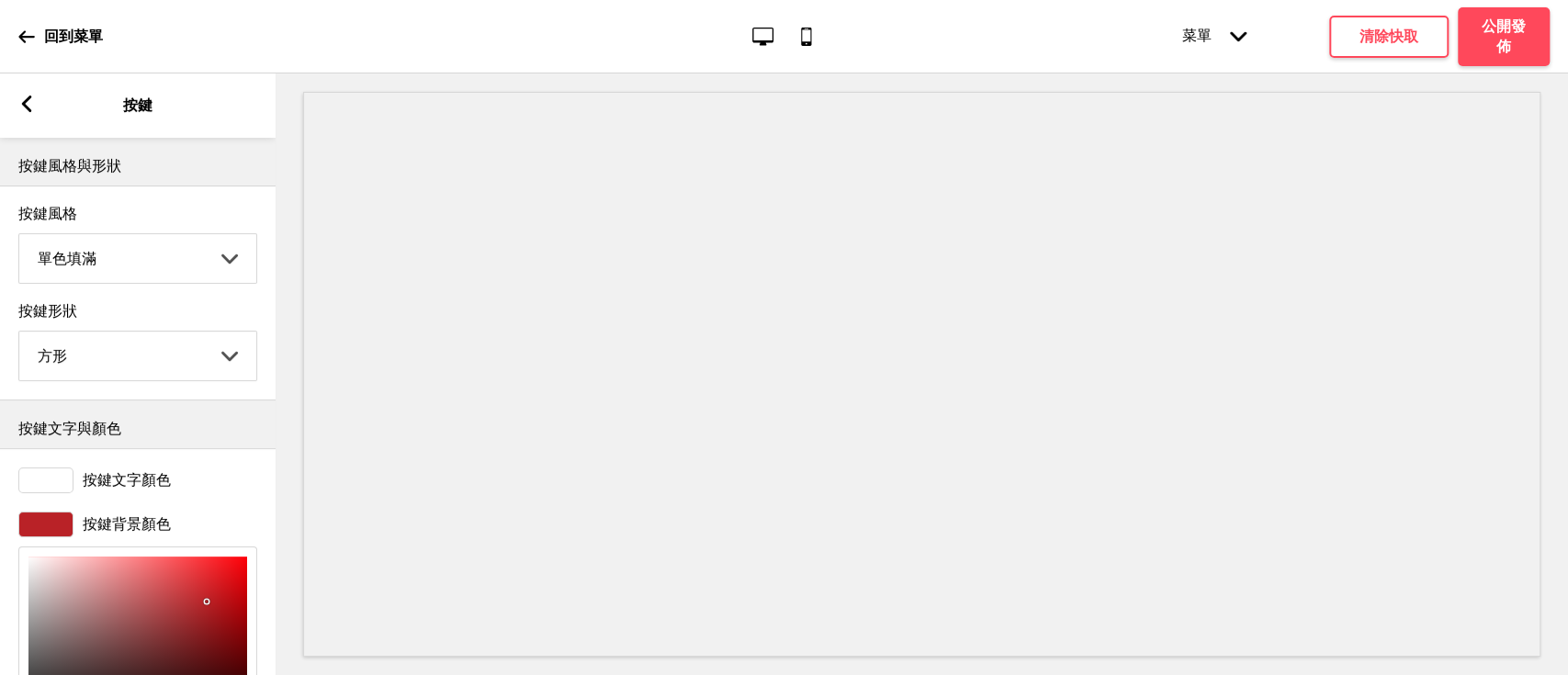
type input "B92227"
click at [100, 352] on select "圓形 方形 橢圓形" at bounding box center [138, 356] width 237 height 49
select select "pill"
click at [20, 335] on select "圓形 方形 橢圓形" at bounding box center [138, 356] width 237 height 49
click at [32, 100] on rect at bounding box center [26, 104] width 17 height 17
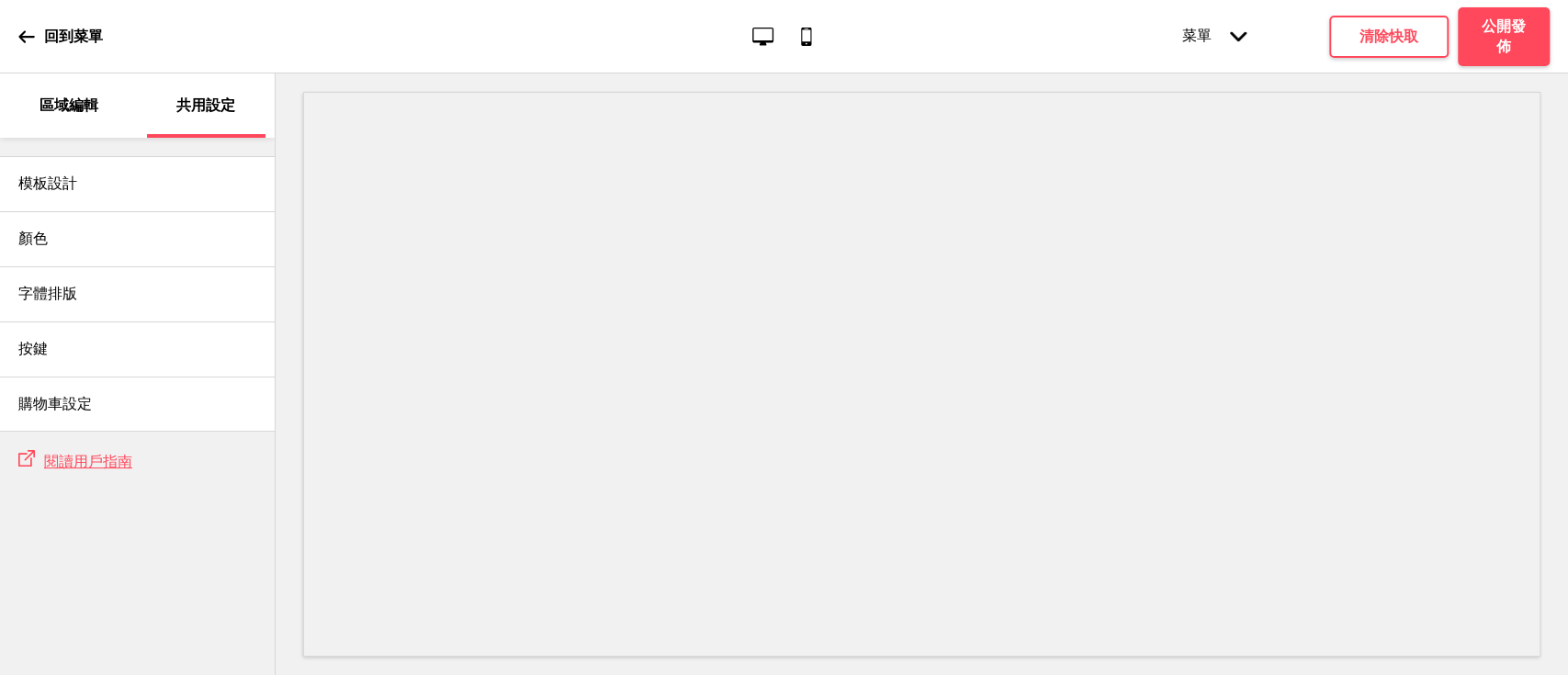
click at [90, 99] on p "區域編輯" at bounding box center [68, 105] width 59 height 21
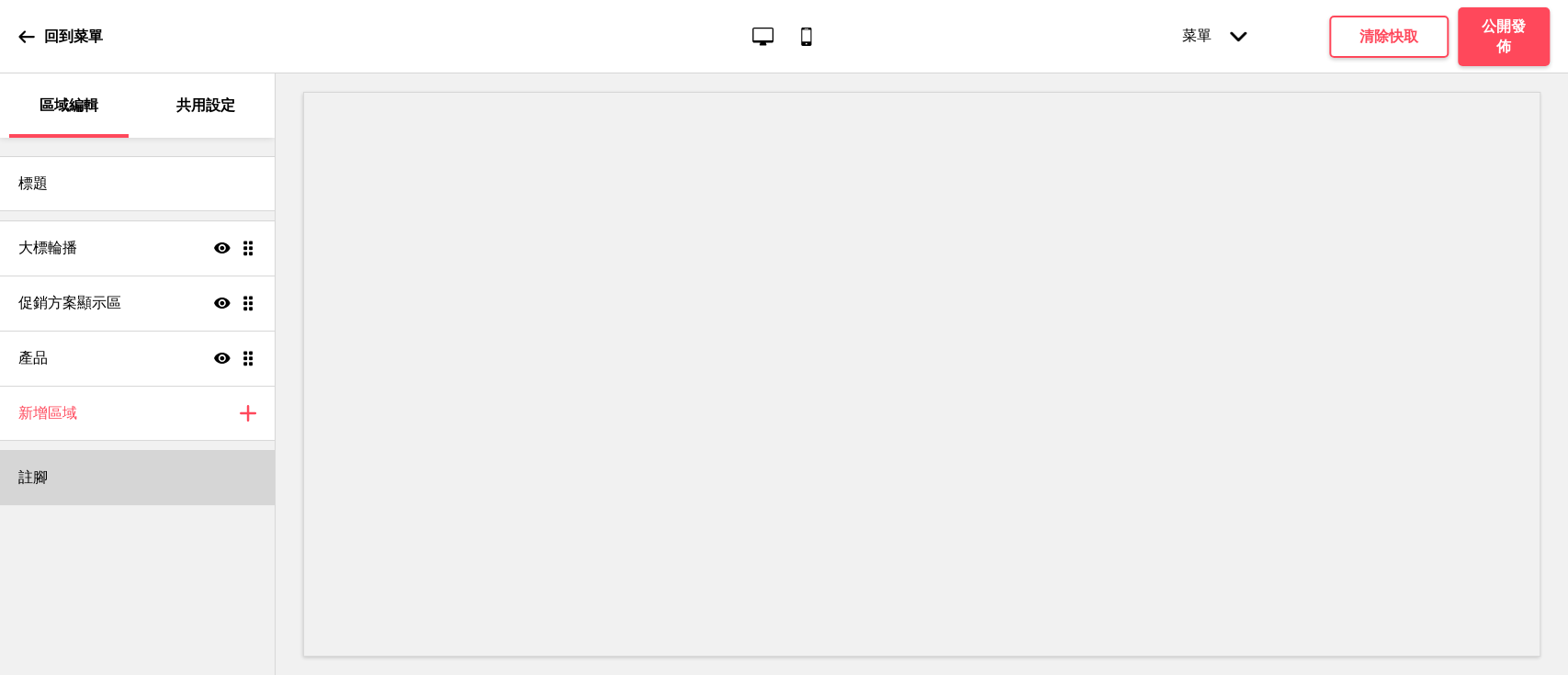
click at [104, 474] on div "註腳" at bounding box center [137, 477] width 275 height 55
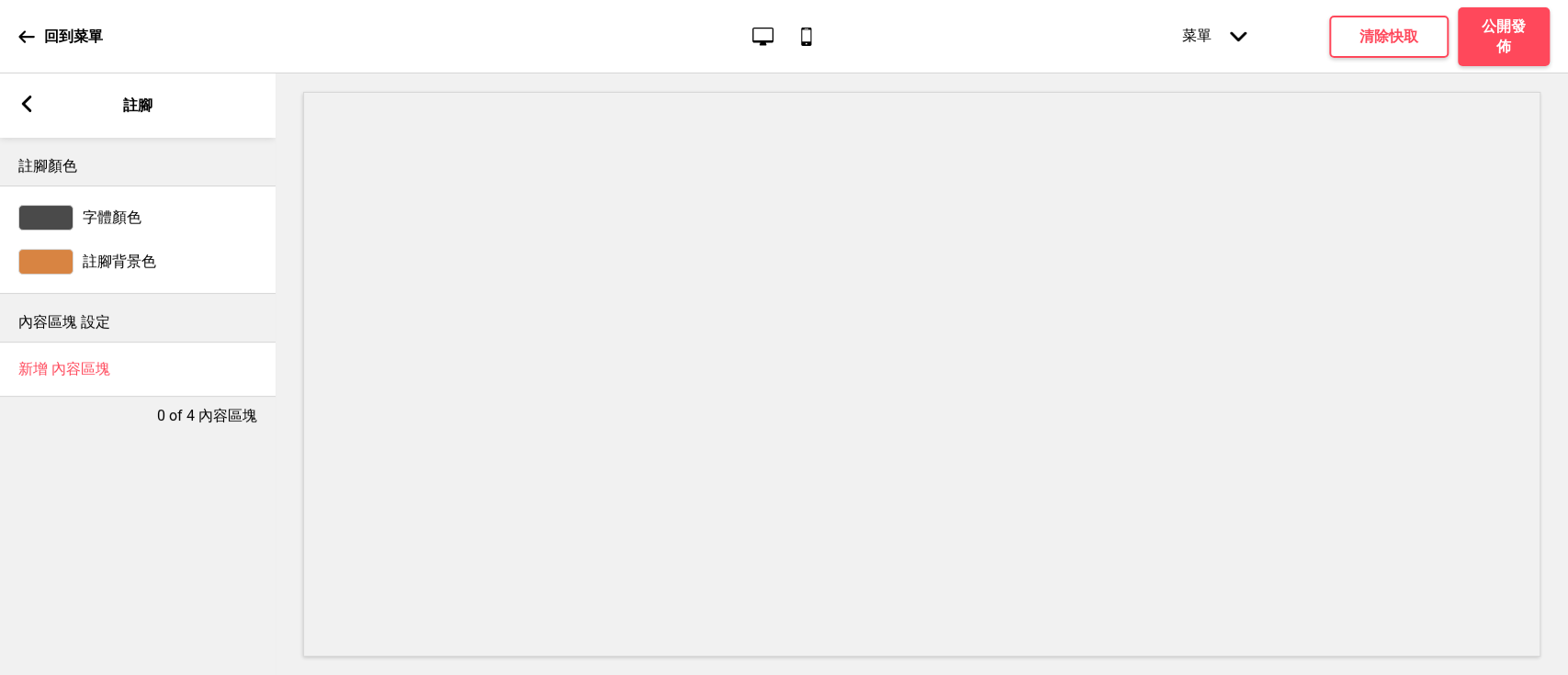
click at [59, 274] on div "註腳背景色" at bounding box center [138, 261] width 276 height 44
click at [51, 261] on div at bounding box center [46, 262] width 55 height 25
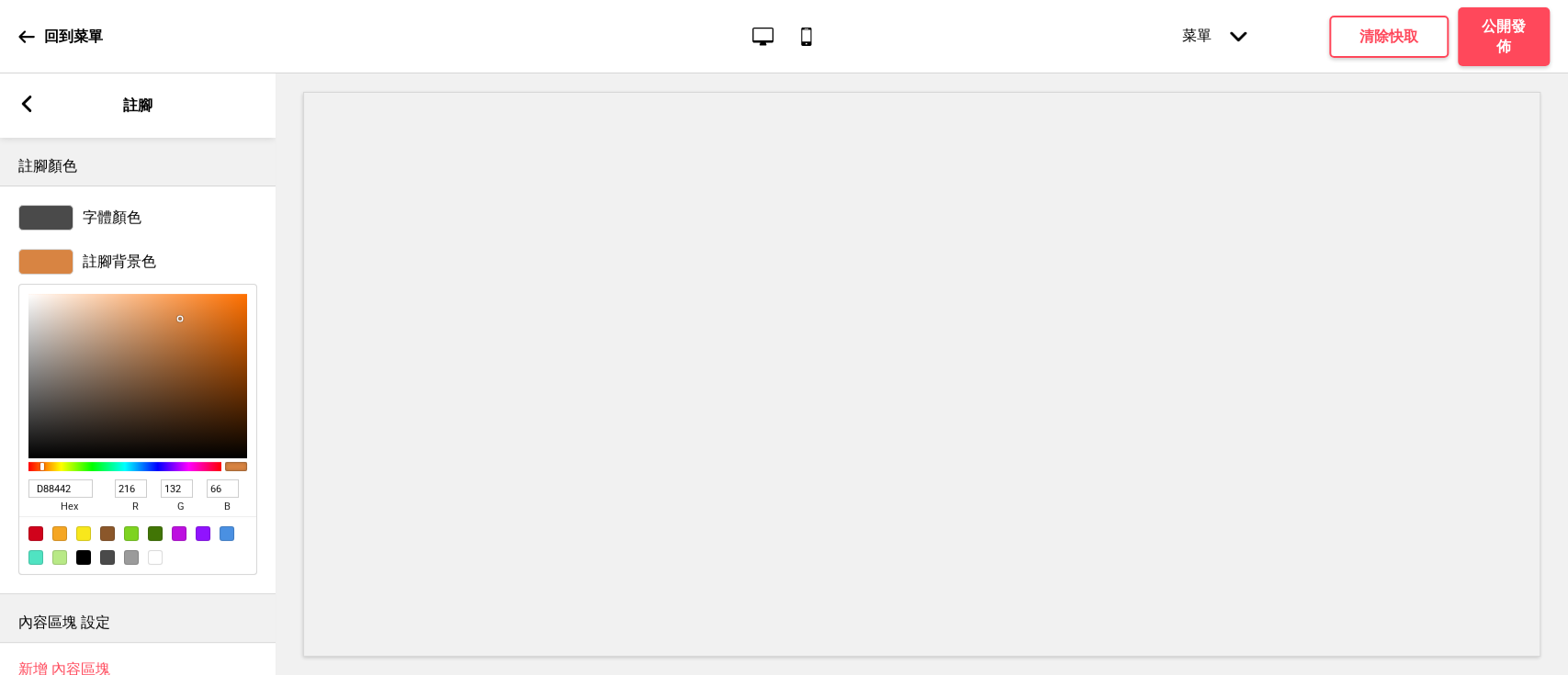
click at [0, 476] on div "註腳背景色 D88442 hex 216 r 132 g 66 b 100 a" at bounding box center [138, 411] width 276 height 344
paste input "#f2efe6"
type input "#f2efe6"
type input "242"
type input "239"
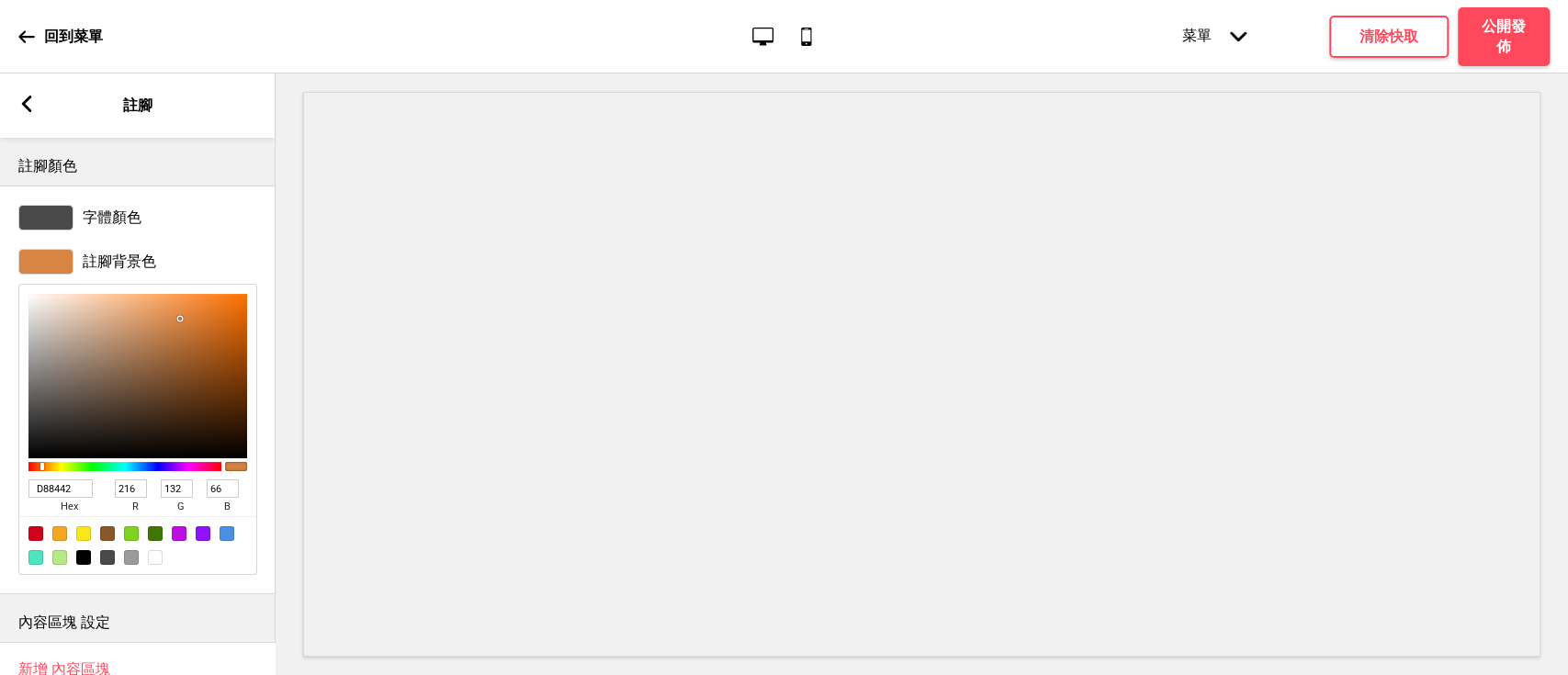
type input "230"
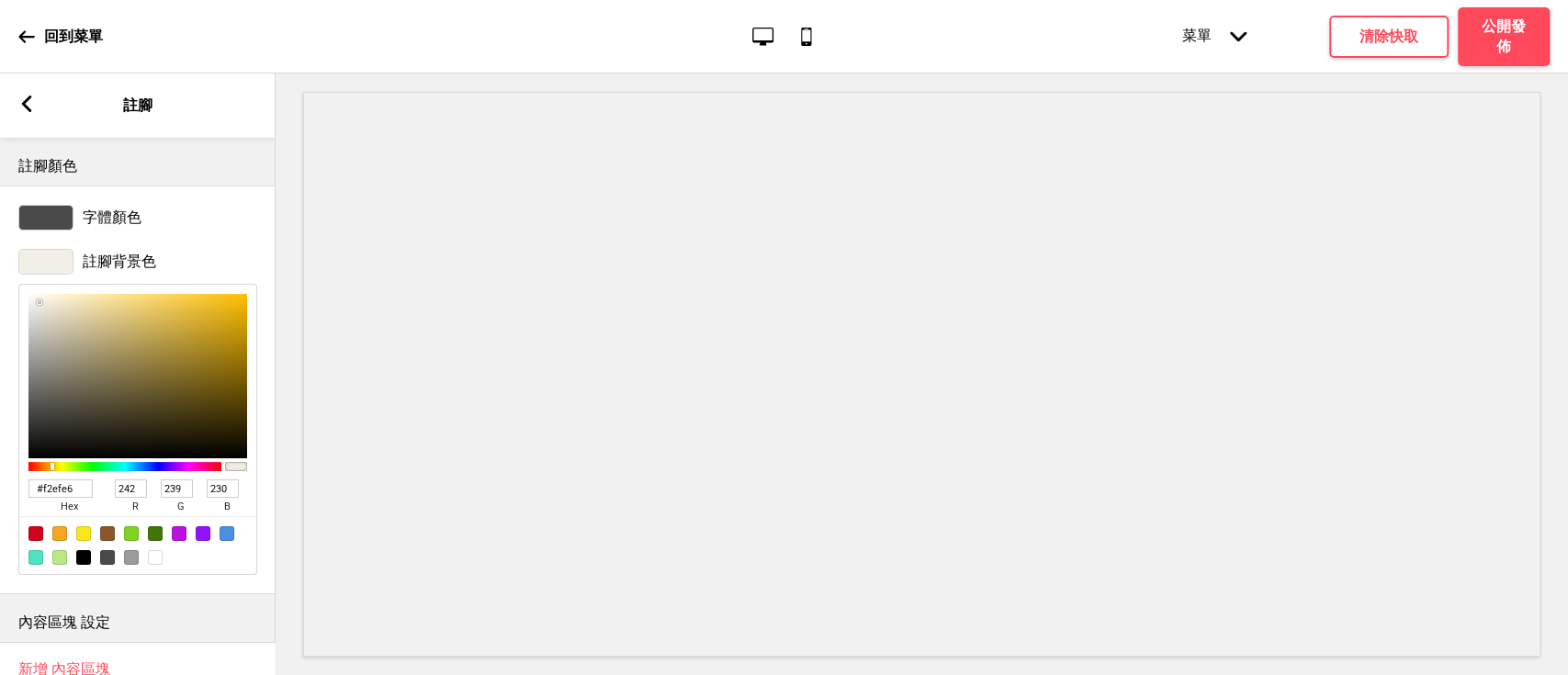
scroll to position [90, 0]
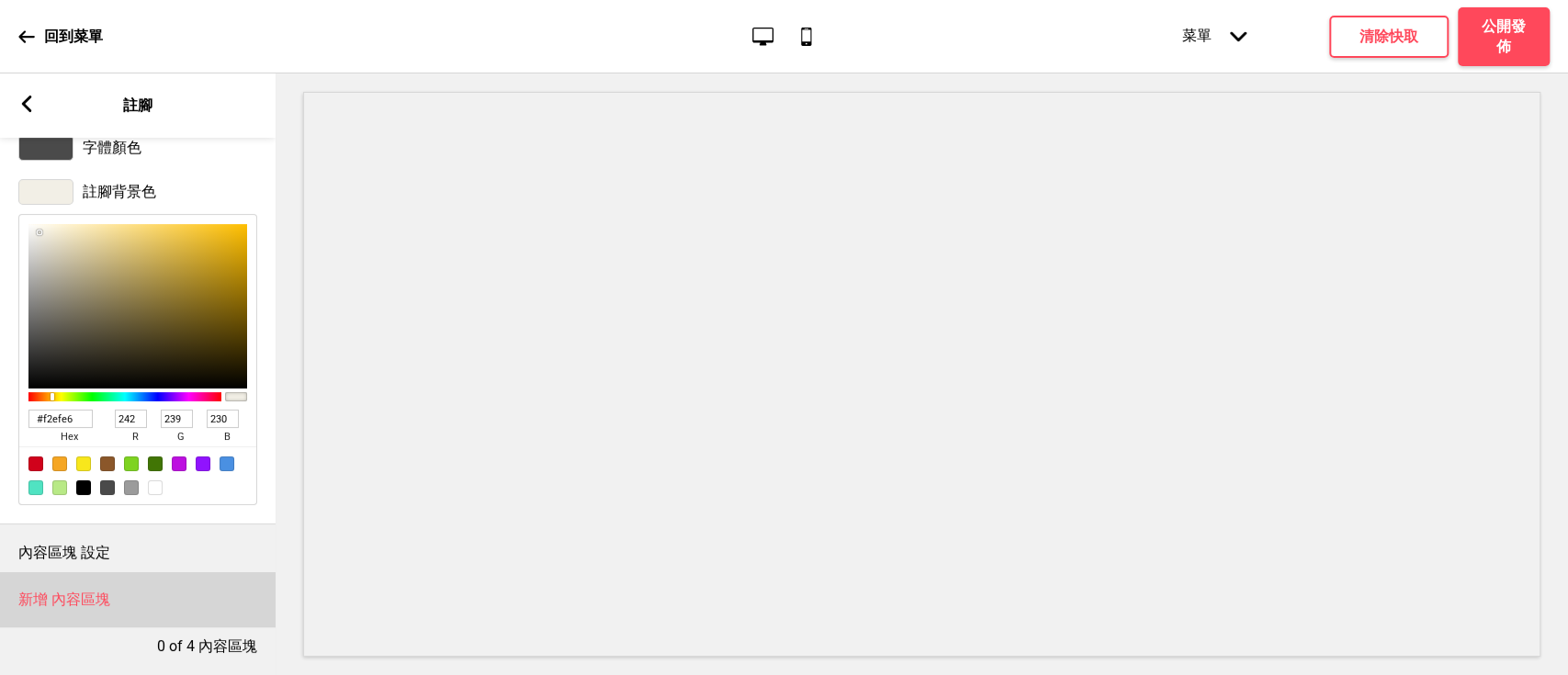
type input "F2EFE6"
click at [91, 589] on h4 "新增 內容區塊" at bounding box center [65, 599] width 92 height 21
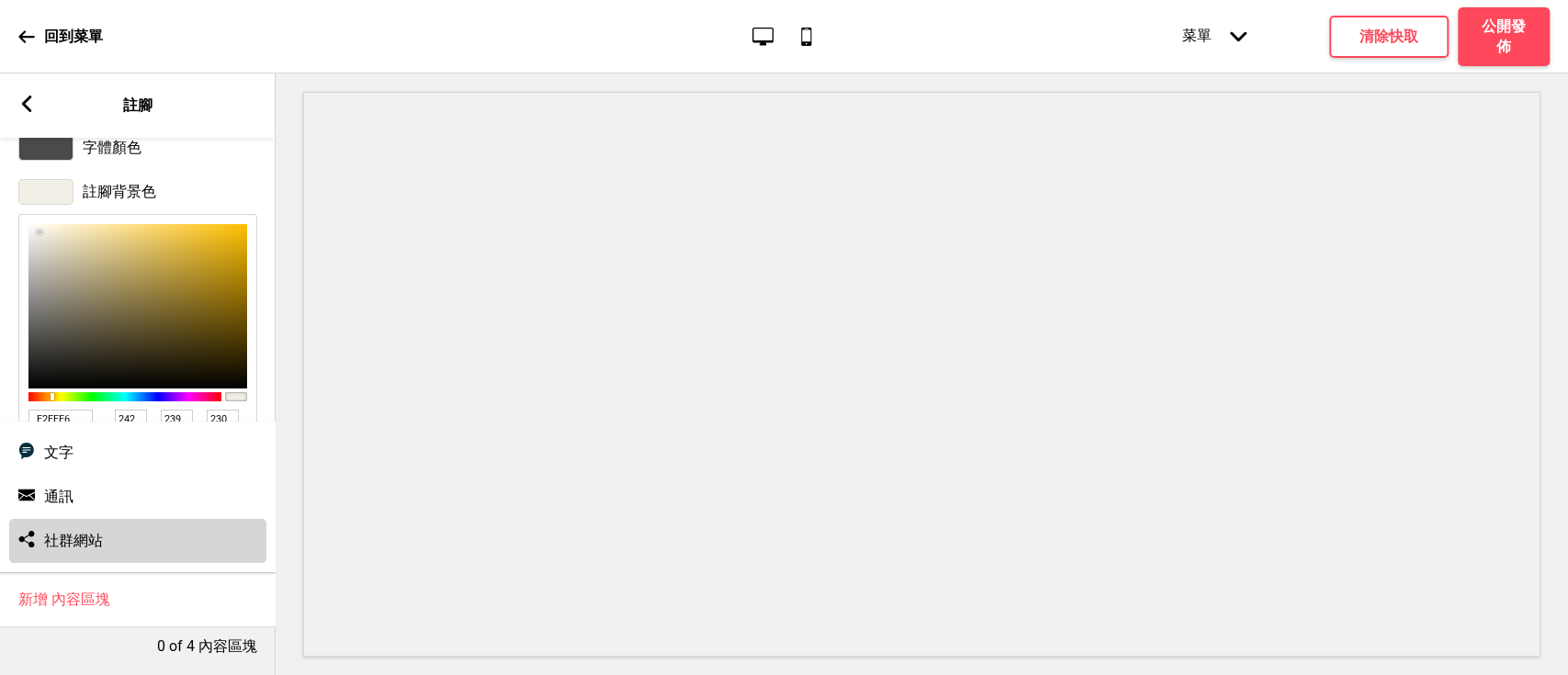
click at [114, 522] on div "社交媒體 社群網站" at bounding box center [137, 540] width 257 height 44
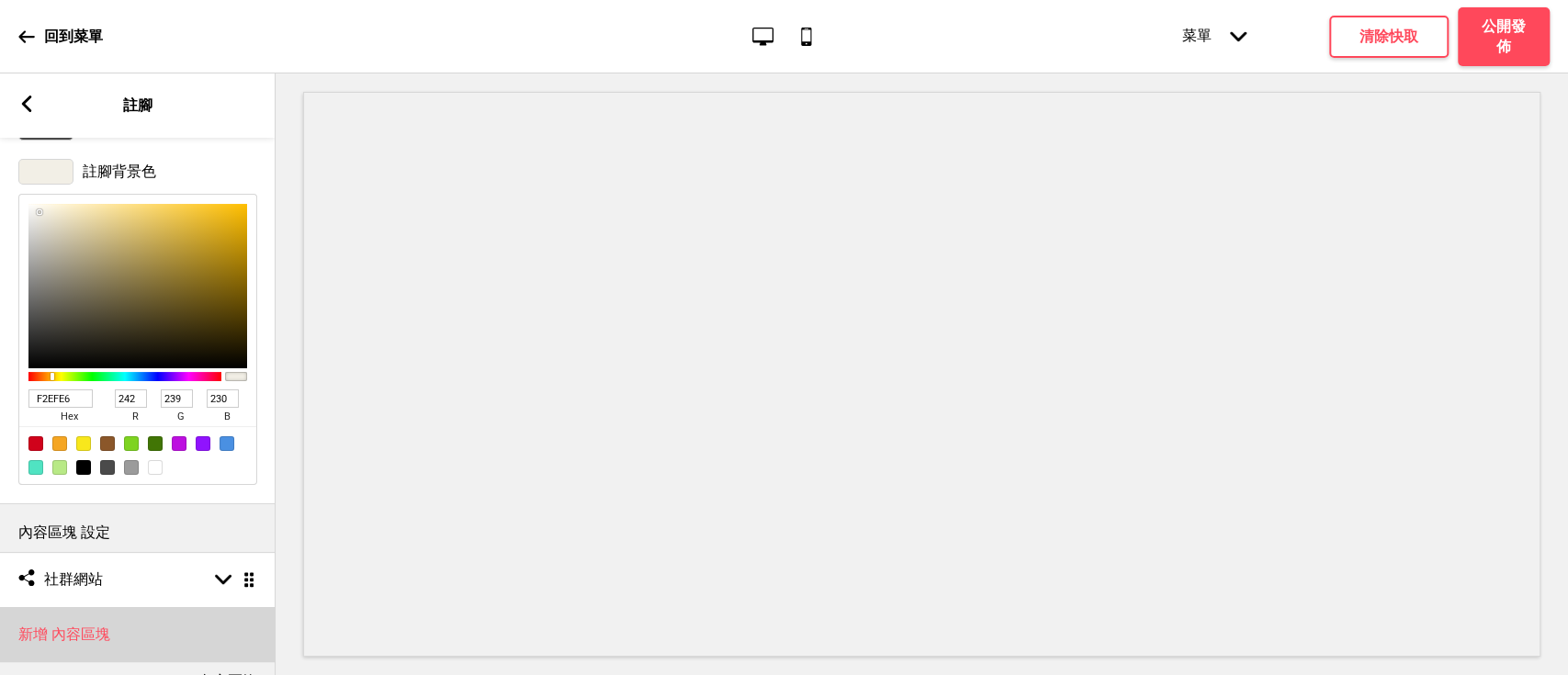
click at [78, 628] on h4 "新增 內容區塊" at bounding box center [65, 634] width 92 height 21
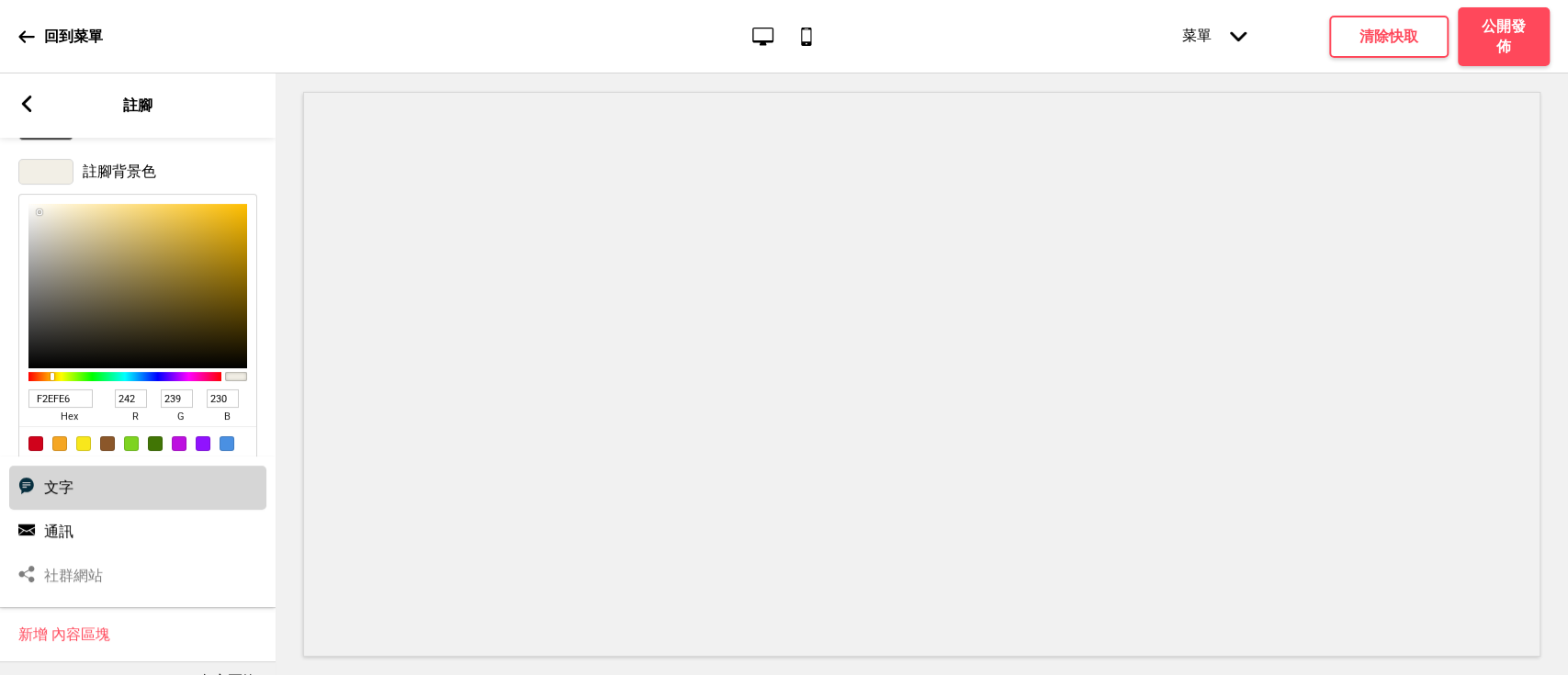
click at [112, 495] on div "文字 文字" at bounding box center [137, 486] width 257 height 44
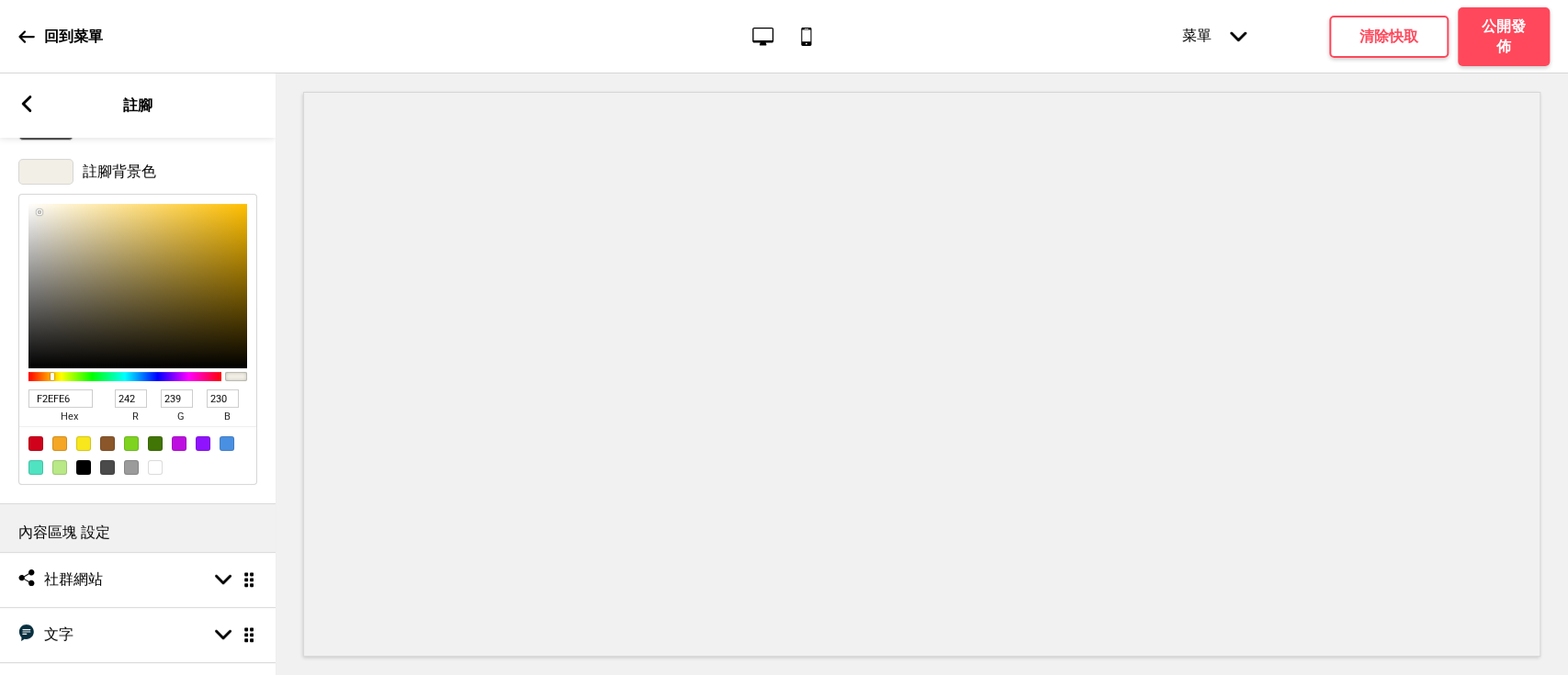
scroll to position [200, 0]
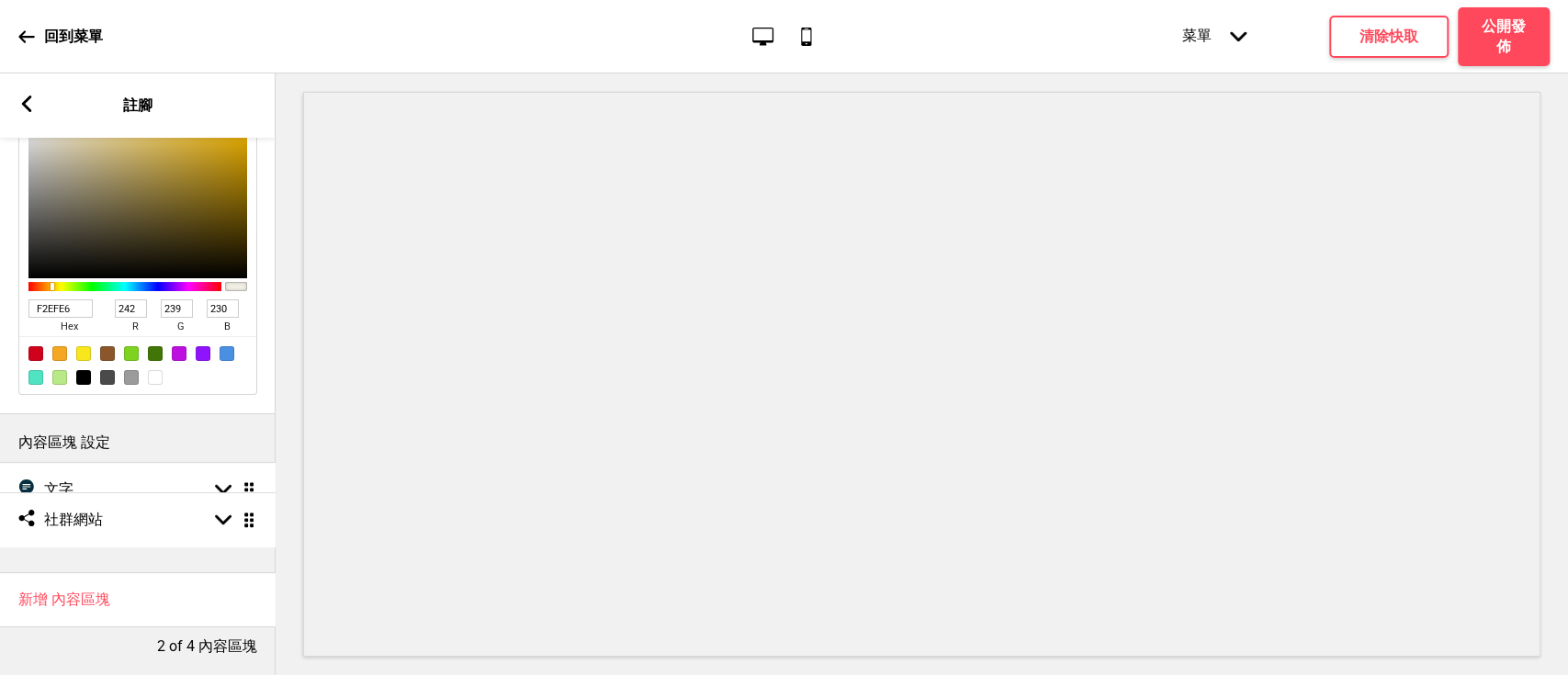
drag, startPoint x: 251, startPoint y: 467, endPoint x: 242, endPoint y: 517, distance: 50.8
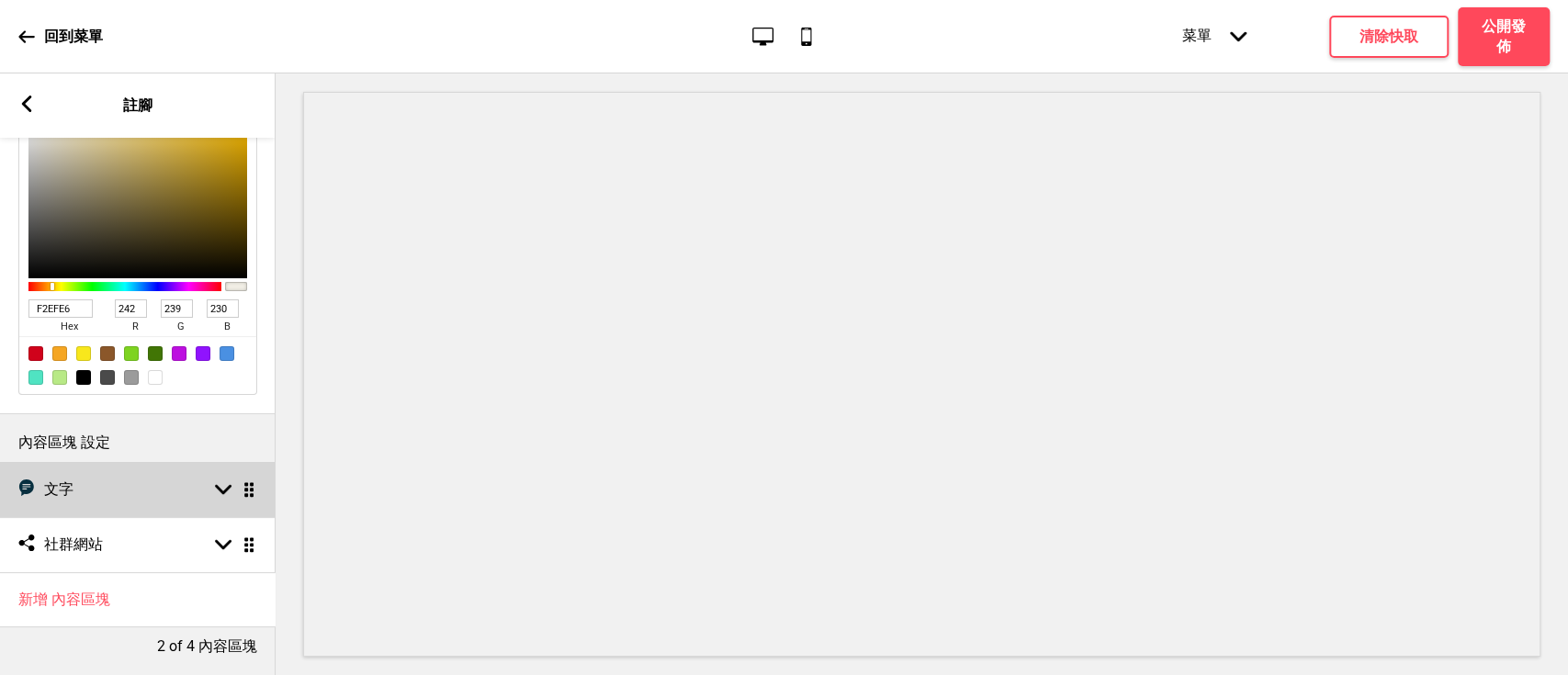
click at [77, 476] on div "文字 文字 箭頭down 拖曳" at bounding box center [138, 489] width 276 height 55
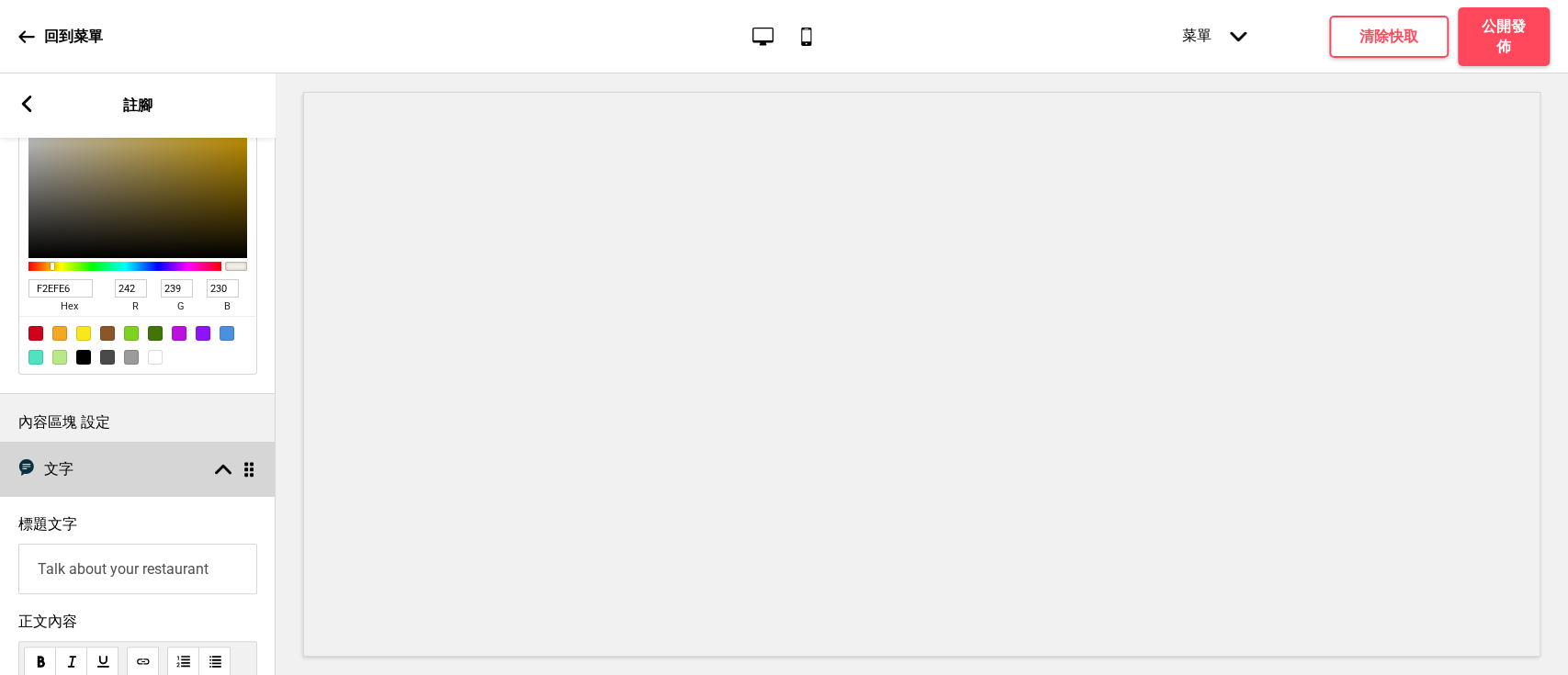
scroll to position [363, 0]
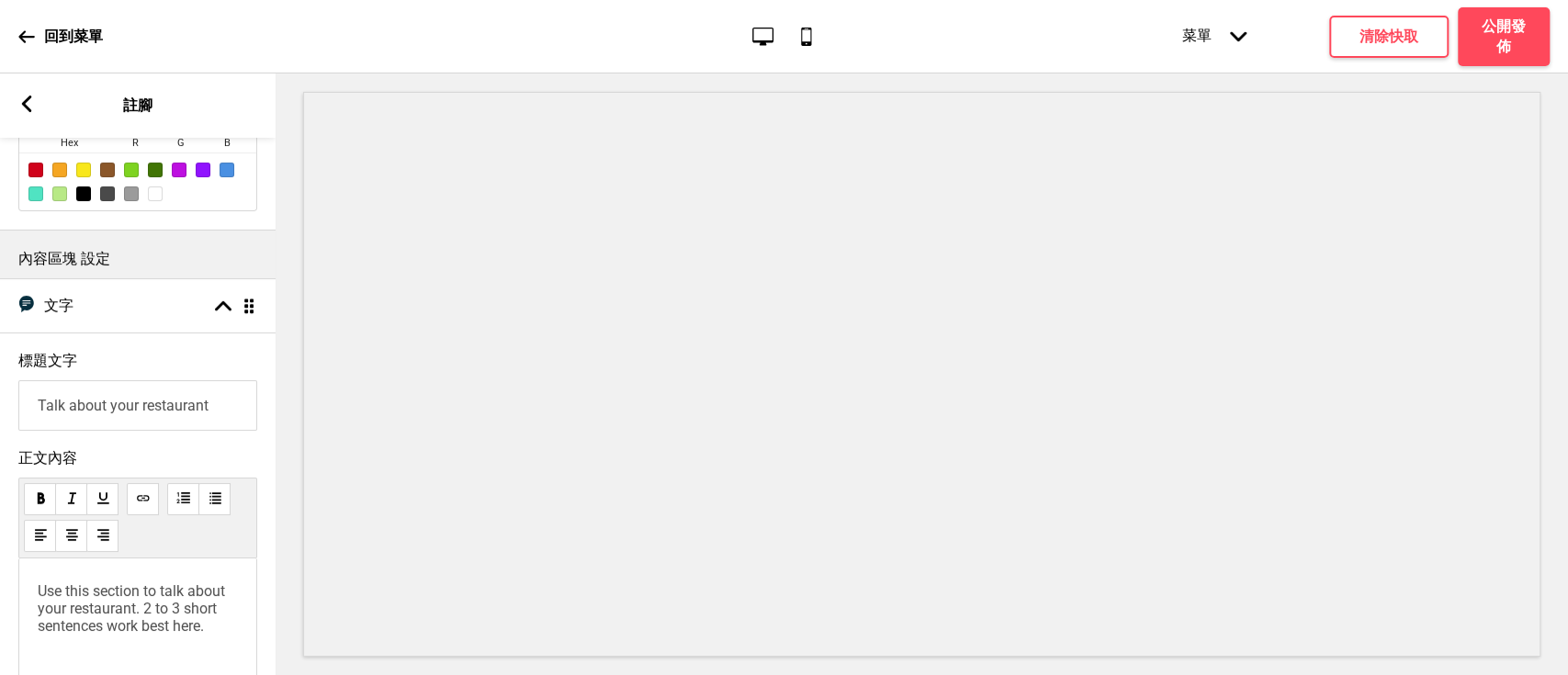
drag, startPoint x: 234, startPoint y: 418, endPoint x: 0, endPoint y: 407, distance: 234.3
click at [0, 407] on div "標題文字 Talk about your restaurant" at bounding box center [138, 392] width 276 height 98
click at [73, 421] on input "標題文字" at bounding box center [138, 405] width 239 height 51
type input "公司資訊"
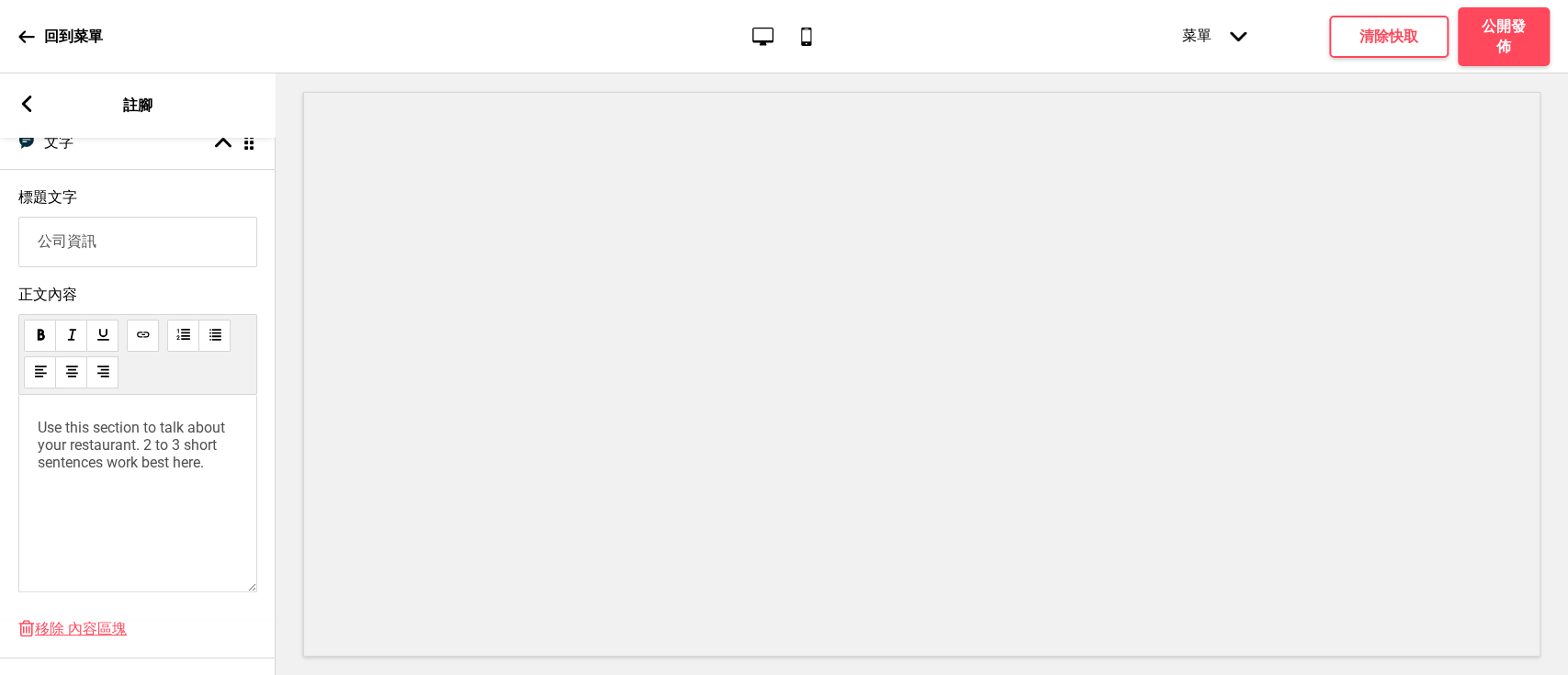
click at [132, 468] on span "Use this section to talk about your restaurant. 2 to 3 short sentences work bes…" at bounding box center [133, 445] width 191 height 53
paste div
click at [44, 436] on span "日日香便當店 92512324" at bounding box center [130, 428] width 184 height 18
click at [25, 110] on rect at bounding box center [26, 104] width 17 height 17
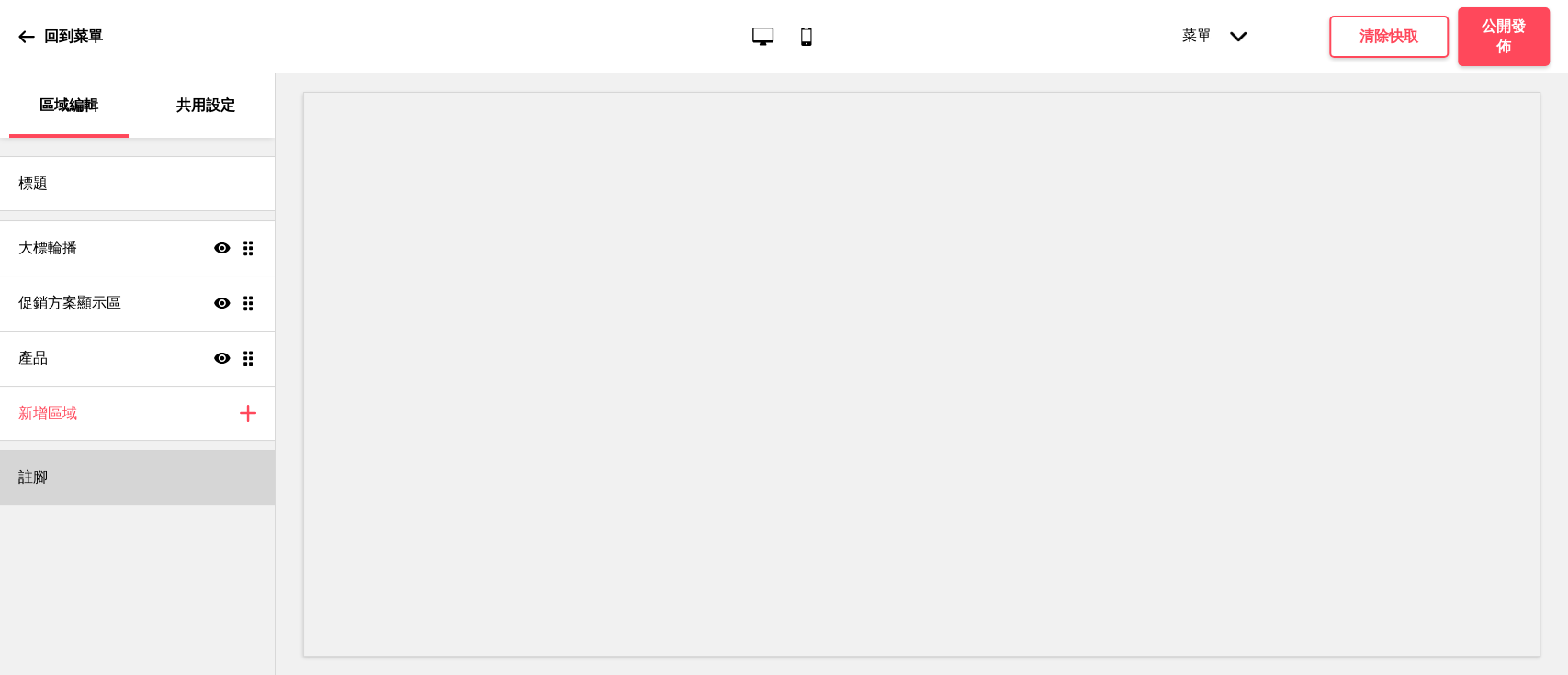
click at [52, 482] on div "註腳" at bounding box center [137, 477] width 275 height 55
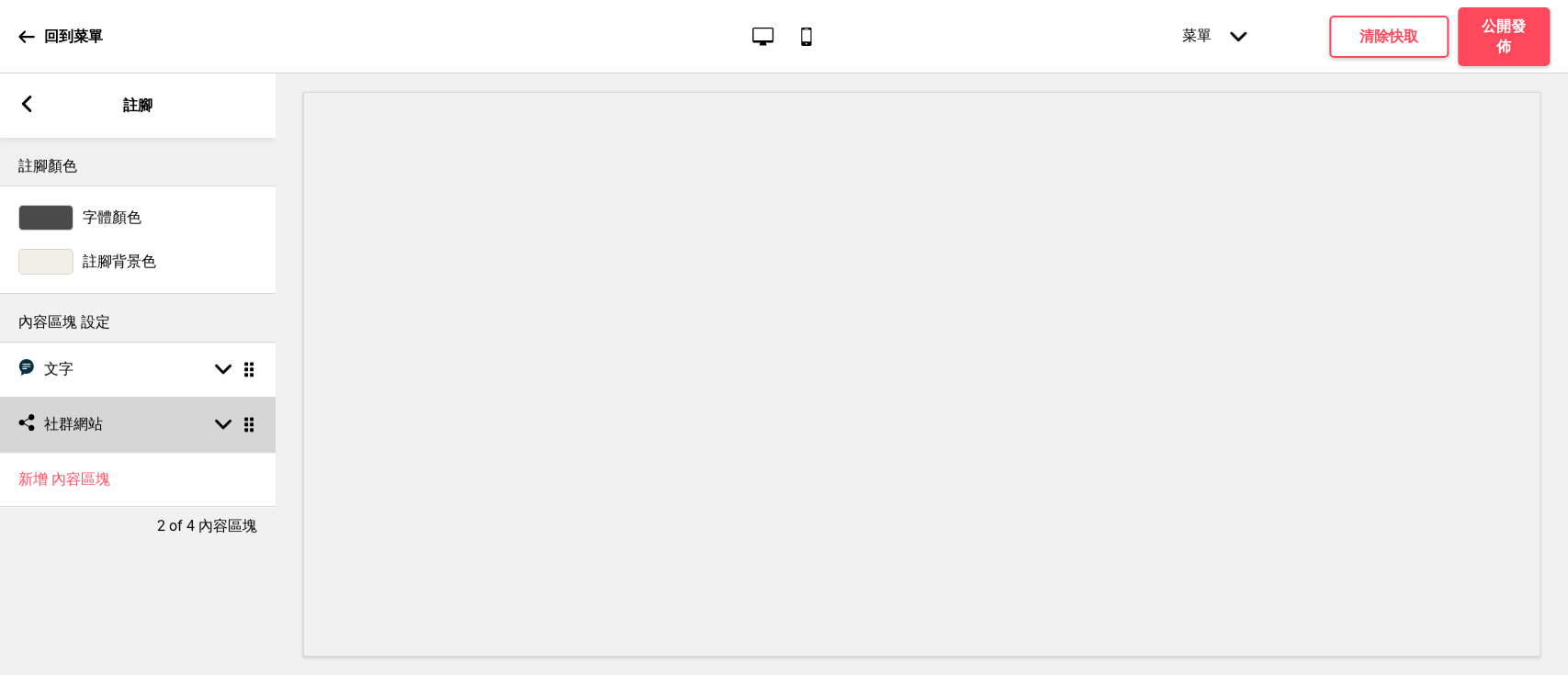
click at [109, 415] on div "社交媒體 社群網站 箭頭down 拖曳" at bounding box center [138, 424] width 276 height 55
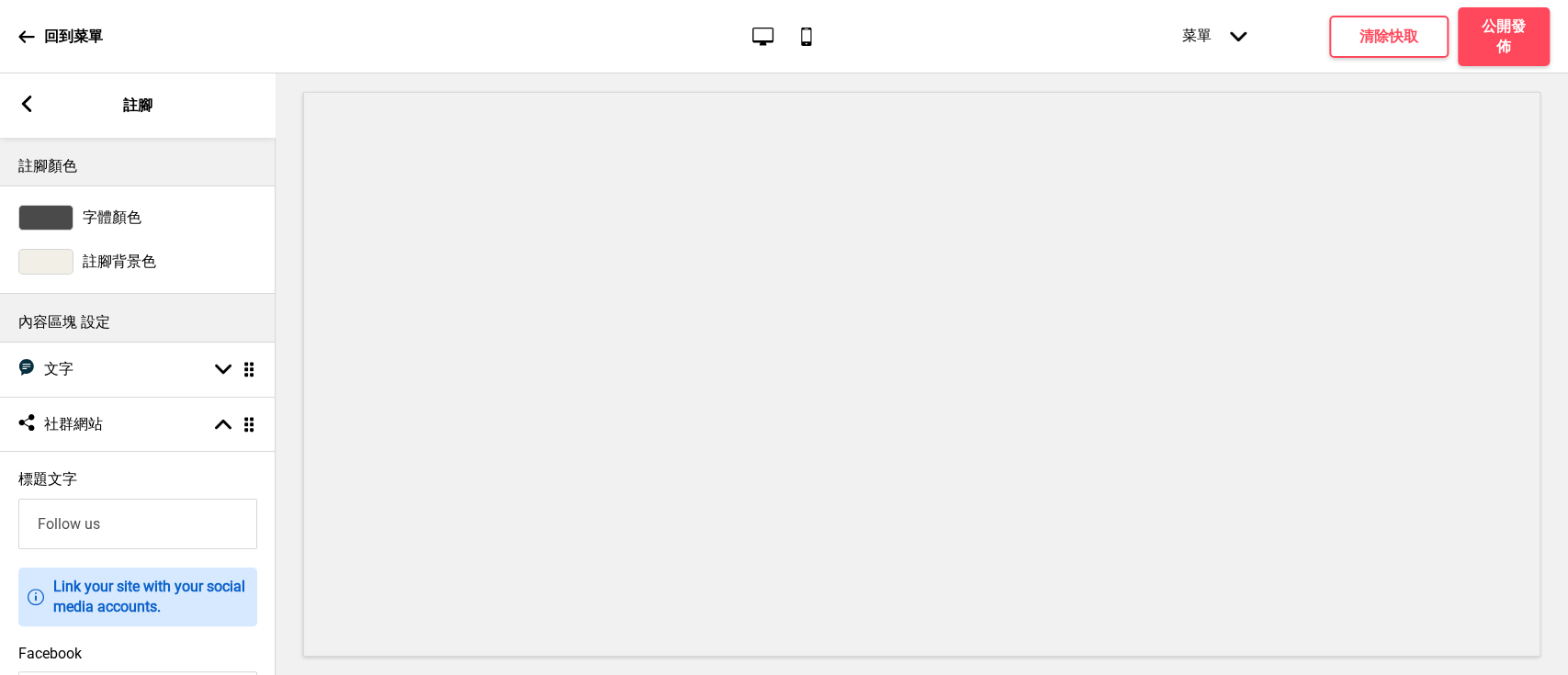
scroll to position [162, 0]
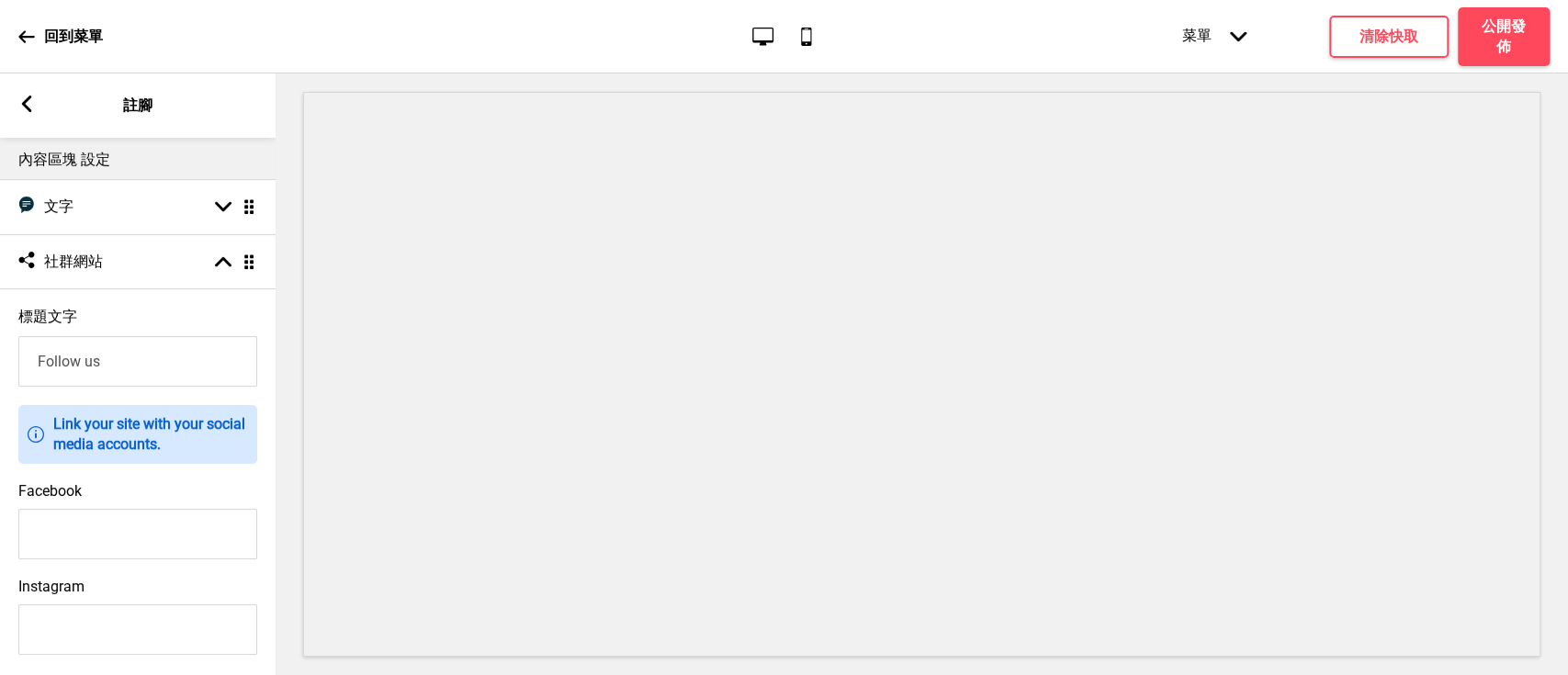
click at [128, 527] on input "Facebook" at bounding box center [138, 534] width 239 height 51
paste input "[URL][DOMAIN_NAME]"
type input "[URL][DOMAIN_NAME]"
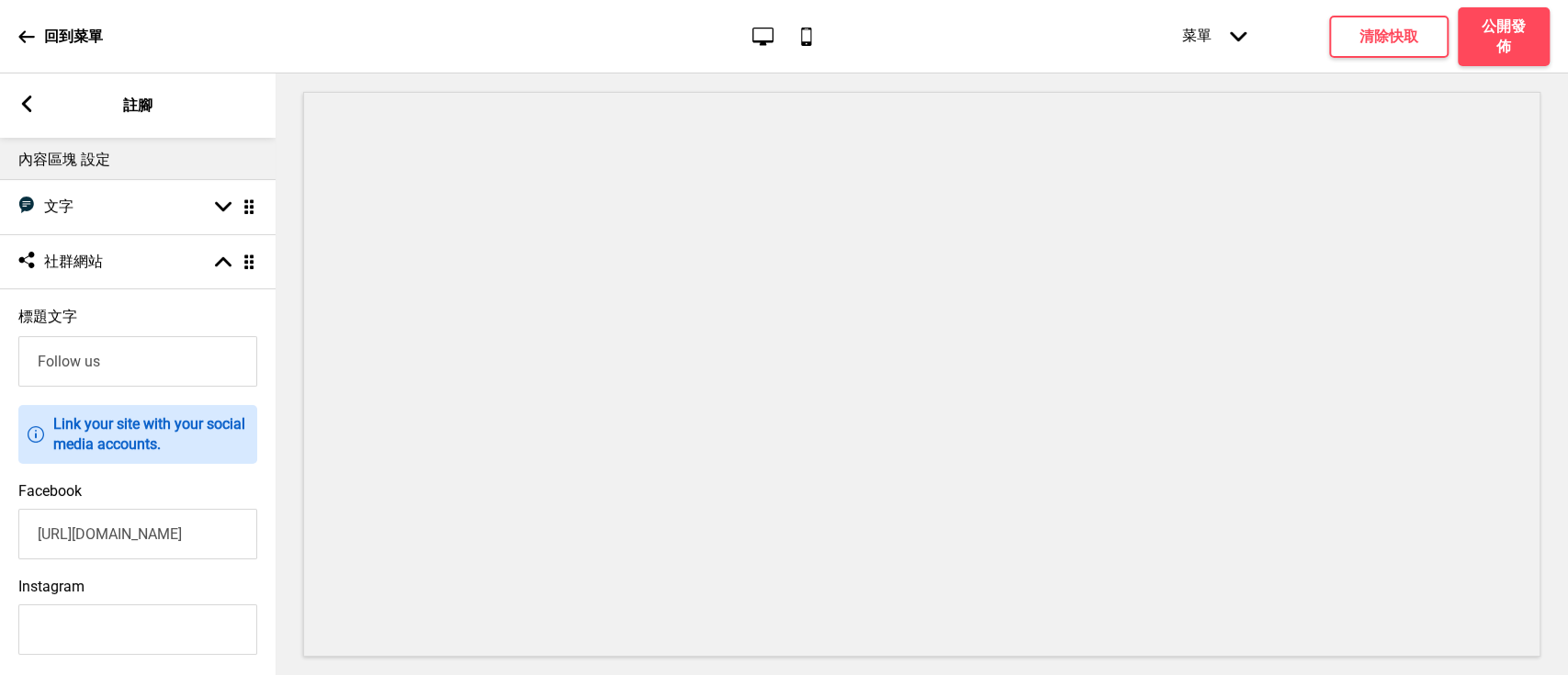
click at [25, 99] on icon at bounding box center [27, 104] width 10 height 17
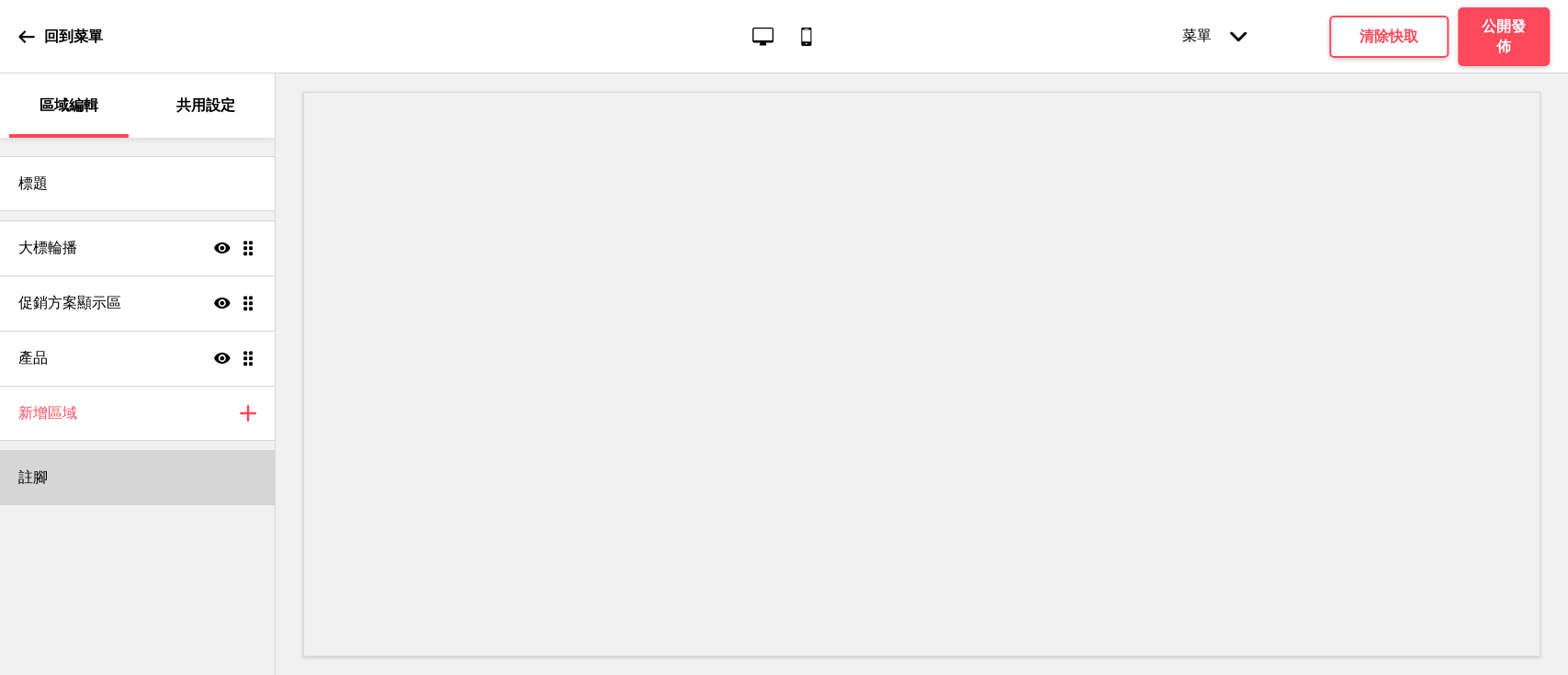
click at [62, 466] on div "註腳" at bounding box center [137, 477] width 275 height 55
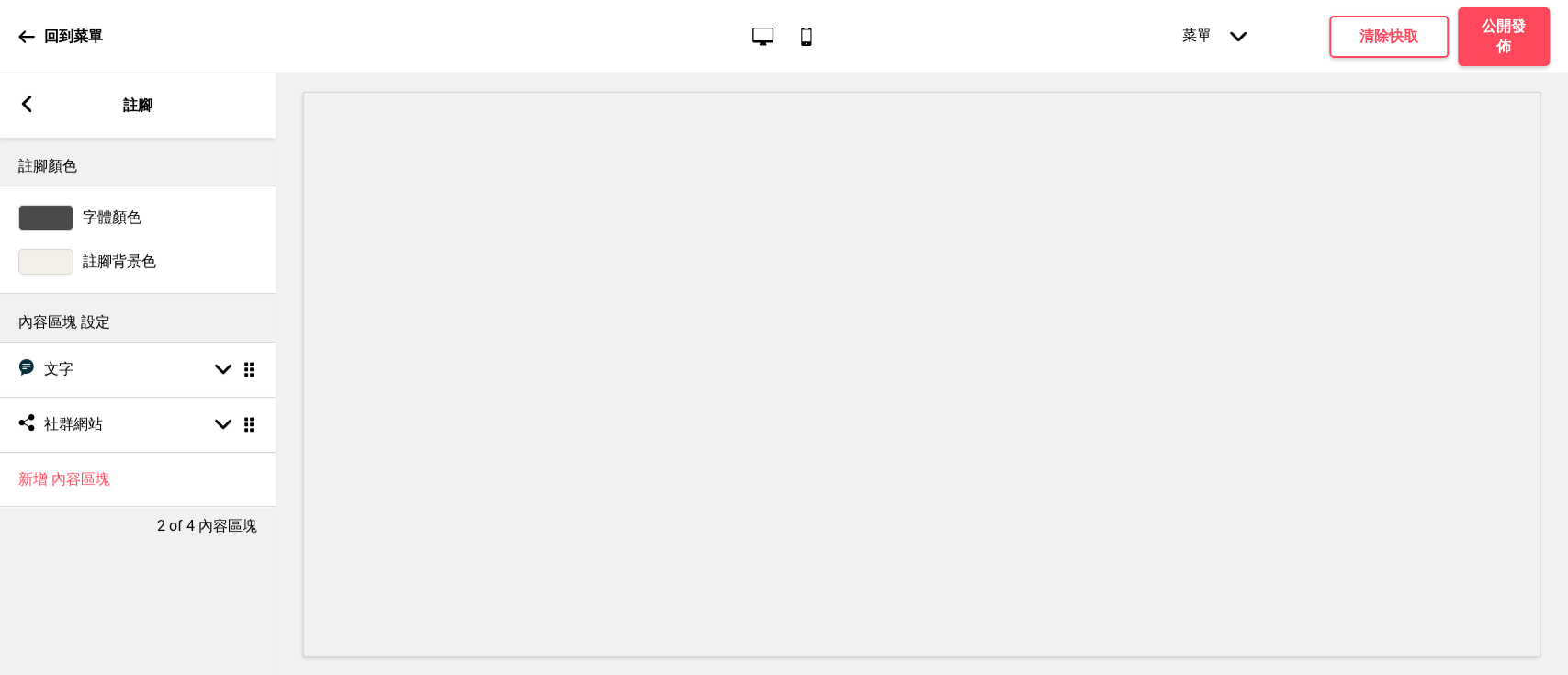
click at [27, 105] on icon at bounding box center [27, 104] width 10 height 17
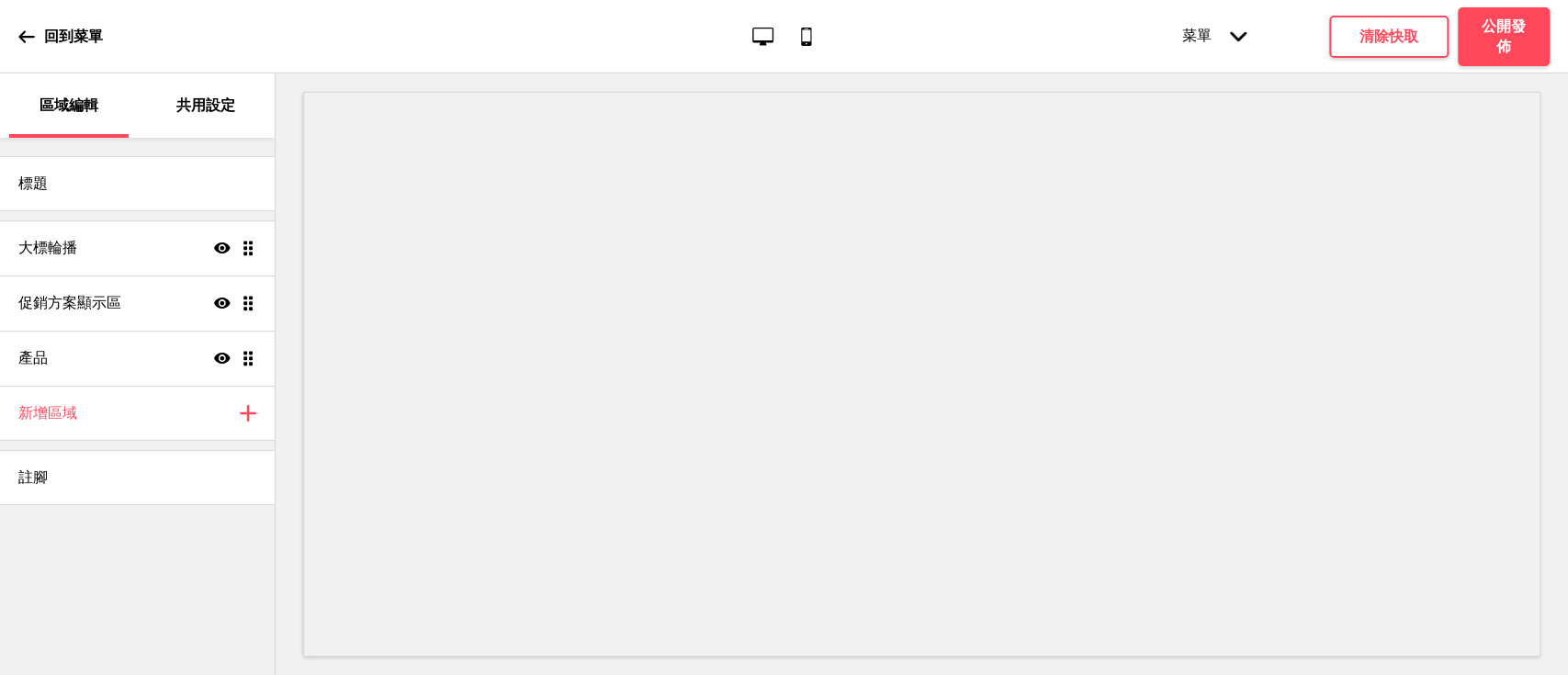
click at [228, 115] on div "共用設定" at bounding box center [206, 105] width 119 height 64
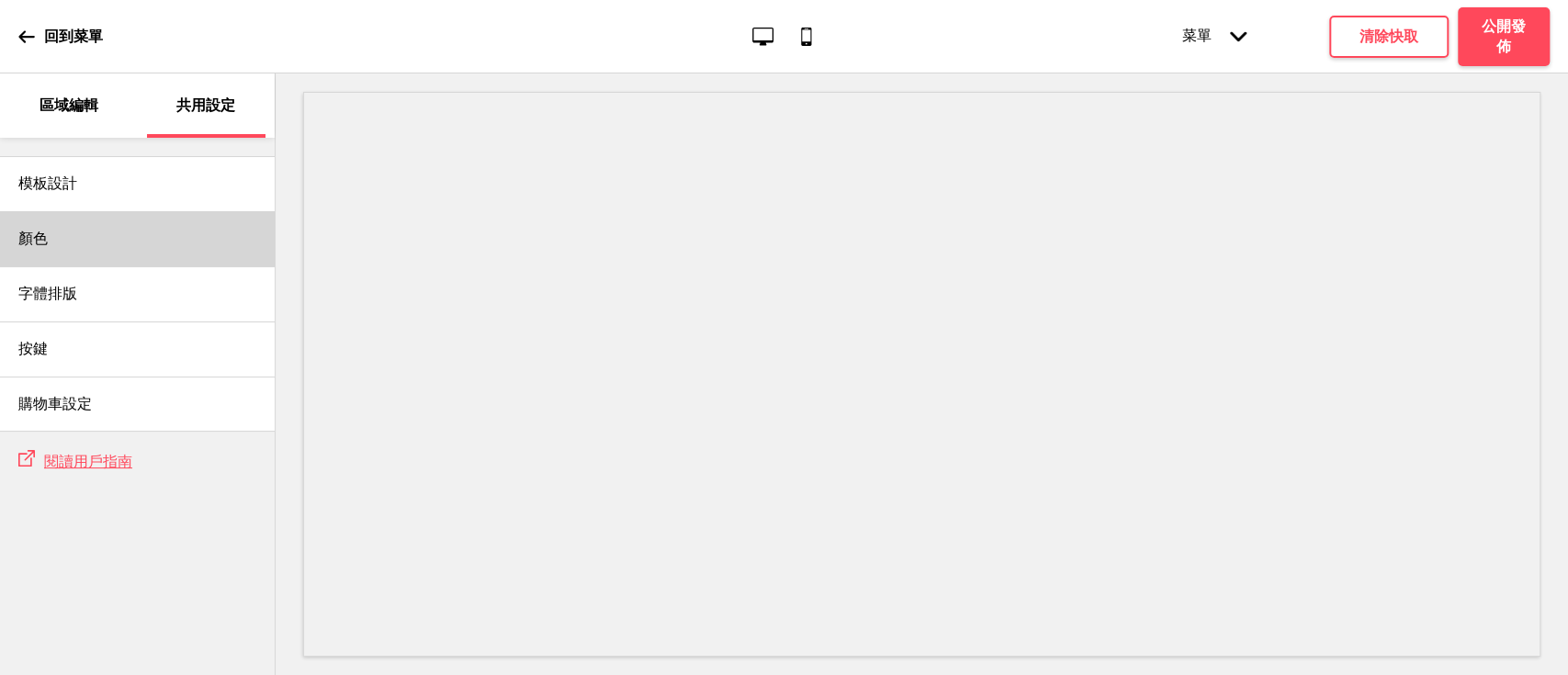
click at [103, 226] on div "顏色" at bounding box center [137, 238] width 275 height 55
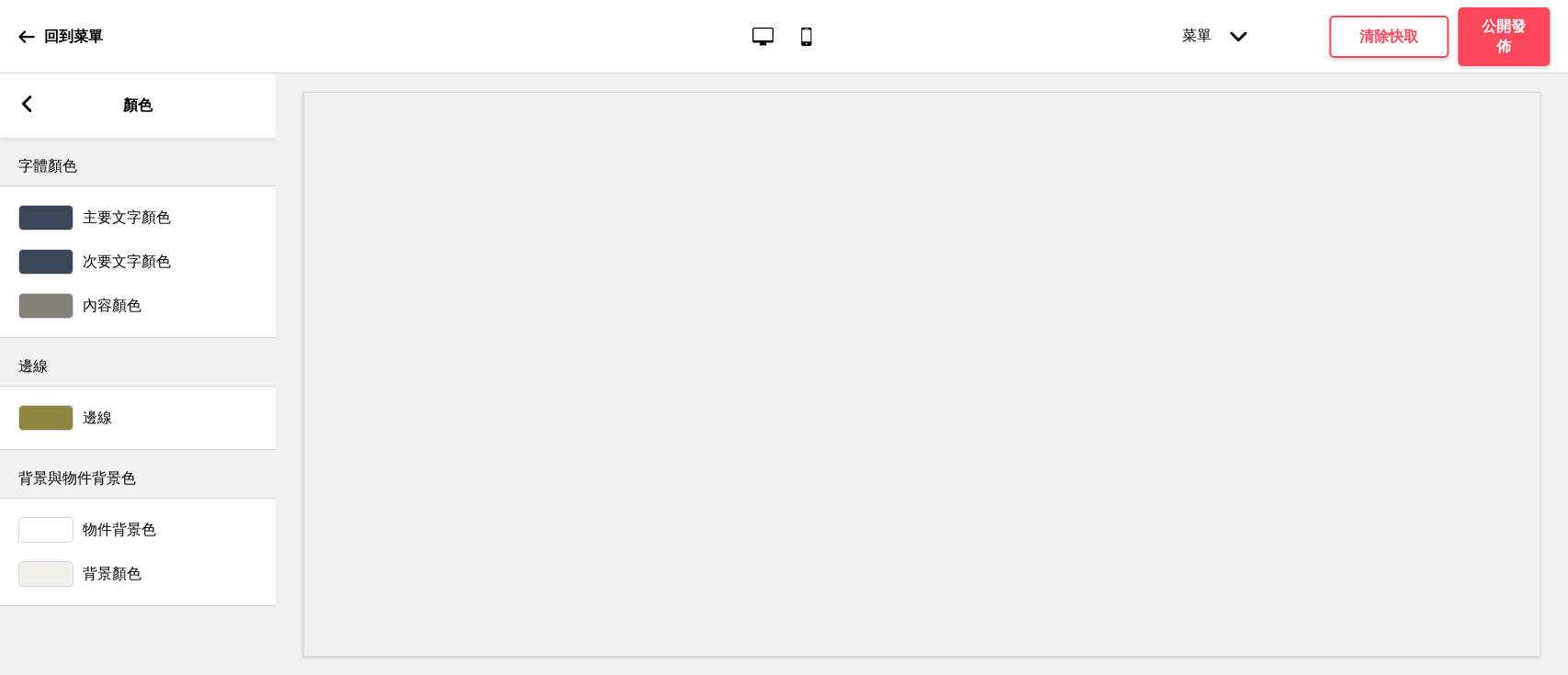
click at [62, 221] on div at bounding box center [46, 218] width 55 height 25
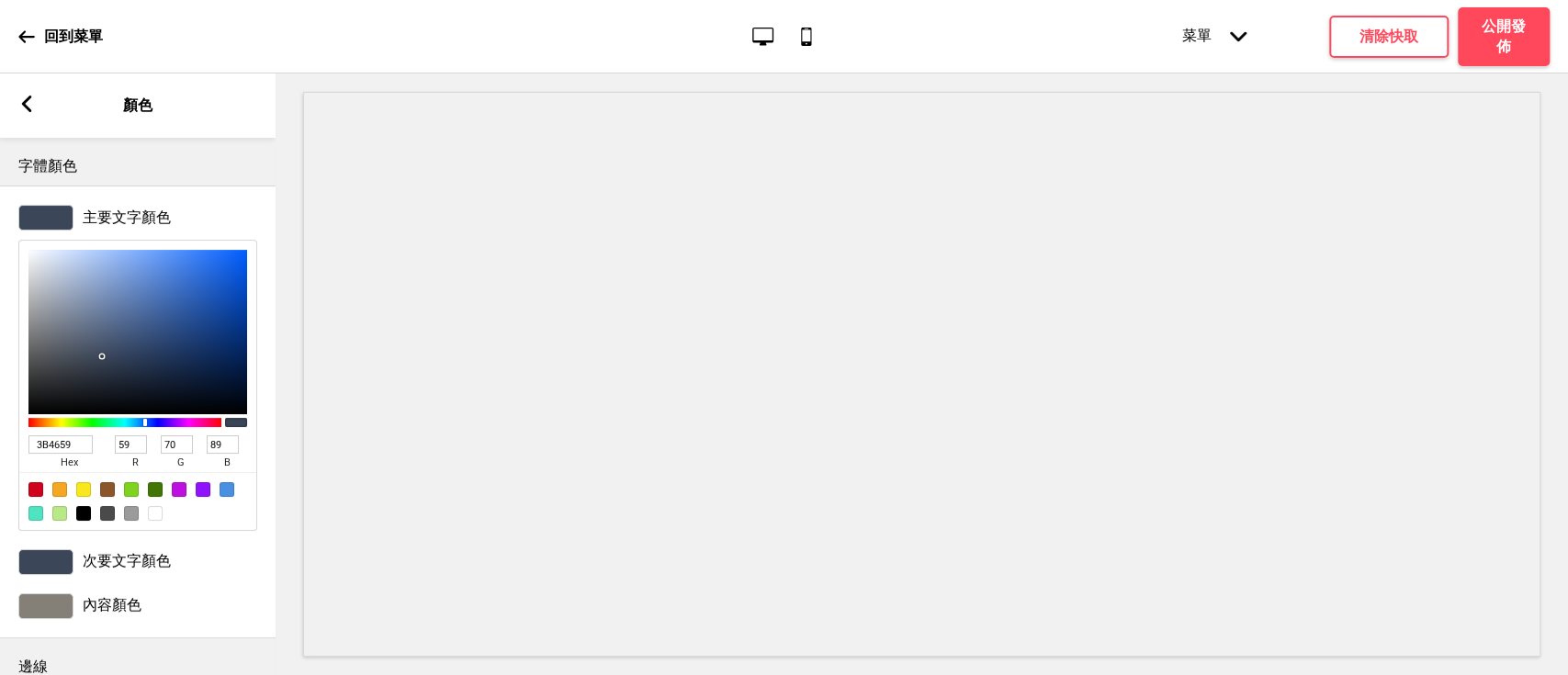
click at [81, 515] on div at bounding box center [83, 513] width 15 height 15
type input "000000"
type input "0"
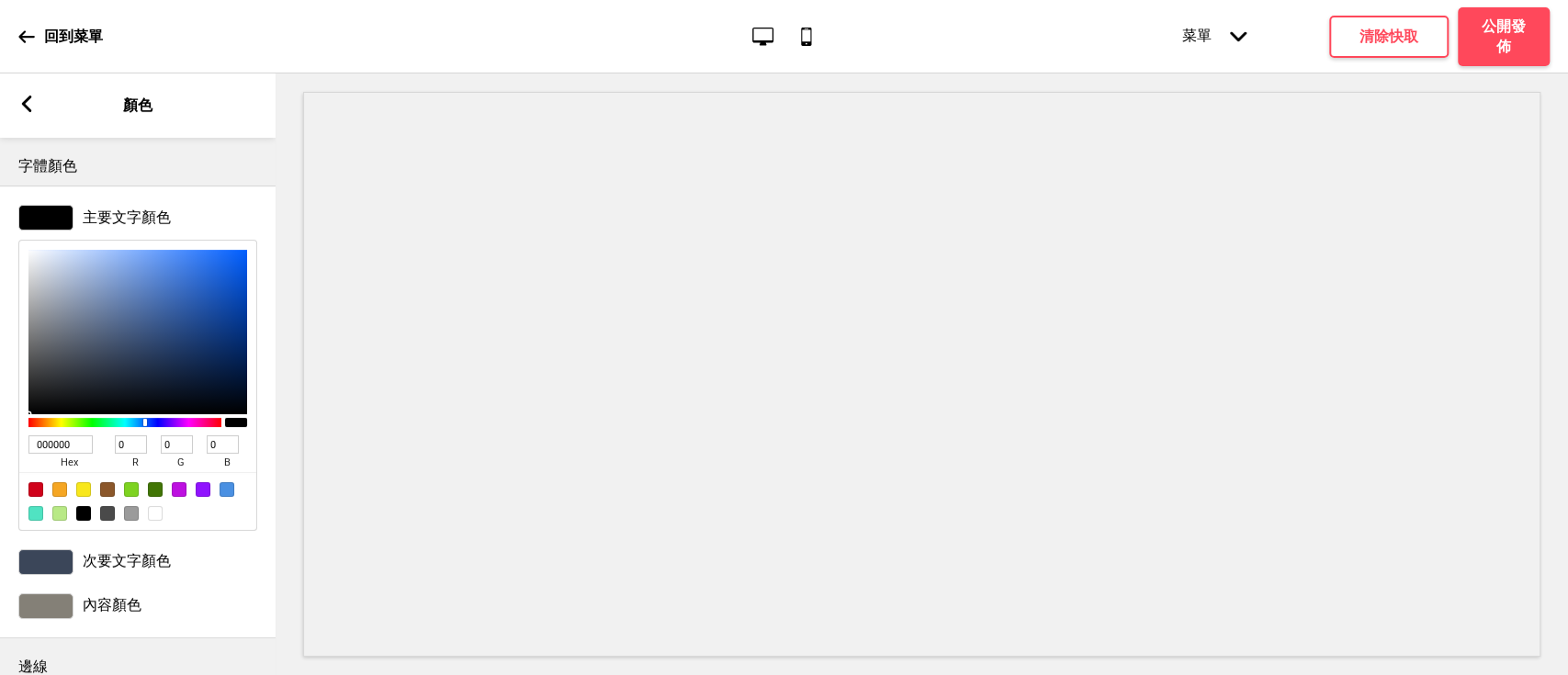
drag, startPoint x: 75, startPoint y: 439, endPoint x: 0, endPoint y: 443, distance: 75.1
click at [0, 443] on div "主要文字顏色 000000 hex 0 r 0 g 0 b 100 a" at bounding box center [138, 367] width 276 height 344
click at [46, 561] on div at bounding box center [46, 562] width 55 height 25
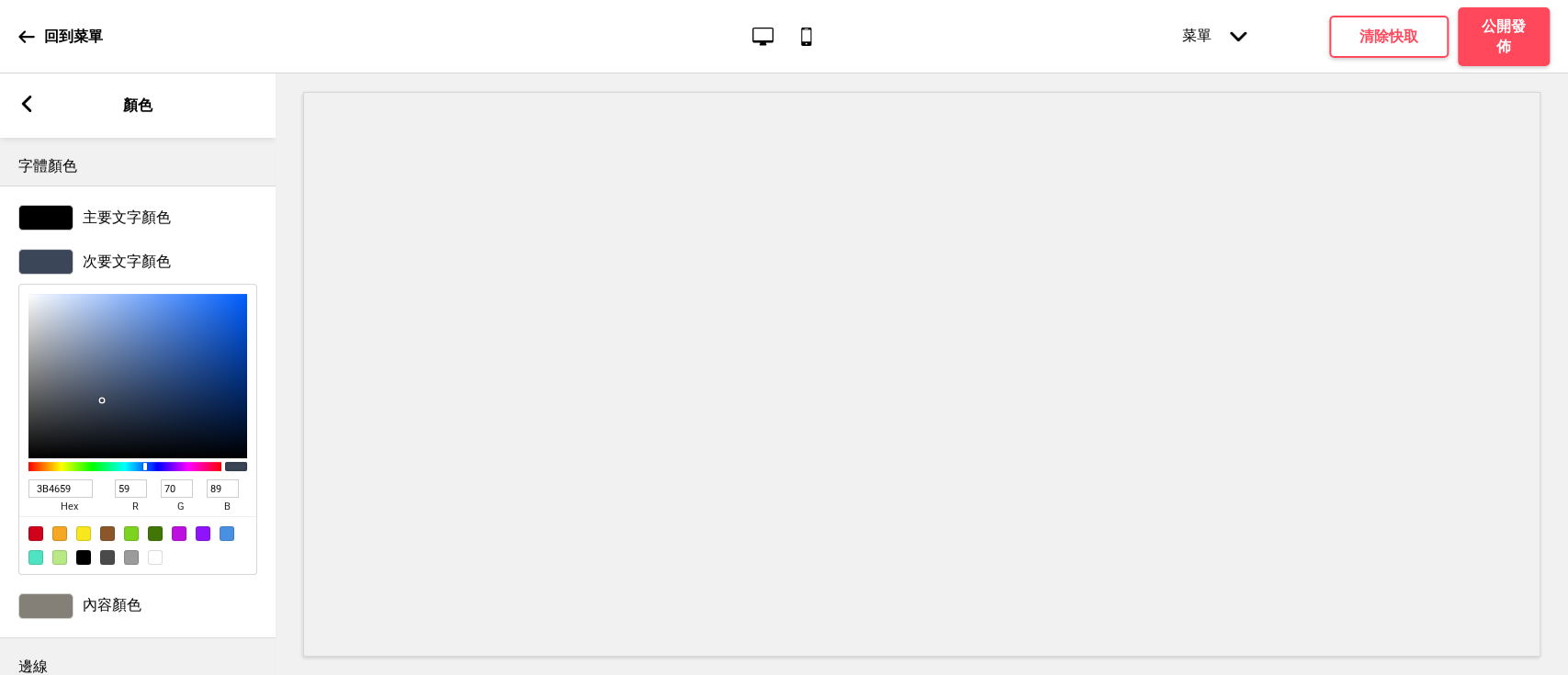
drag, startPoint x: 83, startPoint y: 486, endPoint x: 4, endPoint y: 477, distance: 79.5
click at [4, 477] on div "次要文字顏色 3B4659 hex 59 r 70 g 89 b 100 a" at bounding box center [138, 411] width 276 height 344
paste input "000000"
type input "000000"
type input "0"
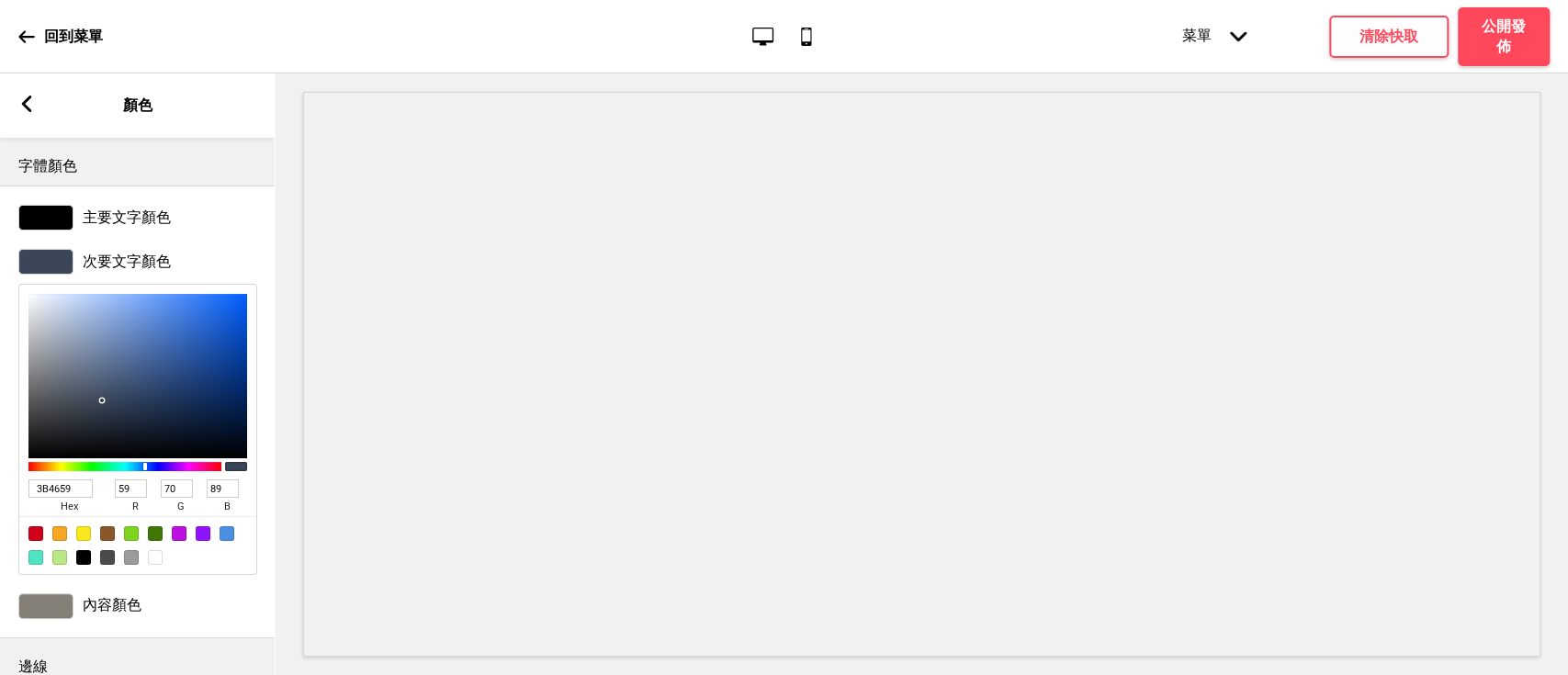
type input "0"
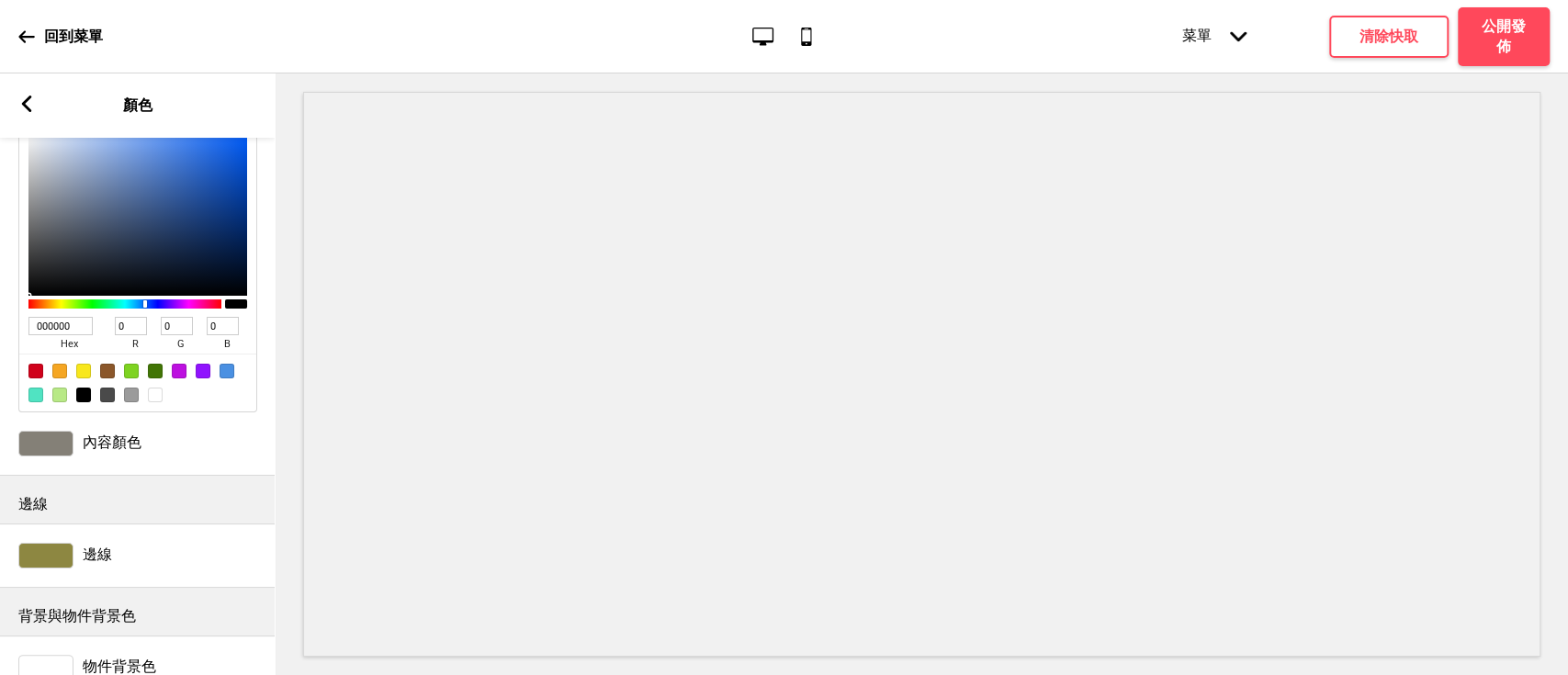
scroll to position [270, 0]
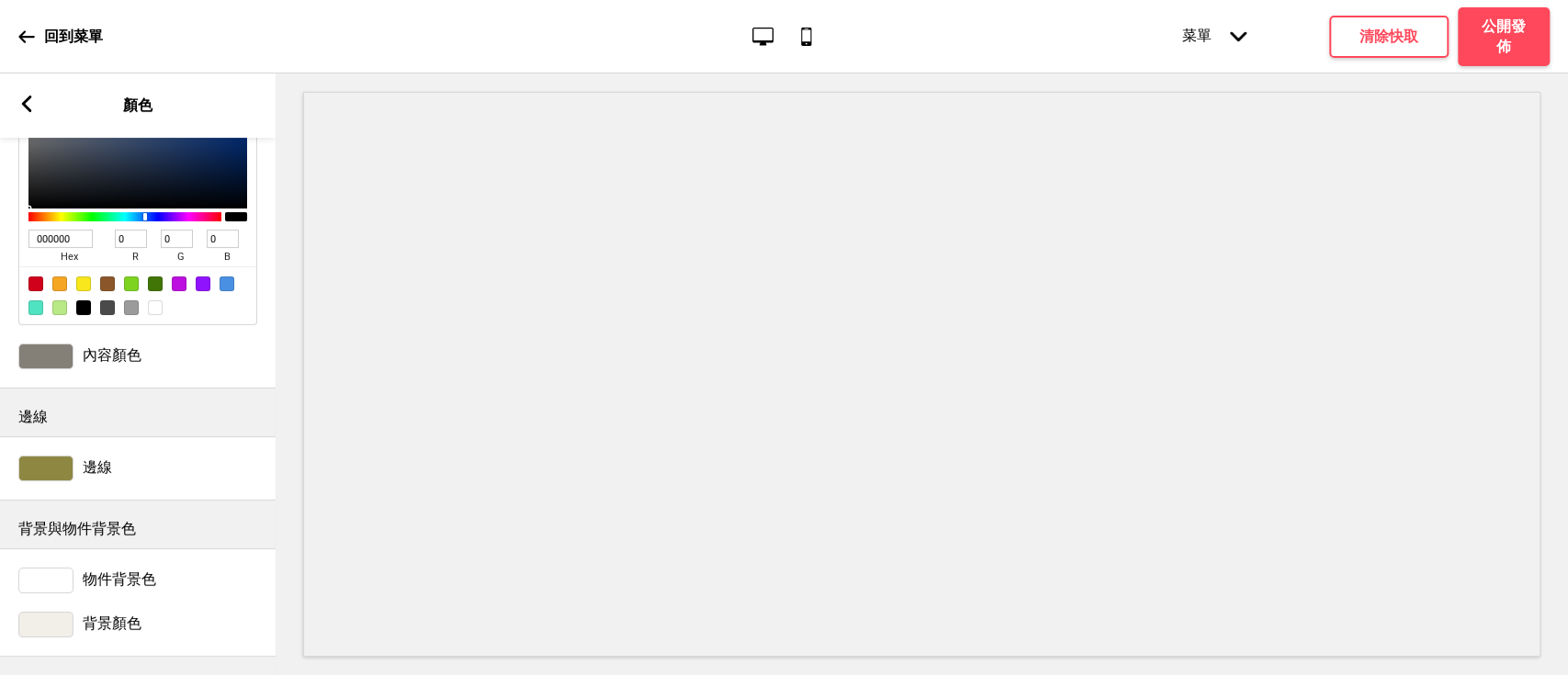
type input "000000"
click at [59, 343] on div at bounding box center [46, 356] width 55 height 25
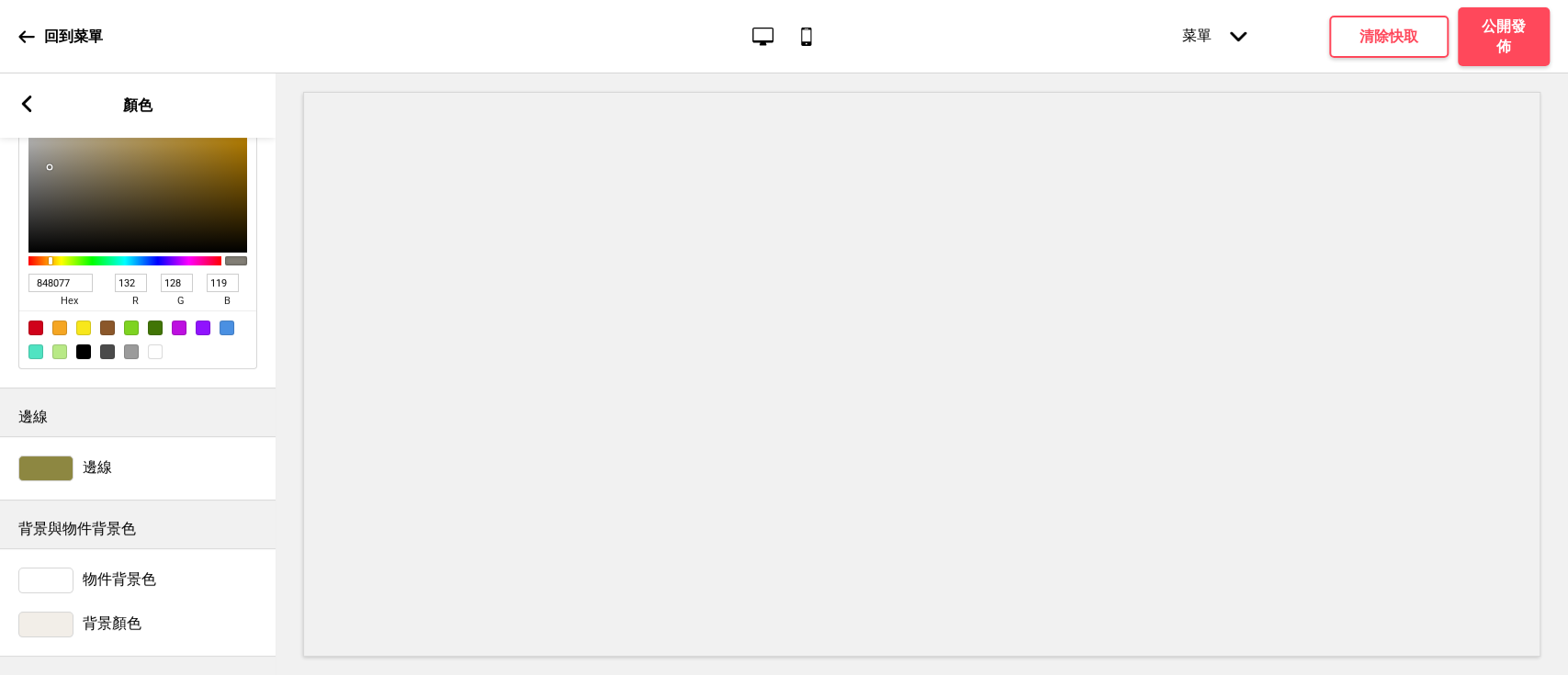
scroll to position [269, 0]
drag, startPoint x: 77, startPoint y: 269, endPoint x: 0, endPoint y: 265, distance: 77.1
click at [0, 265] on div "內容顏色 848077 hex 132 r 128 g 119 b 100 a" at bounding box center [138, 206] width 276 height 344
click at [35, 455] on div at bounding box center [46, 468] width 55 height 25
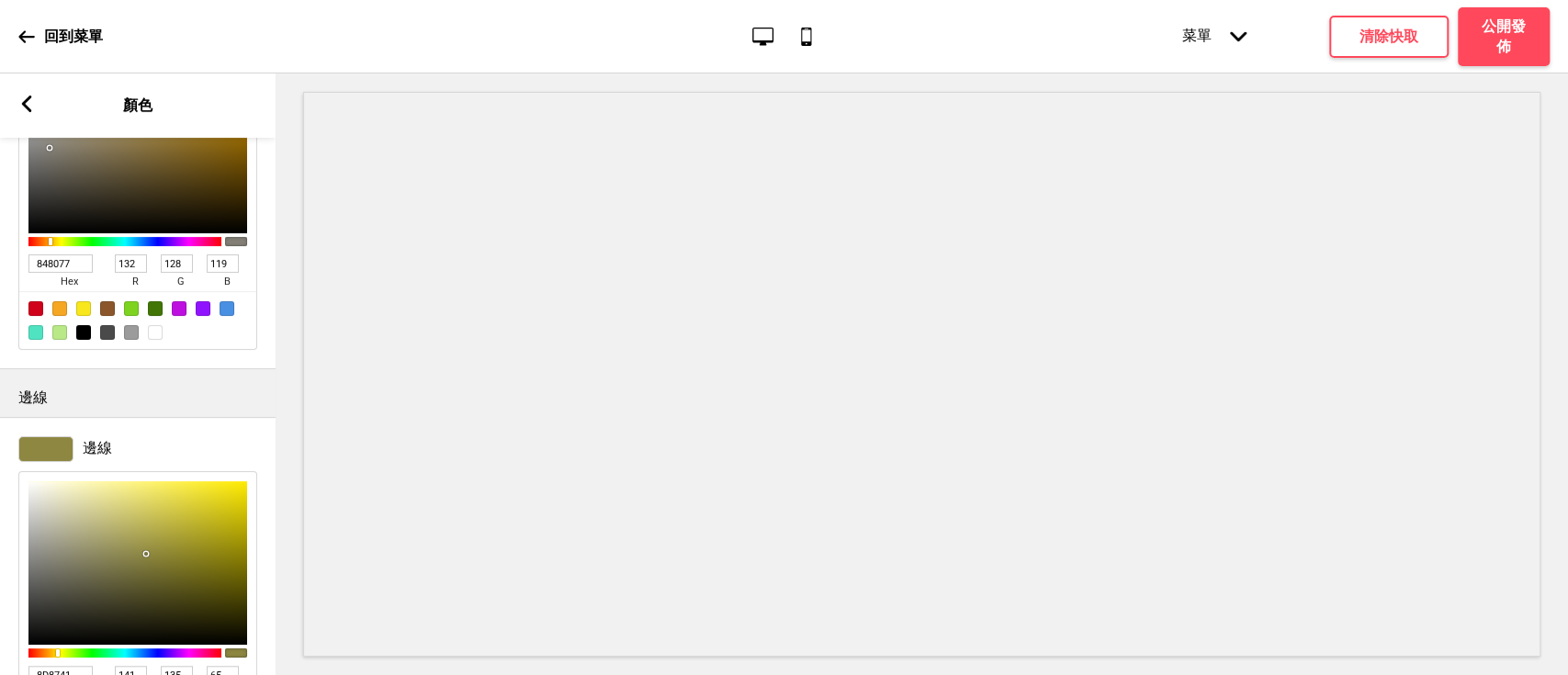
scroll to position [433, 0]
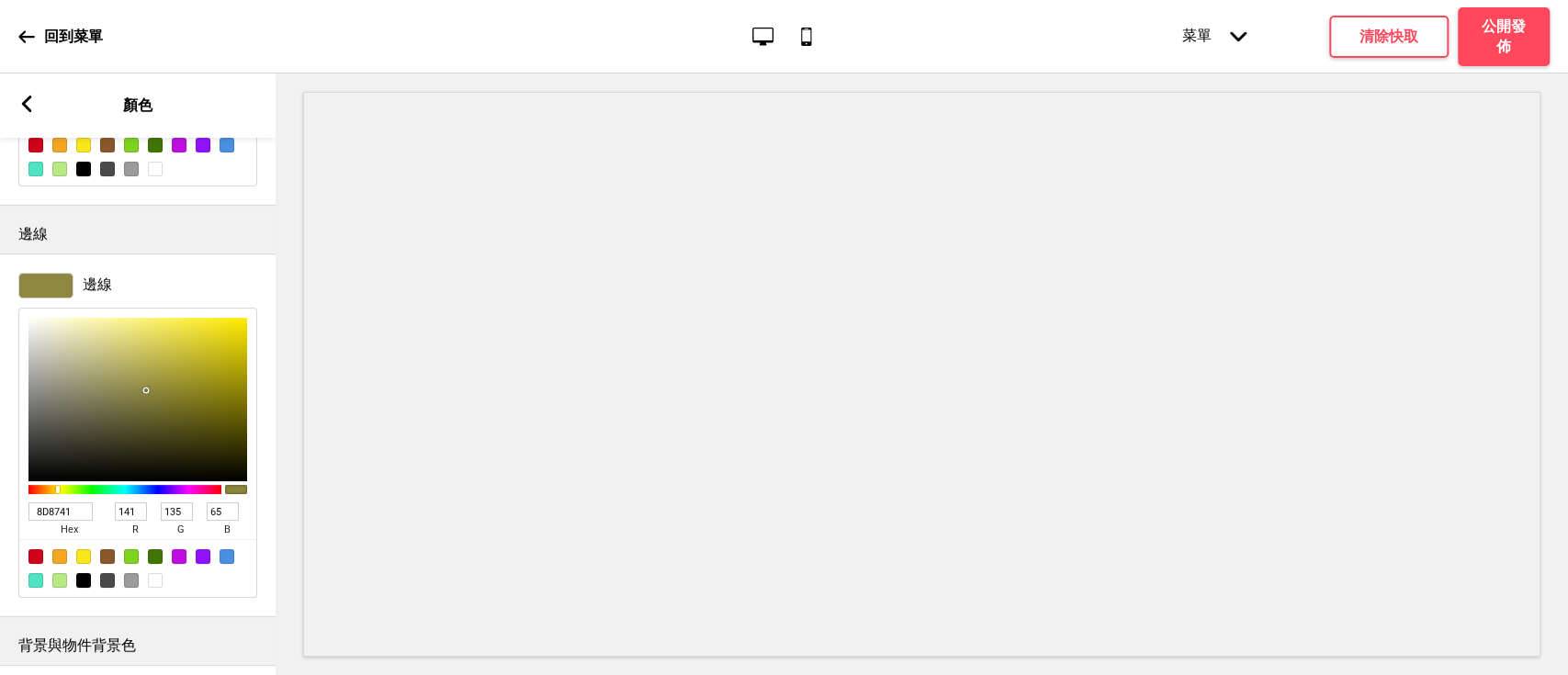
drag, startPoint x: 49, startPoint y: 514, endPoint x: 0, endPoint y: 514, distance: 49.0
click at [0, 514] on div "邊線 8D8741 hex 141 r 135 g 65 b 100 a" at bounding box center [138, 436] width 276 height 344
paste input "48077"
type input "848077"
type input "132"
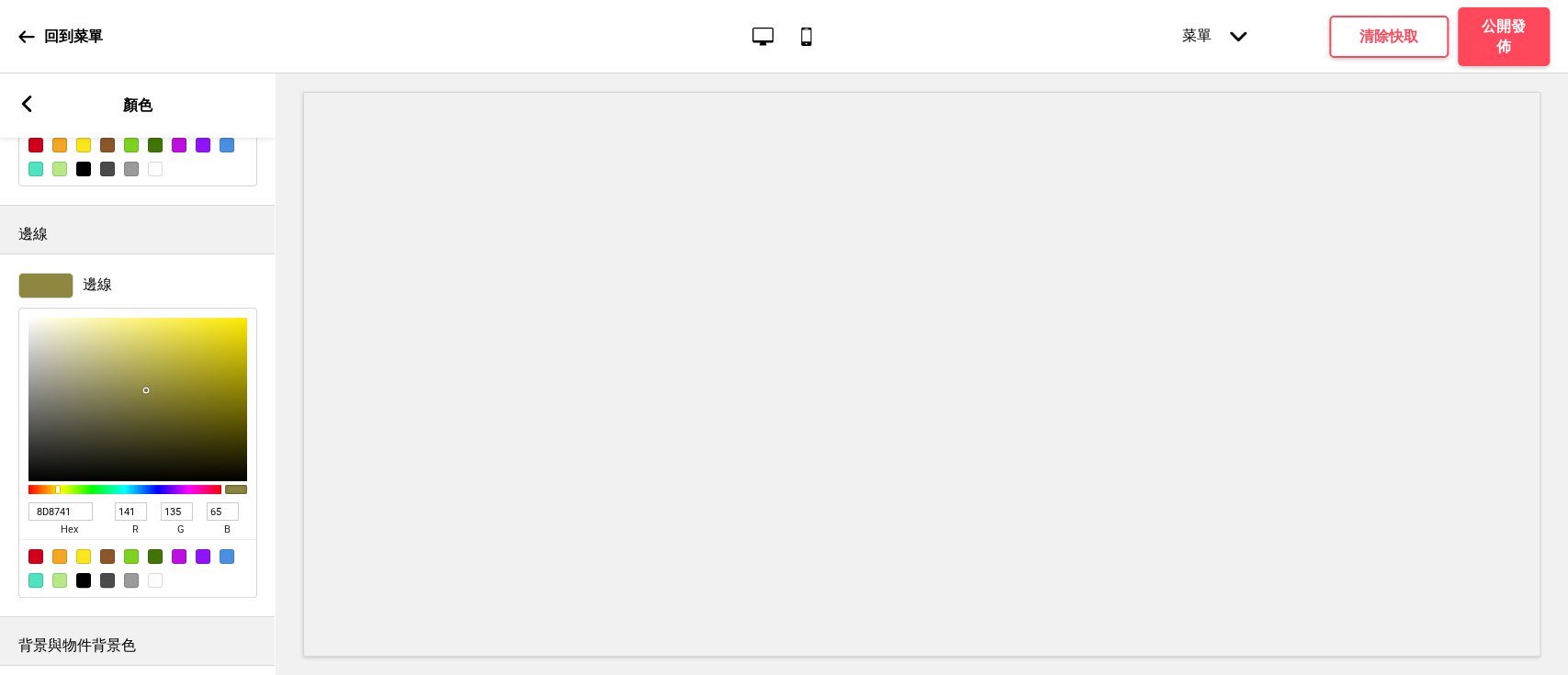
type input "128"
type input "119"
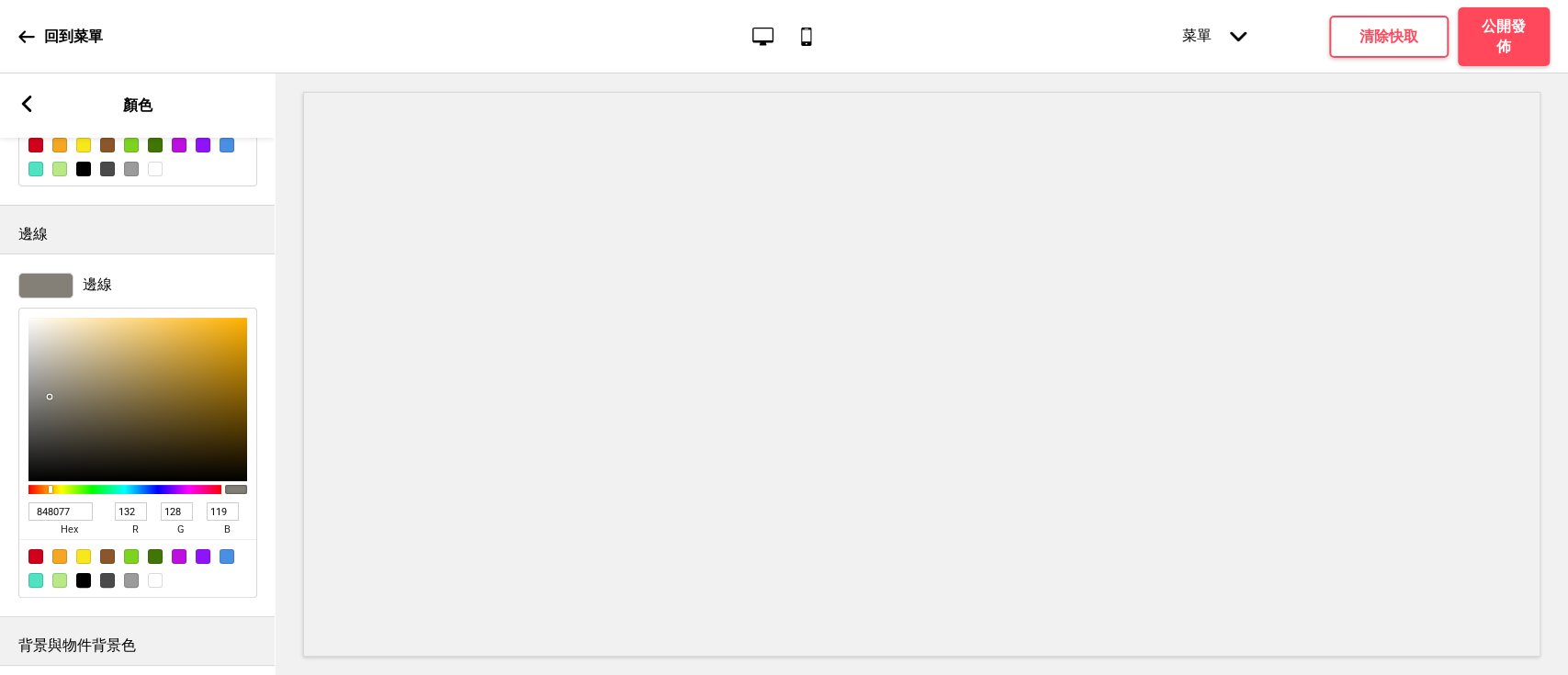
scroll to position [571, 0]
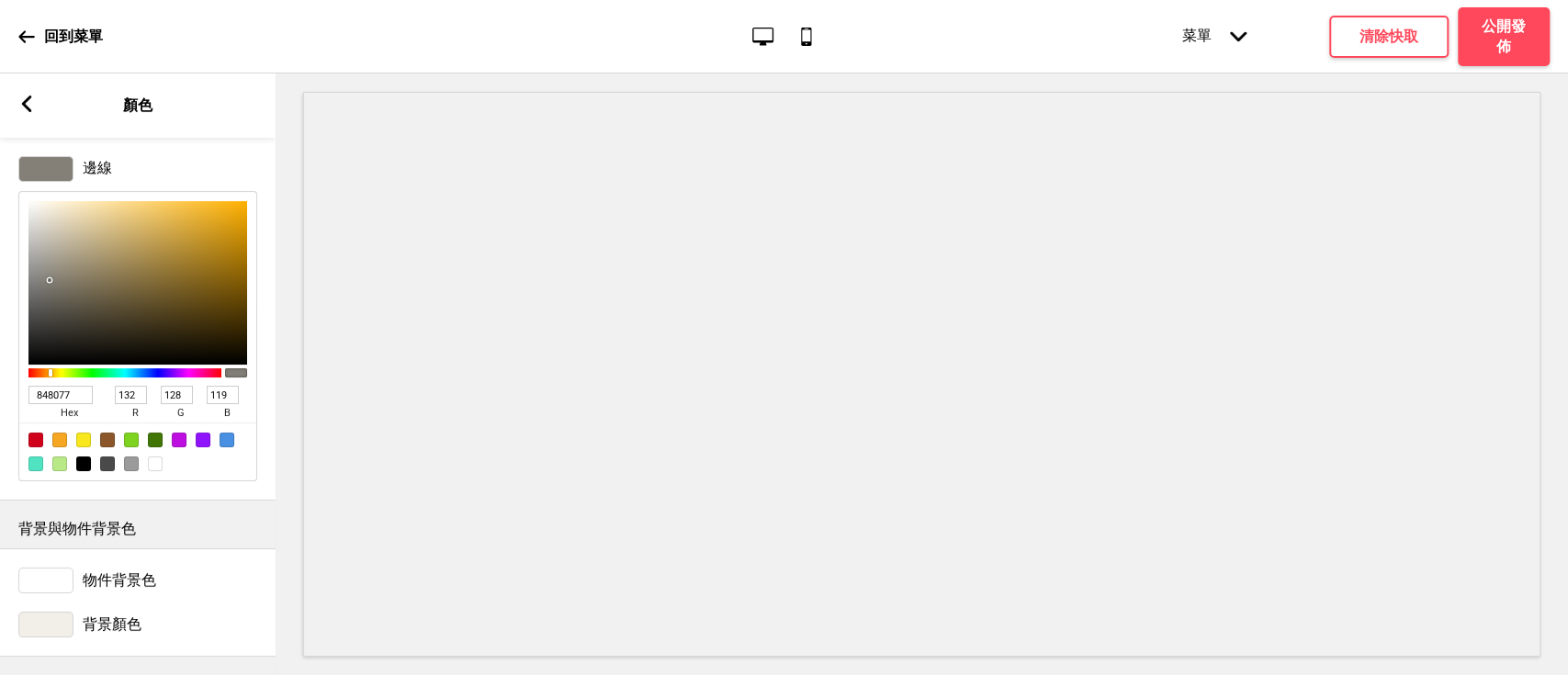
type input "848077"
click at [25, 99] on icon at bounding box center [27, 104] width 10 height 17
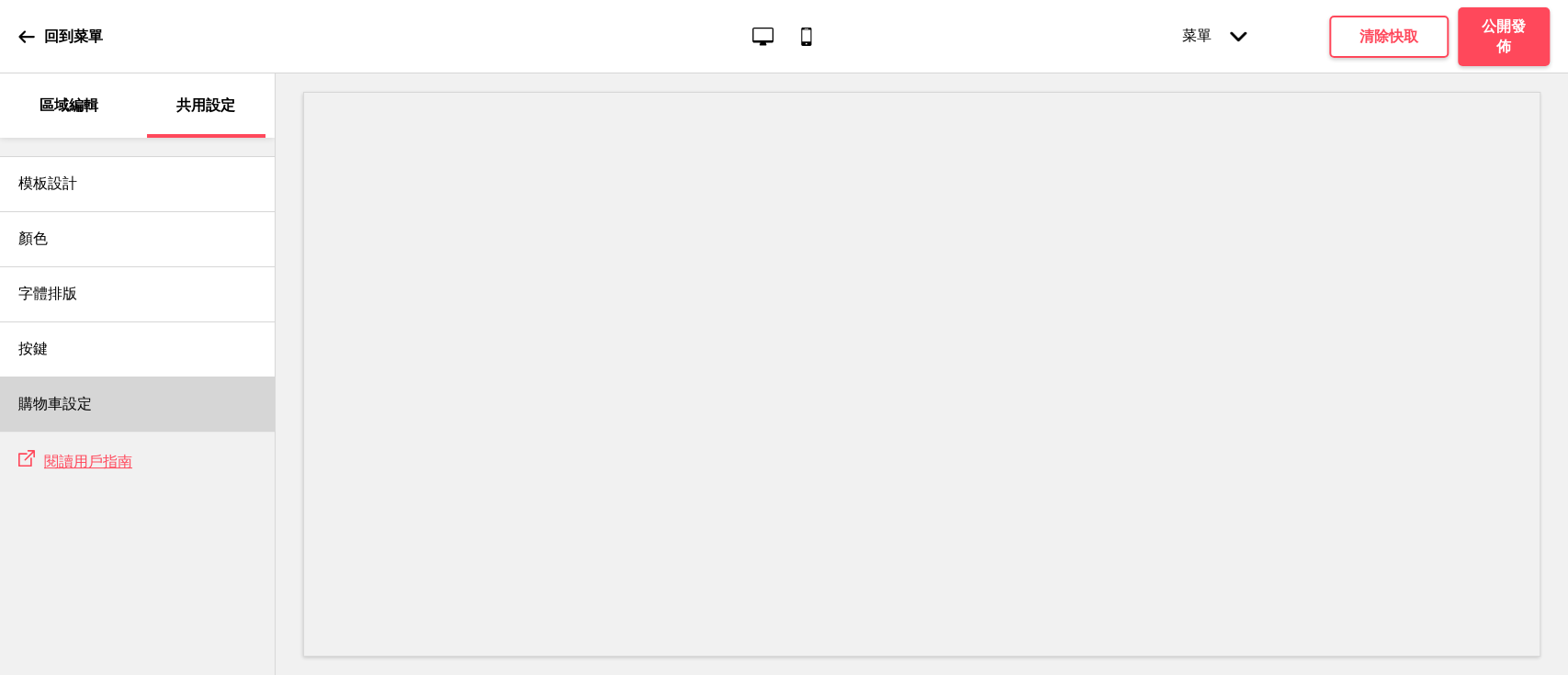
click at [114, 401] on div "購物車設定" at bounding box center [137, 403] width 275 height 55
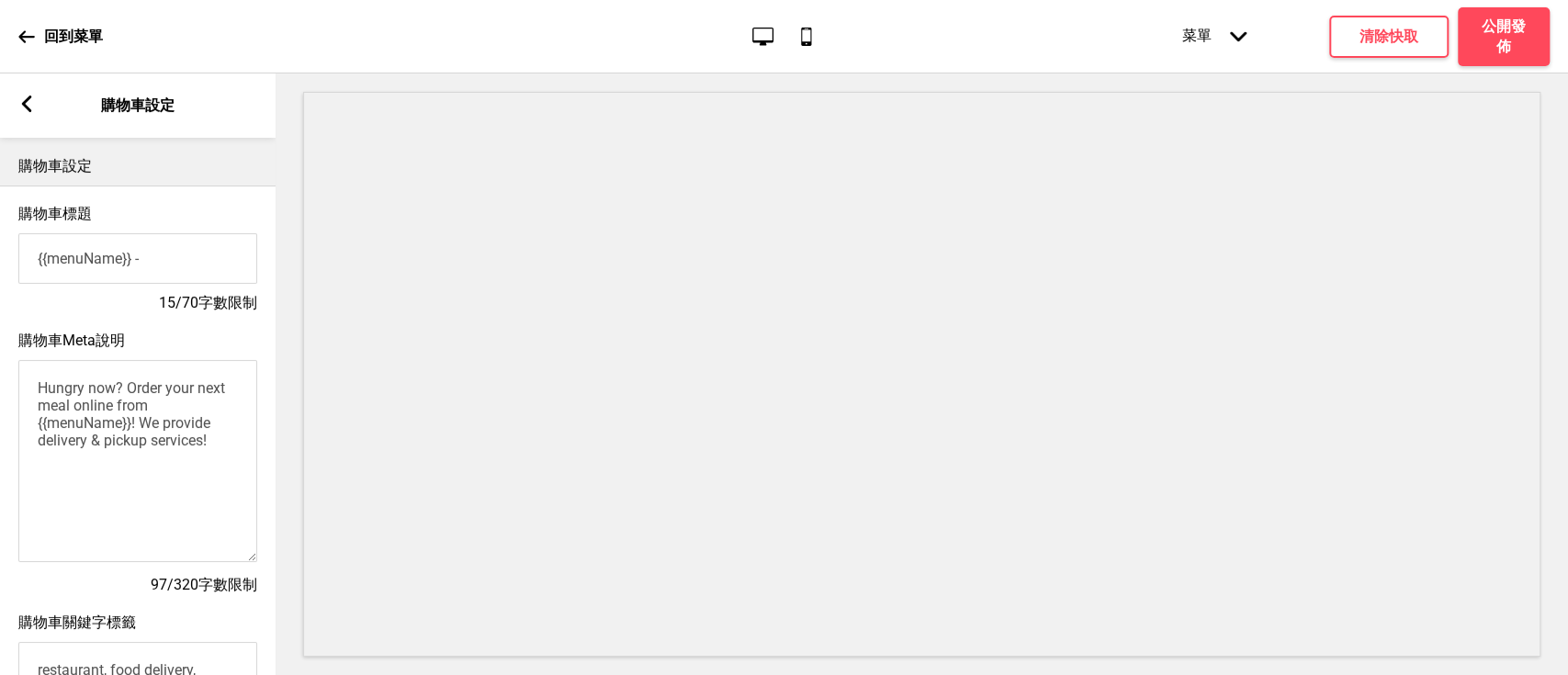
scroll to position [0, 0]
type input "{{menuName}} - 外帶外送 線上訂餐"
click at [163, 438] on textarea "Hungry now? Order your next meal online from {{menuName}}! We provide delivery …" at bounding box center [138, 460] width 239 height 202
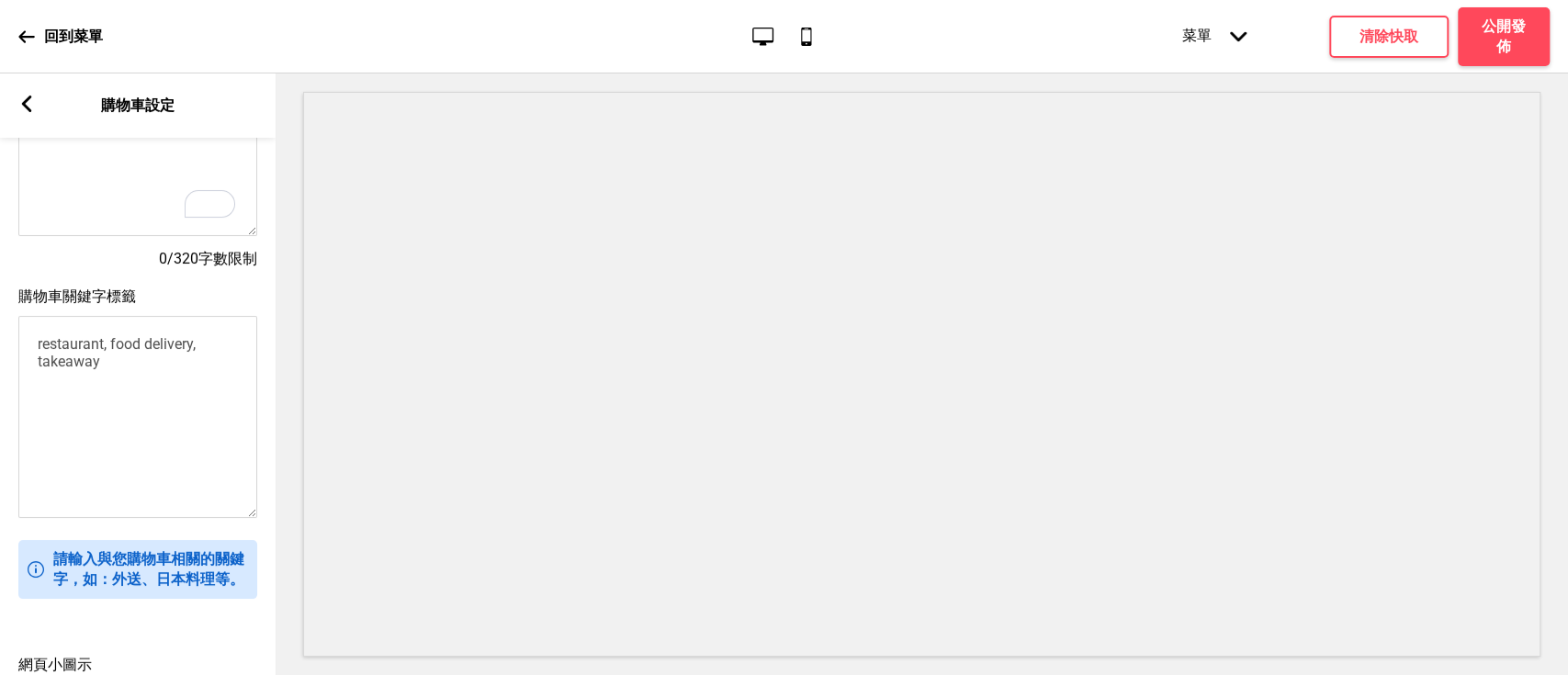
scroll to position [326, 0]
click at [159, 403] on textarea "restaurant, food delivery, takeaway" at bounding box center [138, 416] width 239 height 202
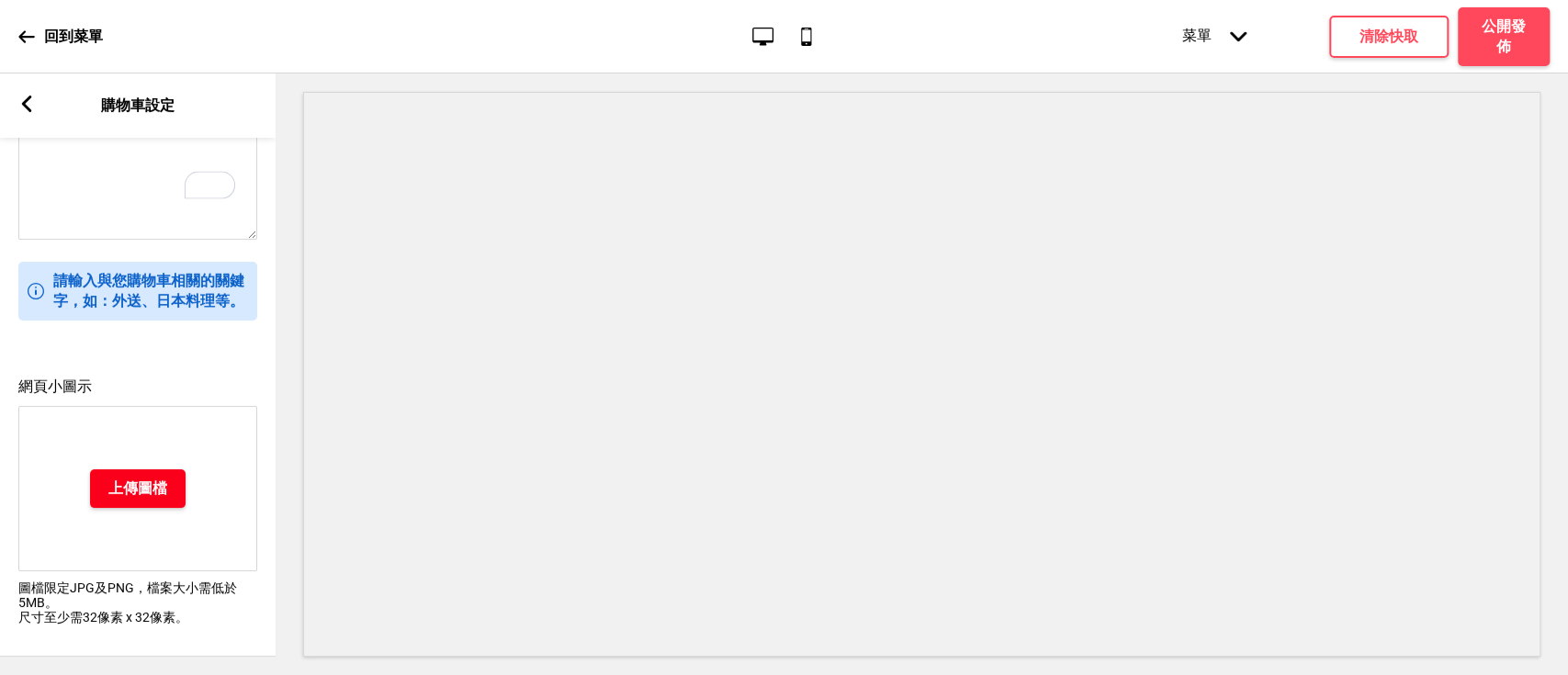
click at [117, 469] on button "上傳圖檔" at bounding box center [138, 487] width 96 height 38
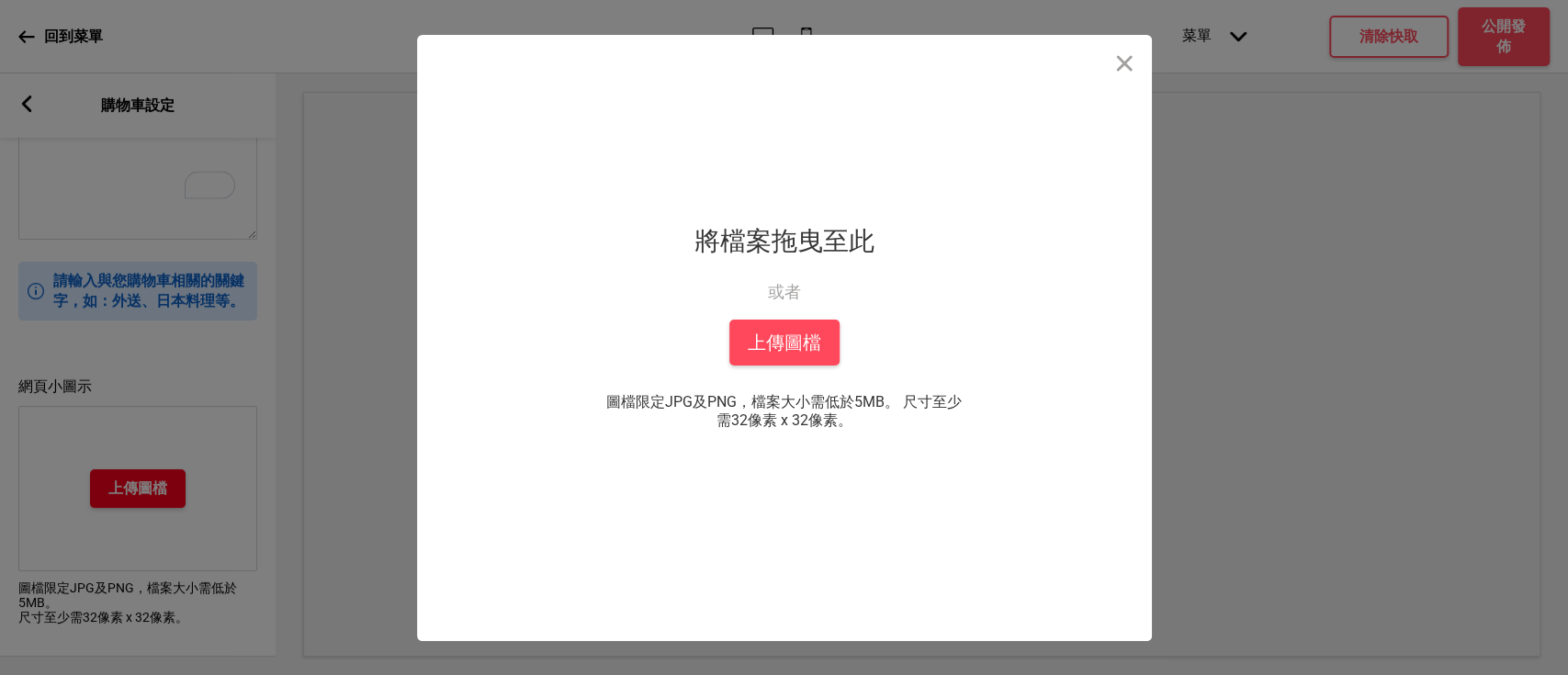
scroll to position [632, 0]
click at [785, 349] on button "上傳圖檔" at bounding box center [784, 342] width 110 height 46
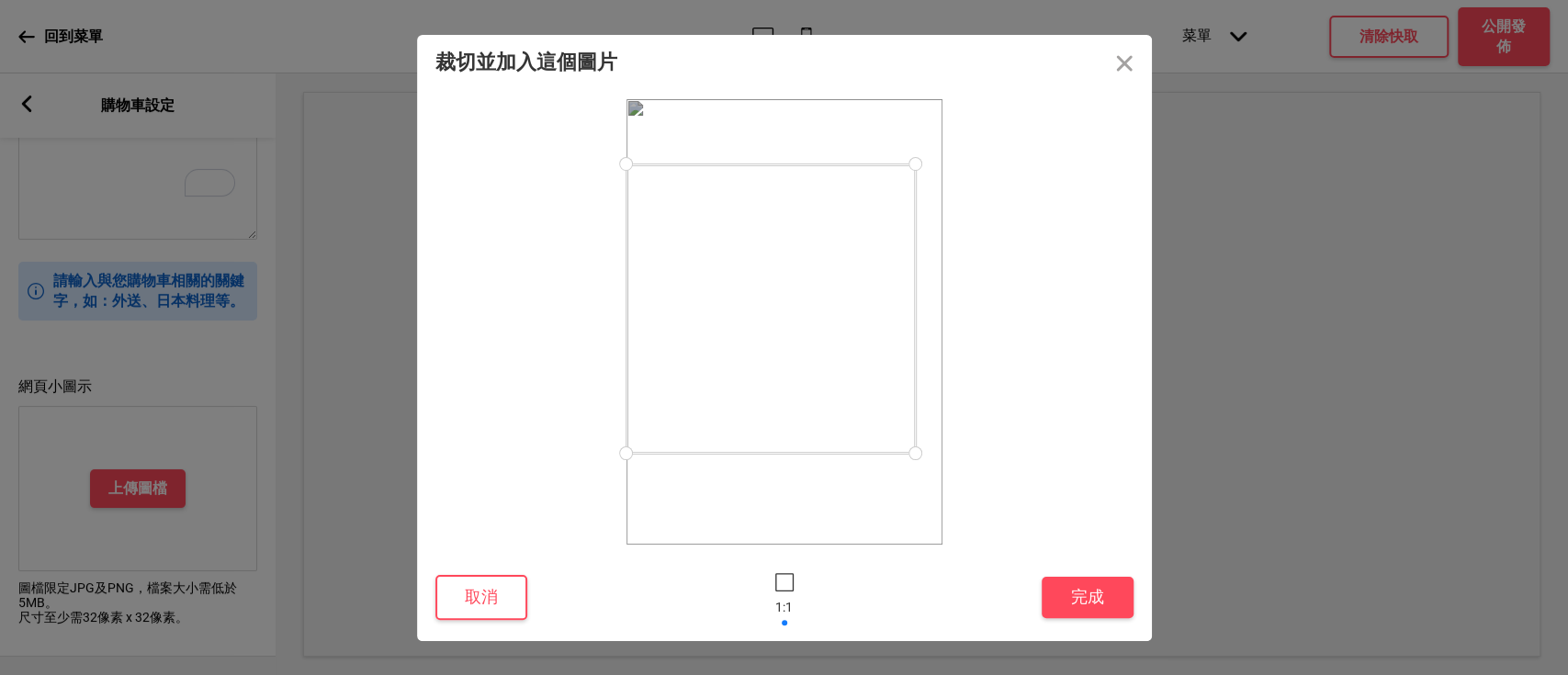
drag, startPoint x: 926, startPoint y: 474, endPoint x: 915, endPoint y: 443, distance: 32.9
click at [915, 443] on div at bounding box center [915, 452] width 32 height 32
drag, startPoint x: 860, startPoint y: 415, endPoint x: 878, endPoint y: 409, distance: 19.0
click at [878, 409] on div at bounding box center [790, 304] width 289 height 289
drag, startPoint x: 928, startPoint y: 442, endPoint x: 811, endPoint y: 338, distance: 156.5
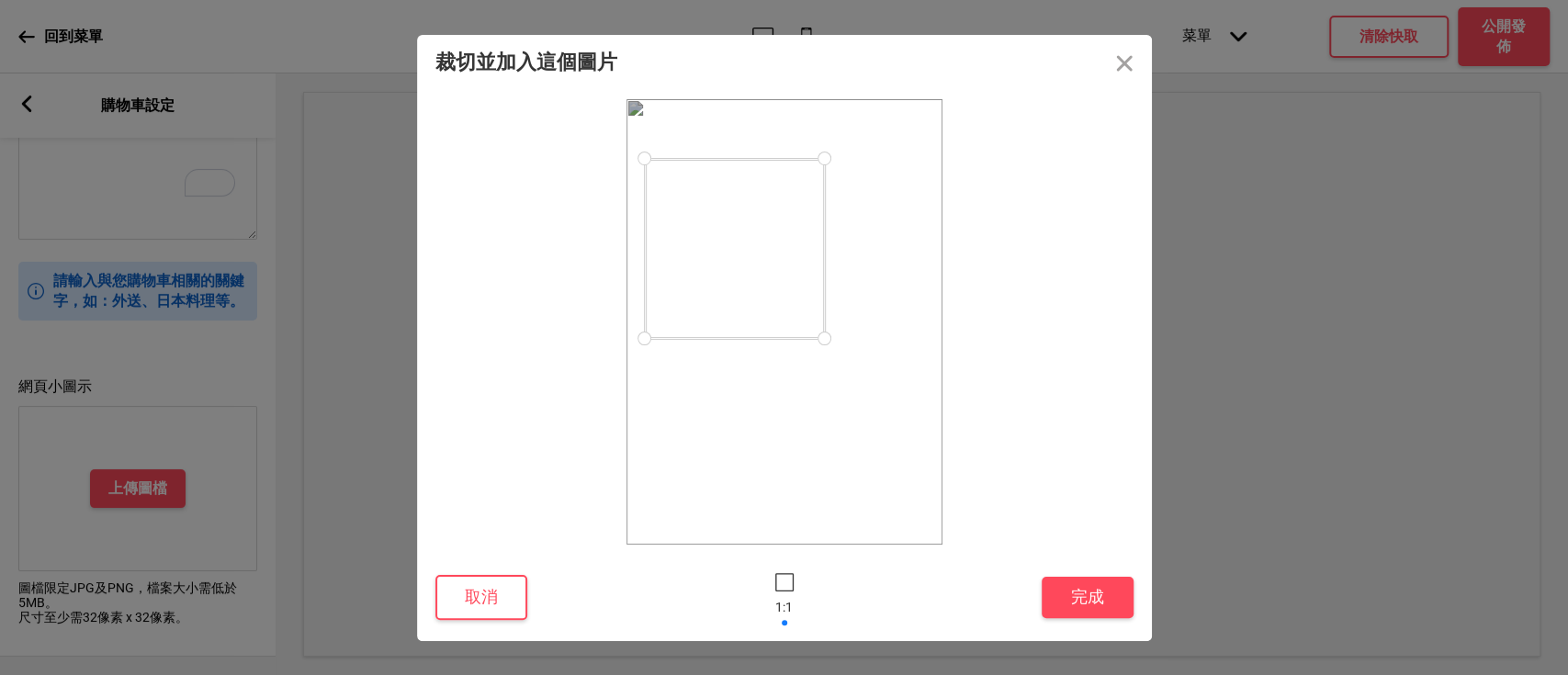
click at [811, 338] on div at bounding box center [824, 338] width 32 height 32
drag, startPoint x: 728, startPoint y: 267, endPoint x: 774, endPoint y: 268, distance: 46.0
click at [774, 268] on div at bounding box center [781, 251] width 180 height 180
click at [861, 166] on div at bounding box center [864, 165] width 32 height 32
click at [794, 232] on div at bounding box center [784, 255] width 175 height 175
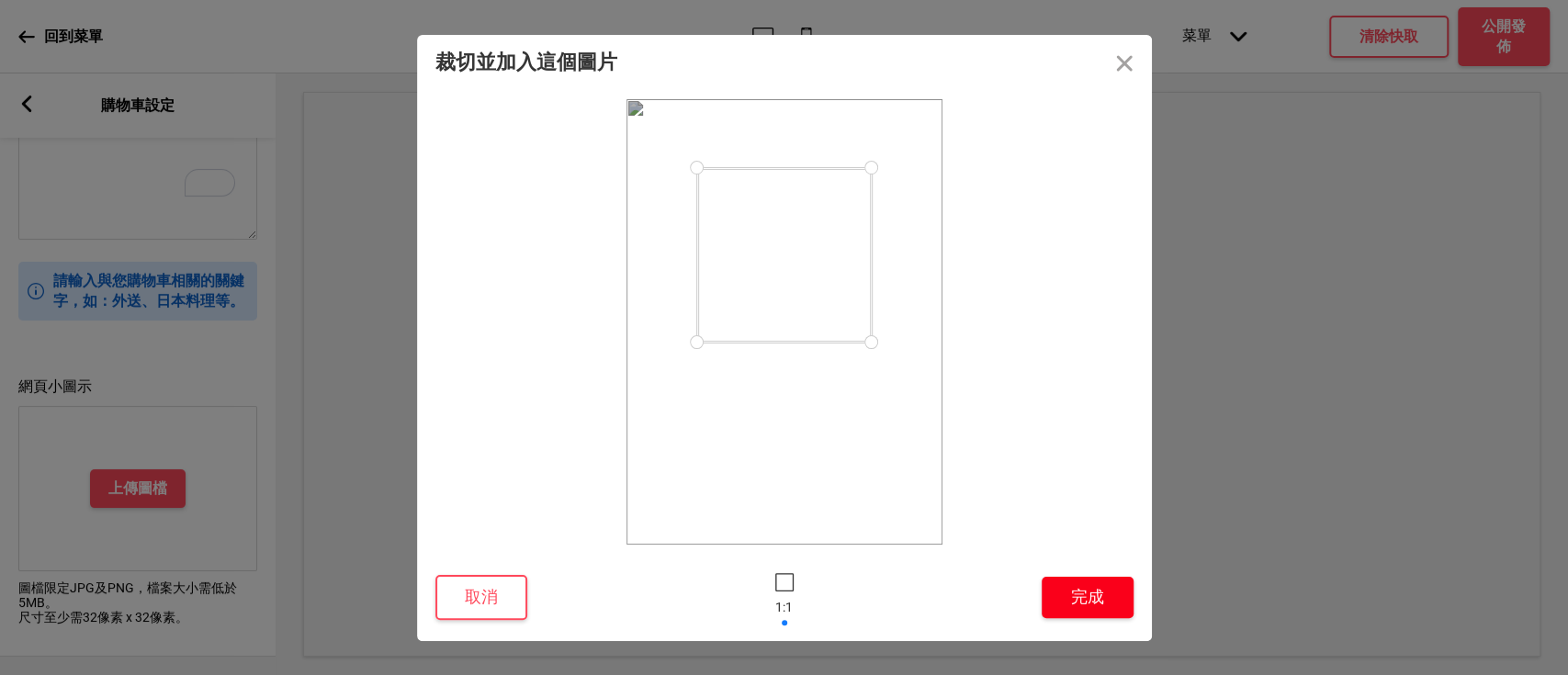
click at [1062, 590] on button "完成" at bounding box center [1088, 597] width 92 height 41
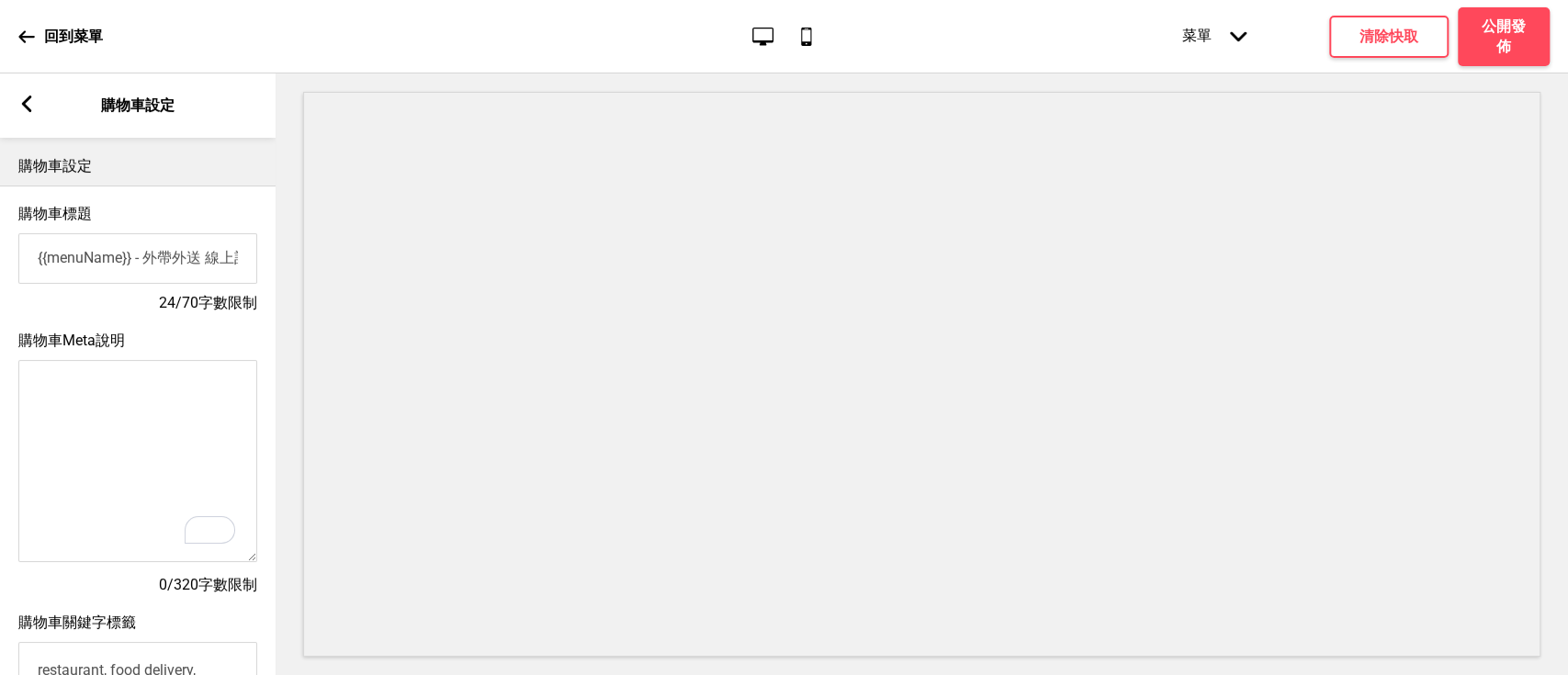
click at [133, 374] on textarea "購物車Meta說明" at bounding box center [138, 460] width 239 height 202
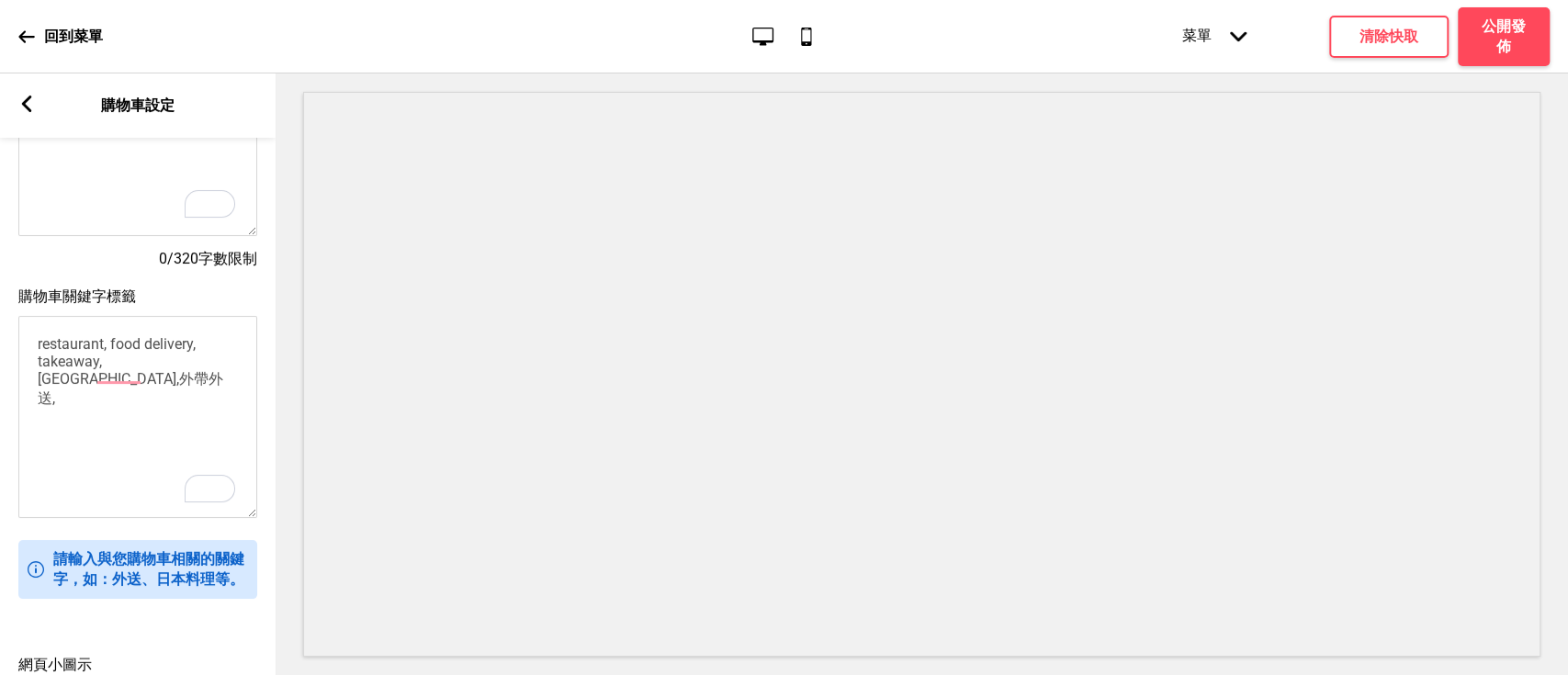
click at [226, 377] on textarea "restaurant, food delivery, takeaway,[GEOGRAPHIC_DATA],外帶外送," at bounding box center [138, 416] width 239 height 202
paste textarea "蒜泥白肉"
paste textarea "雞排便當"
paste textarea "日[PERSON_NAME]便當斗六 日日香便當竹北 日日香自助餐 日香便當大雅 日日香便當的菜單 日日香手作餐盒 日日香手作餐盒松隆路 日日便當盒"
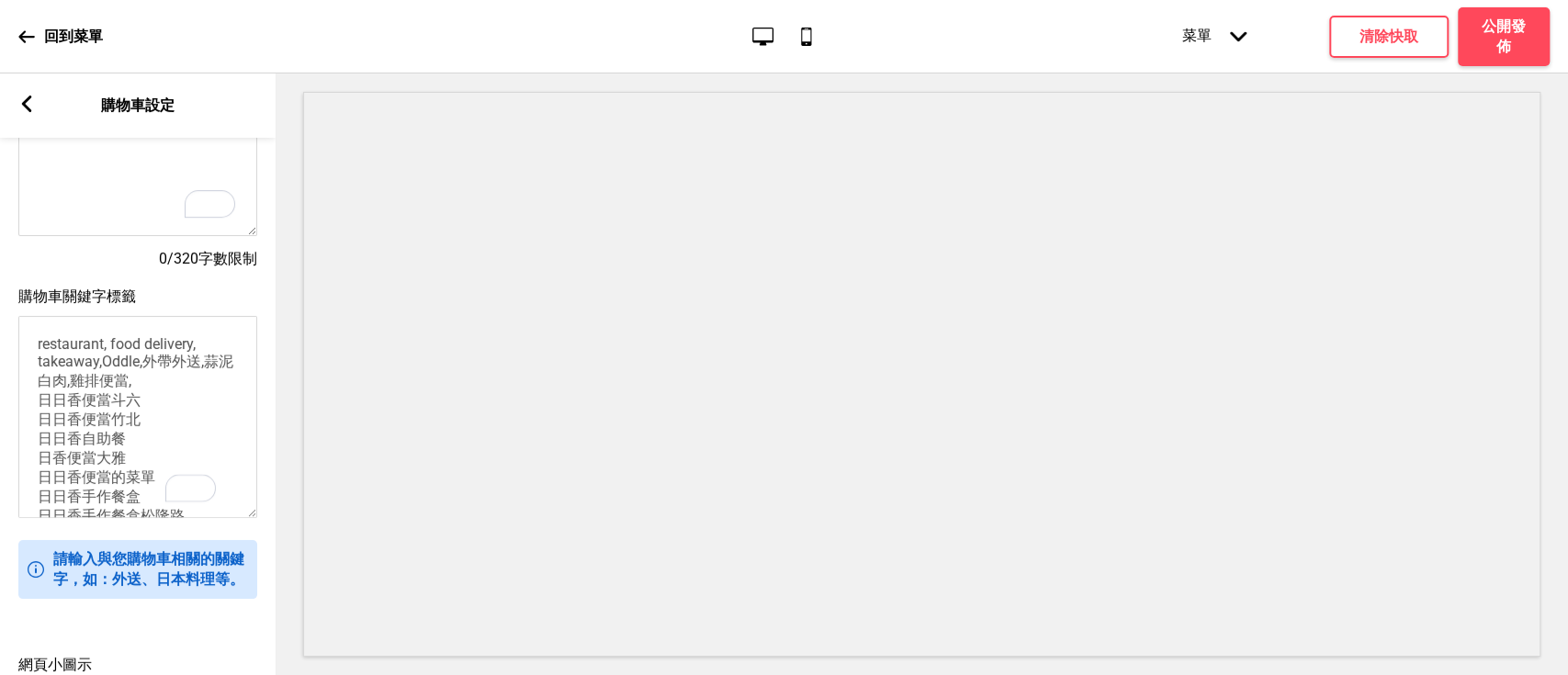
click at [161, 413] on textarea "restaurant, food delivery, takeaway,Oddle,外帶外送,蒜泥白肉,雞排便當, 日日香便當斗六 日日香便當竹北 日日香自助…" at bounding box center [138, 416] width 239 height 202
click at [149, 434] on textarea "restaurant, food delivery, takeaway,Oddle,外帶外送,蒜泥白肉,雞排便當, 日日香便當斗六, 日日香便當竹北 日日香自…" at bounding box center [138, 416] width 239 height 202
click at [148, 451] on textarea "restaurant, food delivery, takeaway,Oddle,外帶外送,蒜泥白肉,雞排便當, 日日香便當斗六, 日日香便當竹北, 日日香…" at bounding box center [138, 416] width 239 height 202
click at [144, 471] on textarea "restaurant, food delivery, takeaway,Oddle,外帶外送,蒜泥白肉,雞排便當, 日日香便當斗六, 日日香便當竹北, 日日香…" at bounding box center [138, 416] width 239 height 202
click at [152, 491] on textarea "restaurant, food delivery, takeaway,Oddle,外帶外送,蒜泥白肉,雞排便當, 日日香便當斗六, 日日香便當竹北, 日日香…" at bounding box center [138, 416] width 239 height 202
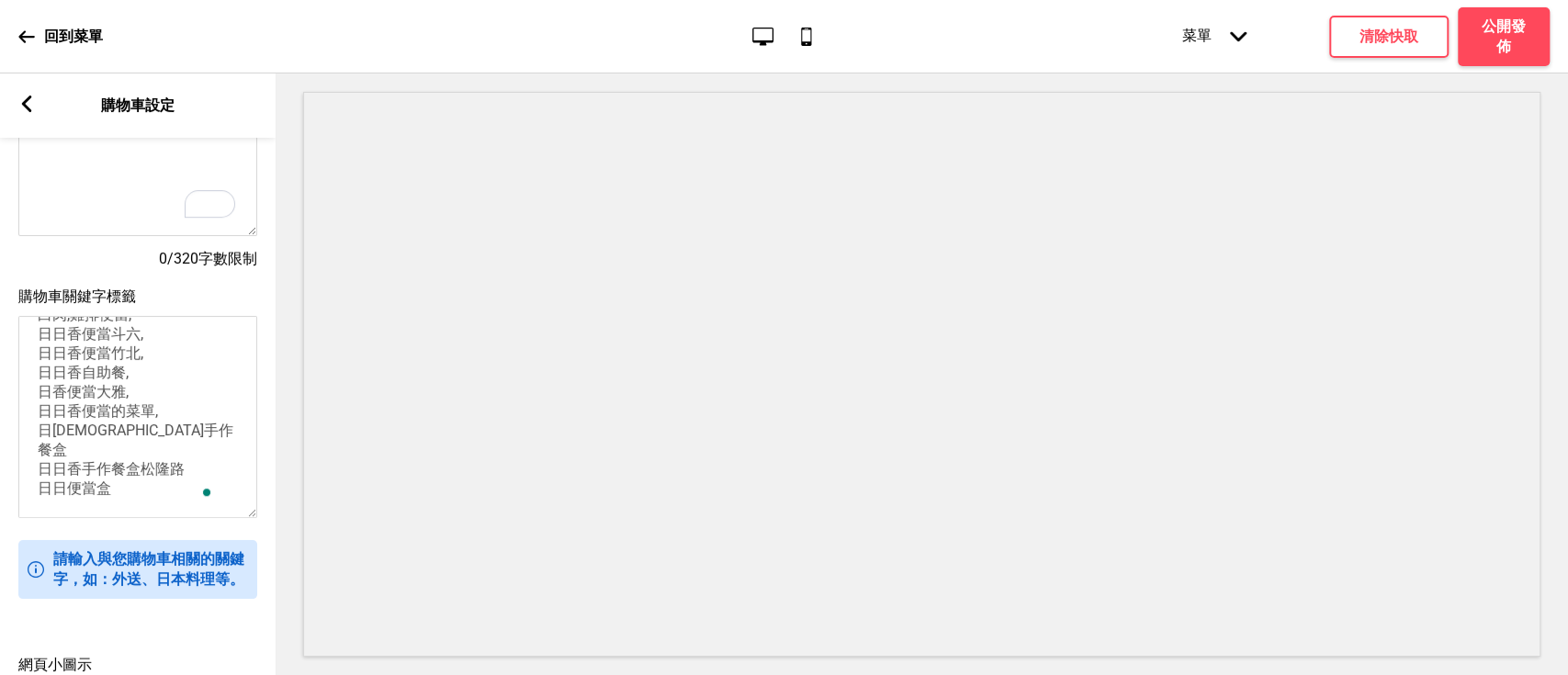
click at [155, 457] on textarea "restaurant, food delivery, takeaway,Oddle,外帶外送,蒜泥白肉,雞排便當, 日日香便當斗六, 日日香便當竹北, 日日香…" at bounding box center [138, 416] width 239 height 202
click at [183, 474] on textarea "restaurant, food delivery, takeaway,[GEOGRAPHIC_DATA],外帶外送,蒜泥白肉,雞排便當, 日日香便當斗六, …" at bounding box center [138, 416] width 239 height 202
click at [131, 495] on textarea "restaurant, food delivery, takeaway,Oddle,外帶外送,蒜泥白肉,雞排便當, 日日香便當斗六, 日日香便當竹北, 日日香…" at bounding box center [138, 416] width 239 height 202
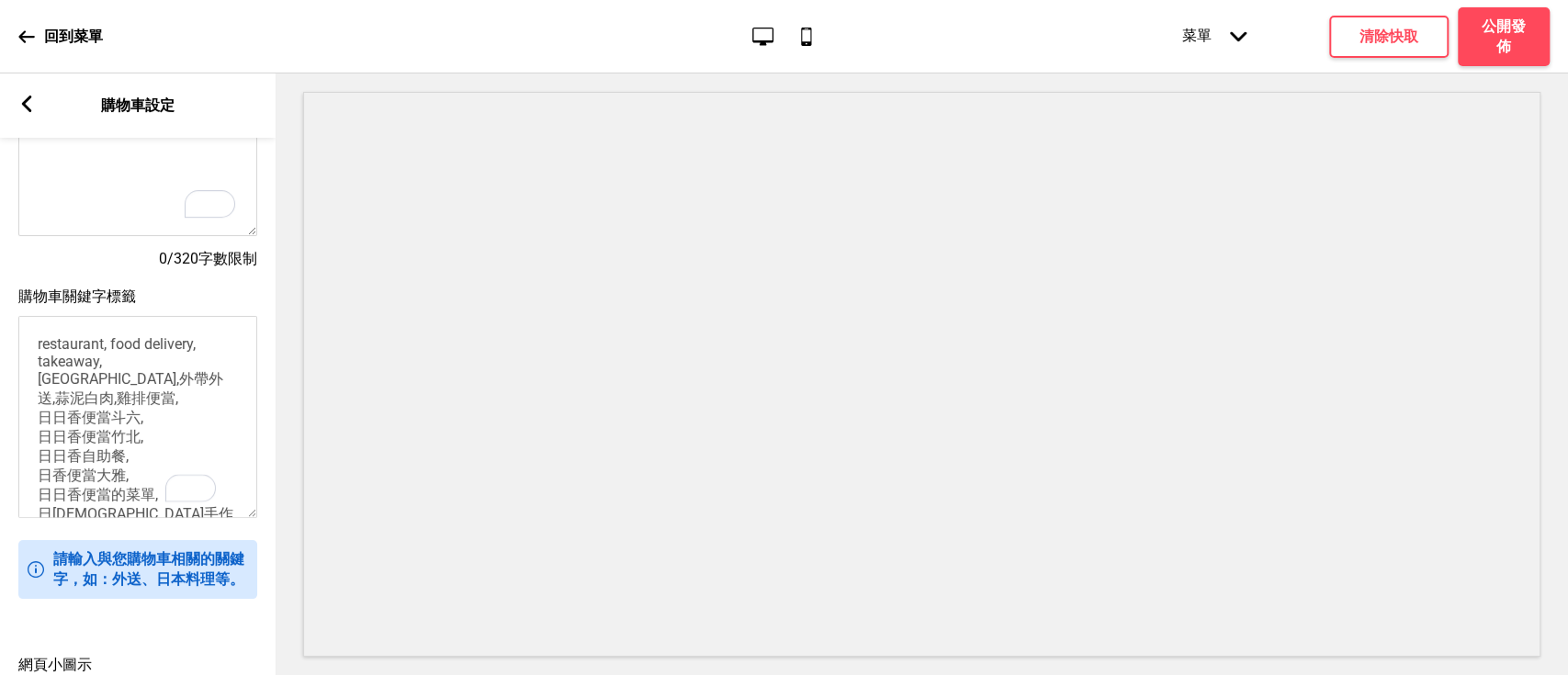
click at [194, 401] on textarea "restaurant, food delivery, takeaway,[GEOGRAPHIC_DATA],外帶外送,蒜泥白肉,雞排便當, 日日香便當斗六, …" at bounding box center [138, 416] width 239 height 202
paste textarea "排骨便當"
paste textarea "雞腿便當"
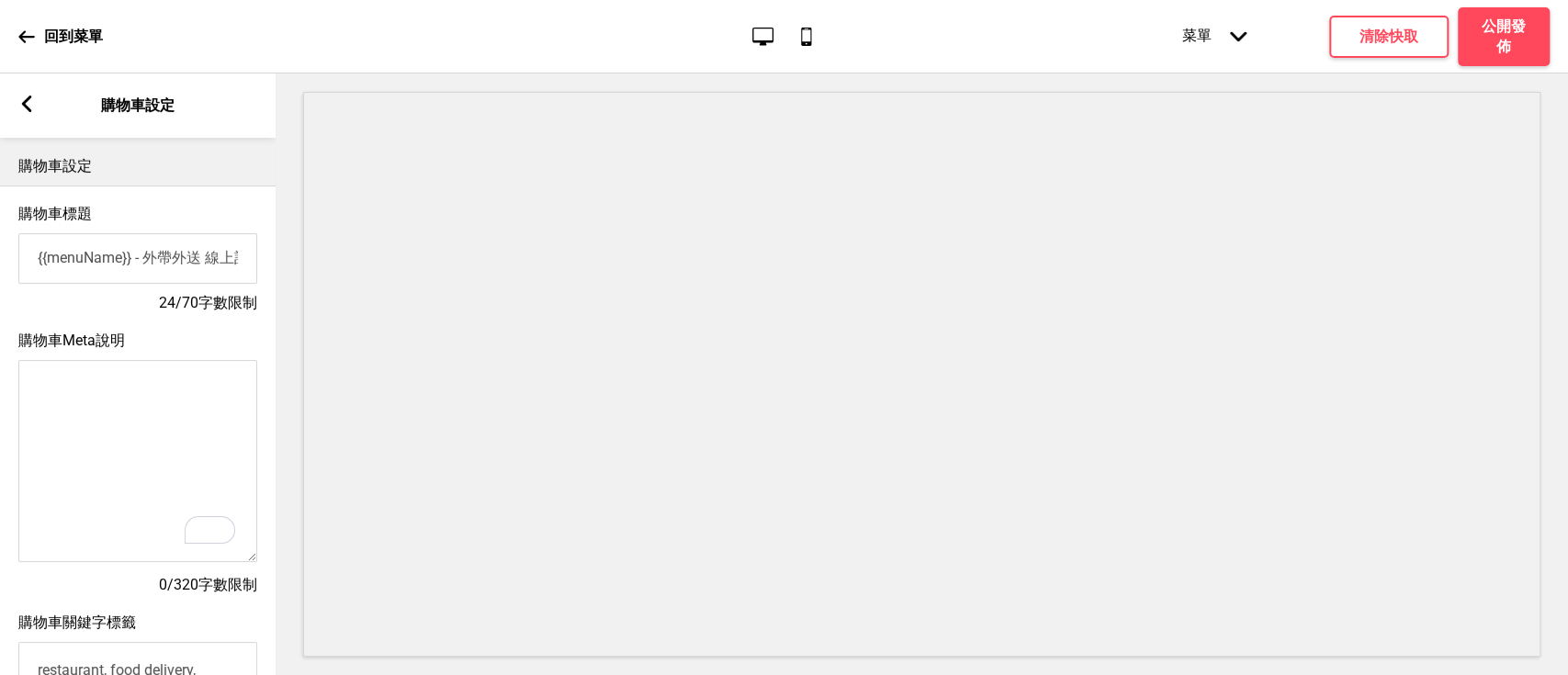
type textarea "restaurant, food delivery, takeaway,Oddle,外帶外送,蒜泥白肉,雞排便當,排骨便當,雞腿便當,竹北便當推薦,新竹餐盒,…"
click at [119, 394] on textarea "購物車Meta說明" at bounding box center [138, 460] width 239 height 202
click at [147, 421] on textarea "購物車Meta說明" at bounding box center [138, 460] width 239 height 202
paste textarea "[DATE] — 「日日香便當」不僅主菜好吃，就連配菜也有兩把刷子，使用當季新鮮時蔬，每天提供8道新鮮現炒的配菜，每份便當可自選4樣配菜，吃起來更豐富營養。個…"
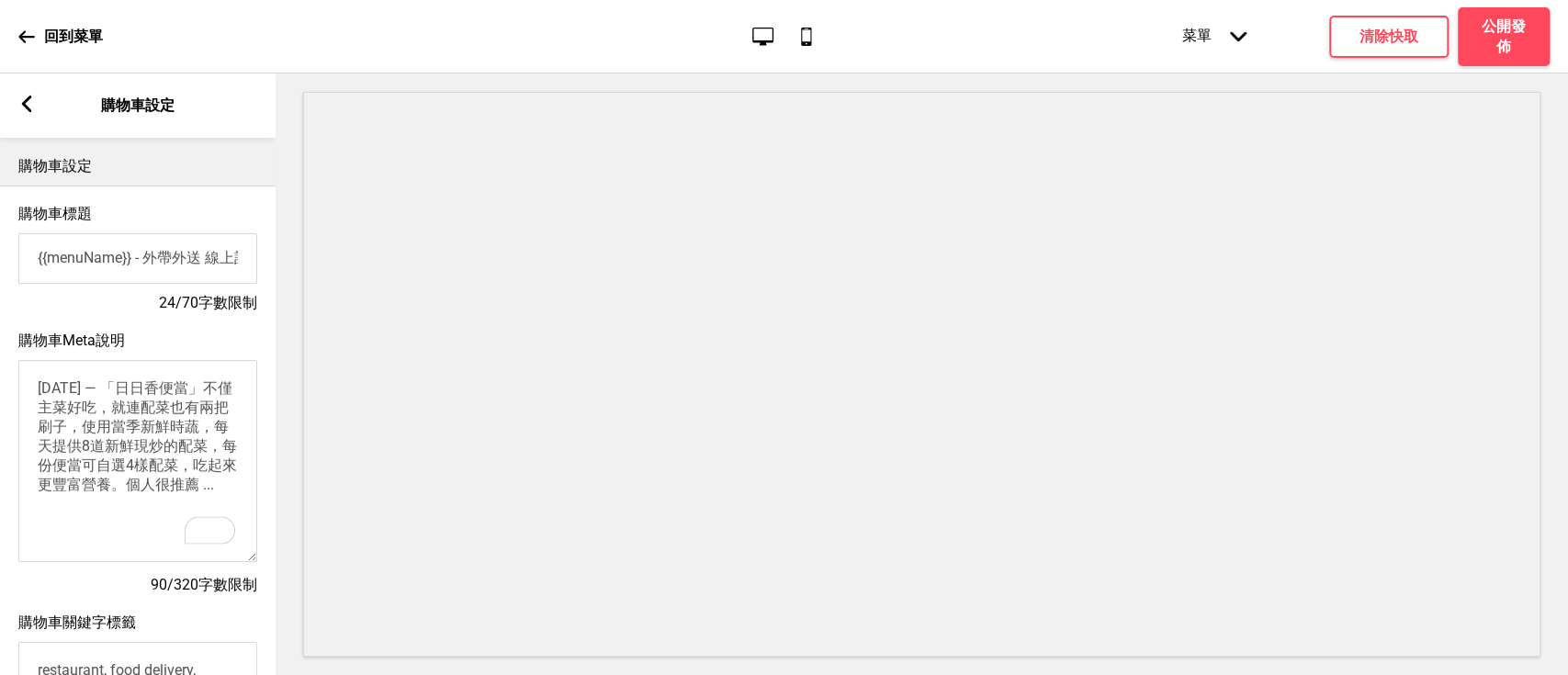
drag, startPoint x: 151, startPoint y: 386, endPoint x: 0, endPoint y: 392, distance: 151.1
click at [0, 392] on div "購物車Meta說明 [DATE] — 「日日香便當」不僅主菜好吃，就連配菜也有兩把刷子，使用當季新鮮時蔬，每天提供8道新鮮現炒的配菜，每份便當可自選4樣配菜，…" at bounding box center [138, 463] width 276 height 282
click at [144, 383] on textarea "「日日香便當」不僅主菜好吃，就連配菜也有兩把刷子，使用當季新鮮時蔬，每天提供8道新鮮現炒的配菜，每份便當可自選4樣配菜，吃起來更豐富營養。個人很推薦 ..." at bounding box center [138, 460] width 239 height 202
drag, startPoint x: 124, startPoint y: 481, endPoint x: 40, endPoint y: 467, distance: 85.2
click at [40, 467] on textarea "「日日香便當」外帶外送 網路訂餐，動動手指，外送到家! 不僅主菜好吃，就連配菜也有兩把刷子，使用當季新鮮時蔬，每天提供8道新鮮現炒的配菜，每份便當可自選4樣配…" at bounding box center [138, 460] width 239 height 202
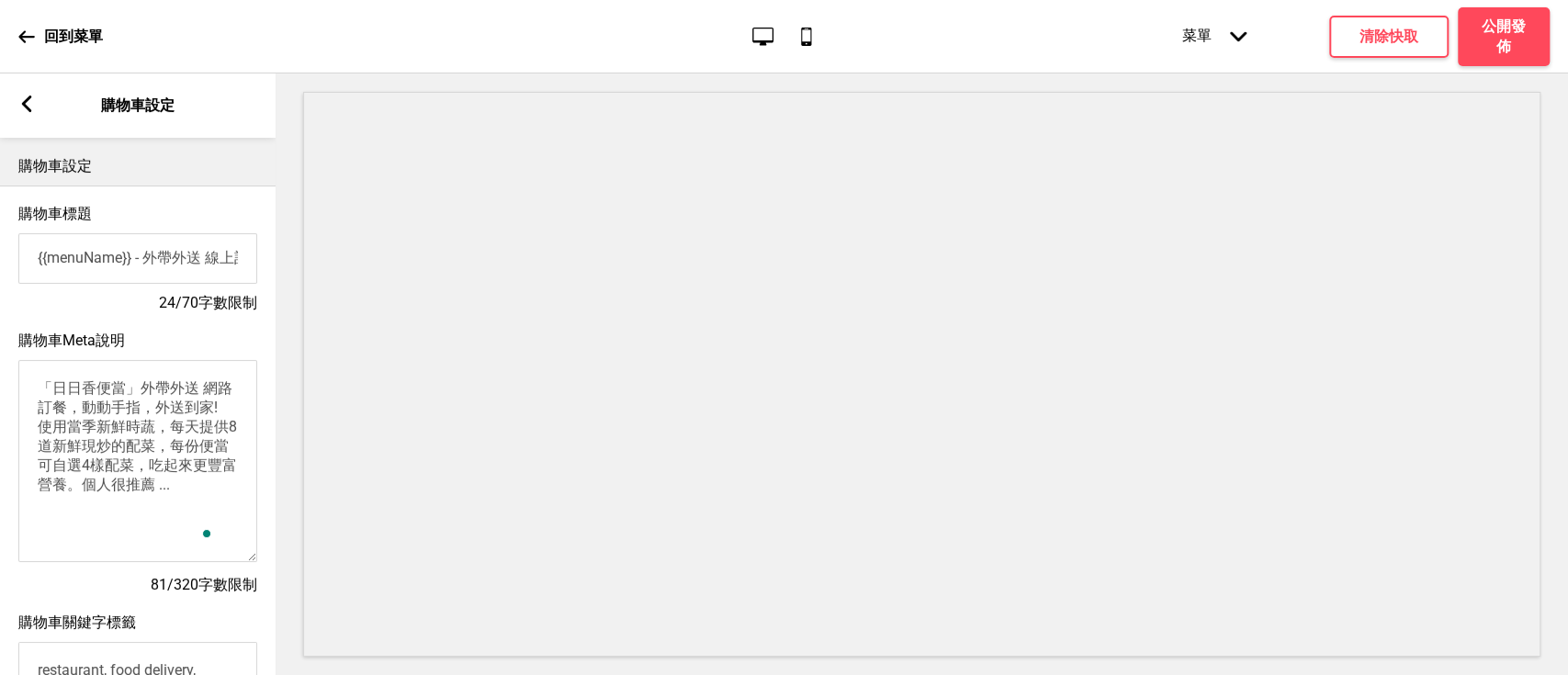
click at [123, 495] on textarea "「日日香便當」外帶外送 網路訂餐，動動手指，外送到家! 使用當季新鮮時蔬，每天提供8道新鮮現炒的配菜，每份便當可自選4樣配菜，吃起來更豐富營養。個人很推薦 .…" at bounding box center [138, 460] width 239 height 202
click at [22, 491] on div "箭頭left 購物車設定 購物車設定 購物車標題 {{menuName}} - 外帶外送 線上訂餐 24/70字數限制 購物車Meta說明 「日日香便當」外帶…" at bounding box center [138, 374] width 276 height 602
type textarea "「日日香便當」外帶外送 網路訂餐，動動手指，外送到家! 使用當季新鮮時蔬，每天提供8道新鮮現炒的配菜，每份便當4樣配菜，吃起來更豐富營養。"
click at [1401, 29] on h4 "清除快取" at bounding box center [1389, 36] width 59 height 21
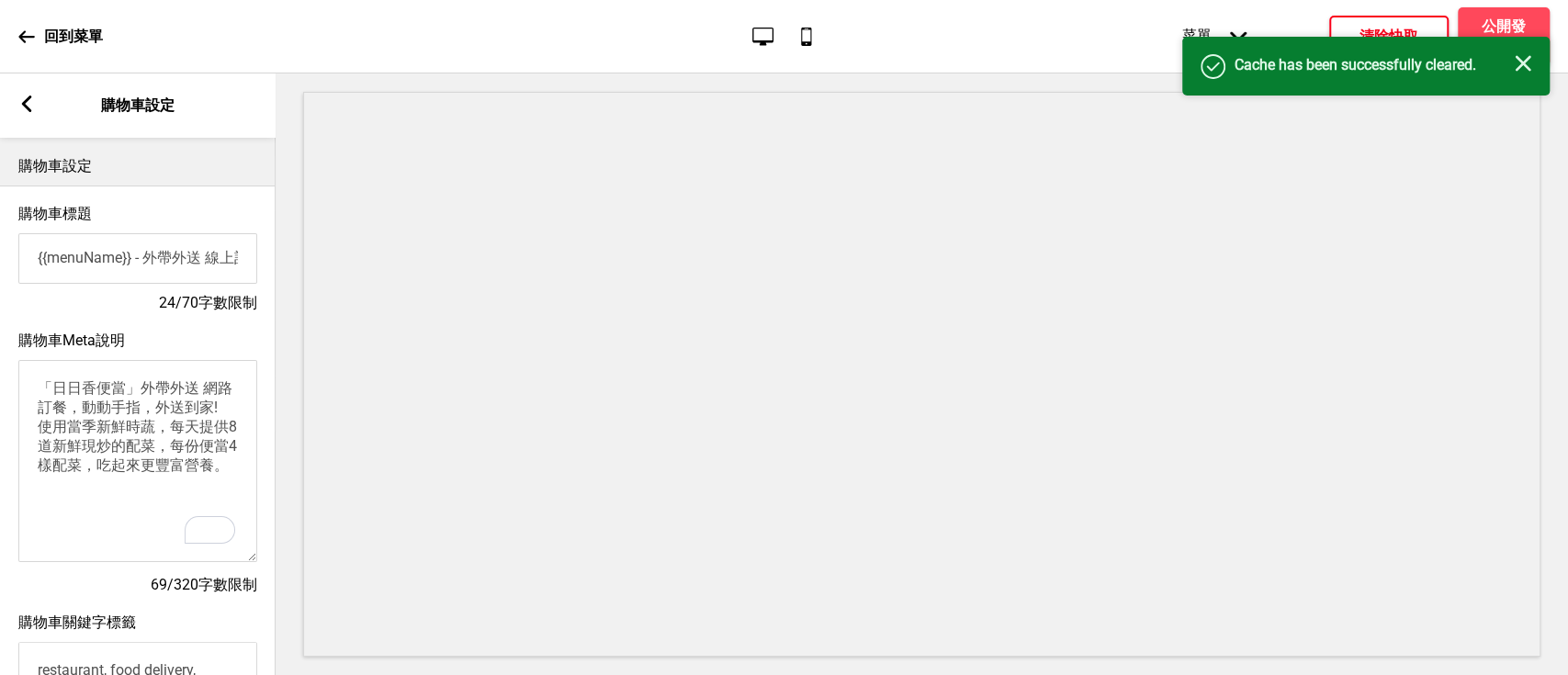
click at [1523, 61] on rect at bounding box center [1523, 63] width 17 height 17
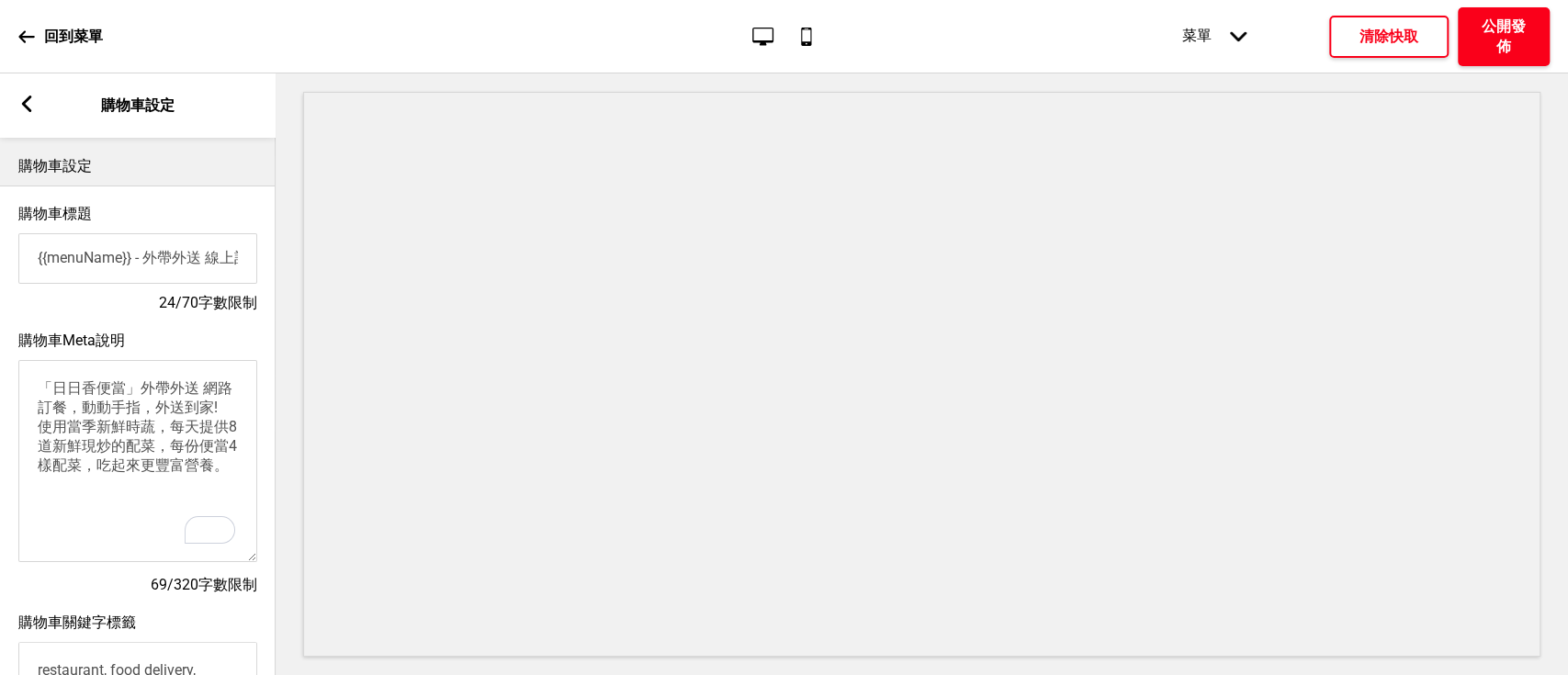
click at [1492, 27] on h4 "公開發佈" at bounding box center [1503, 36] width 55 height 40
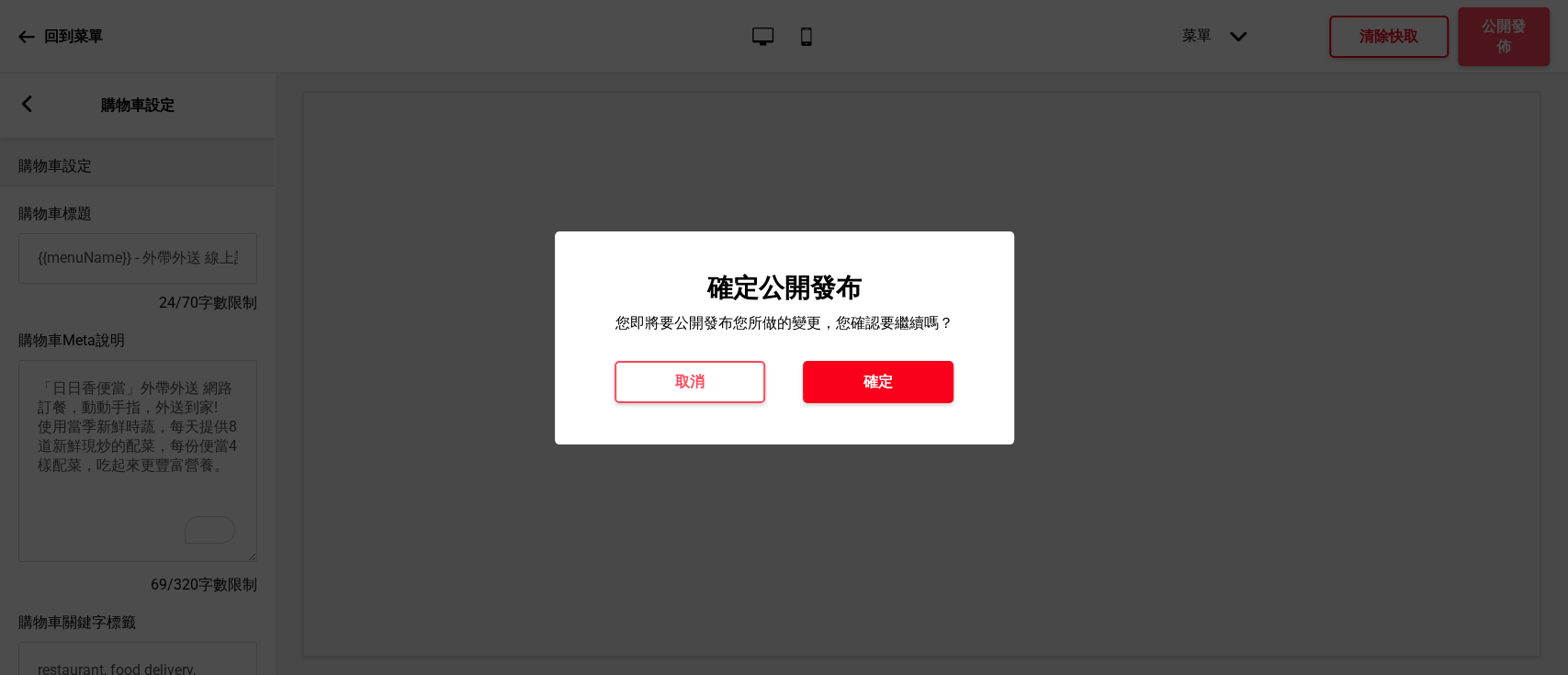
click at [892, 363] on button "確定" at bounding box center [878, 381] width 151 height 42
